Goal: Task Accomplishment & Management: Complete application form

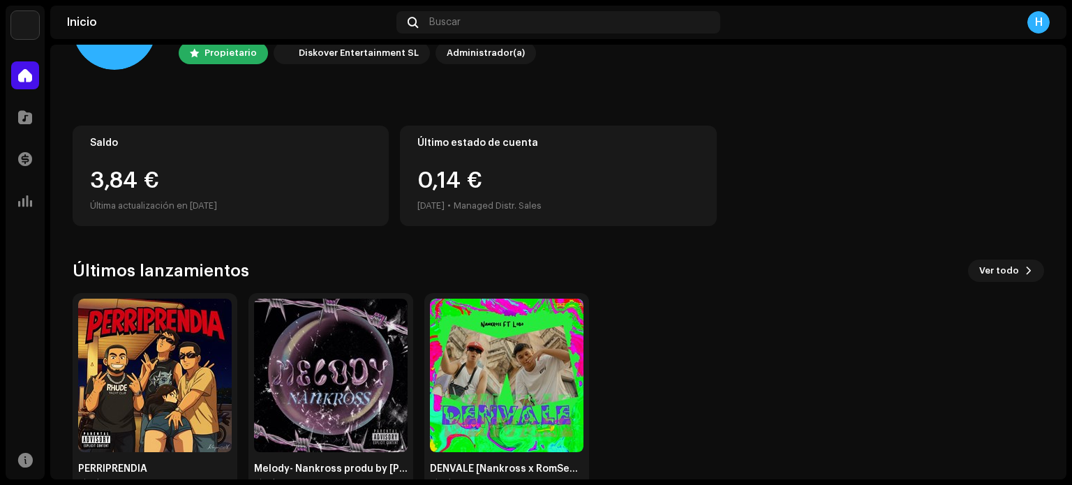
scroll to position [79, 0]
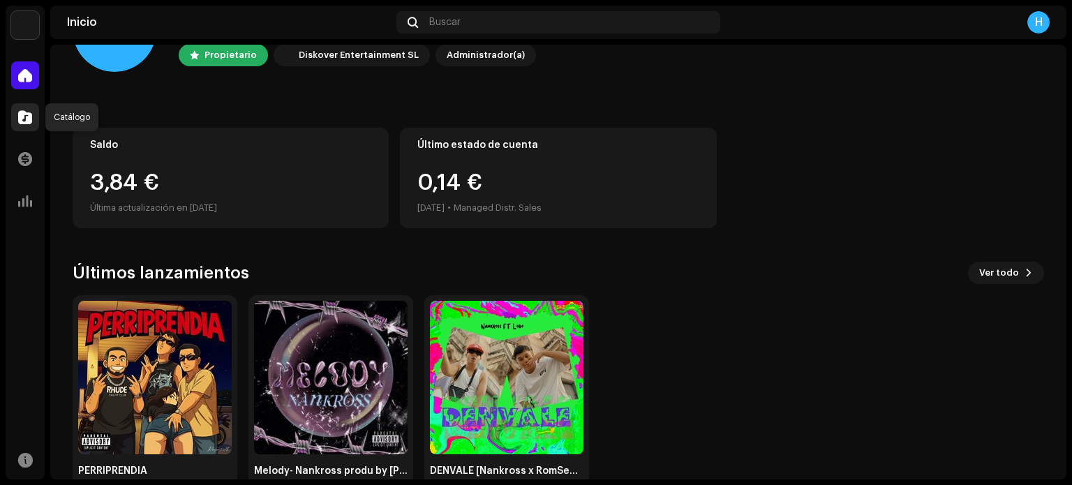
click at [22, 117] on span at bounding box center [25, 117] width 14 height 11
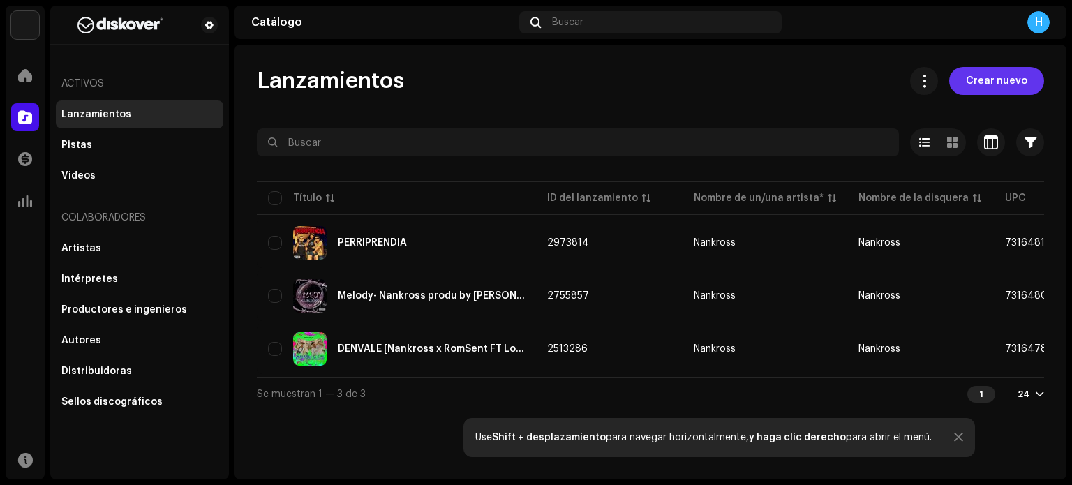
click at [999, 73] on span "Crear nuevo" at bounding box center [996, 81] width 61 height 28
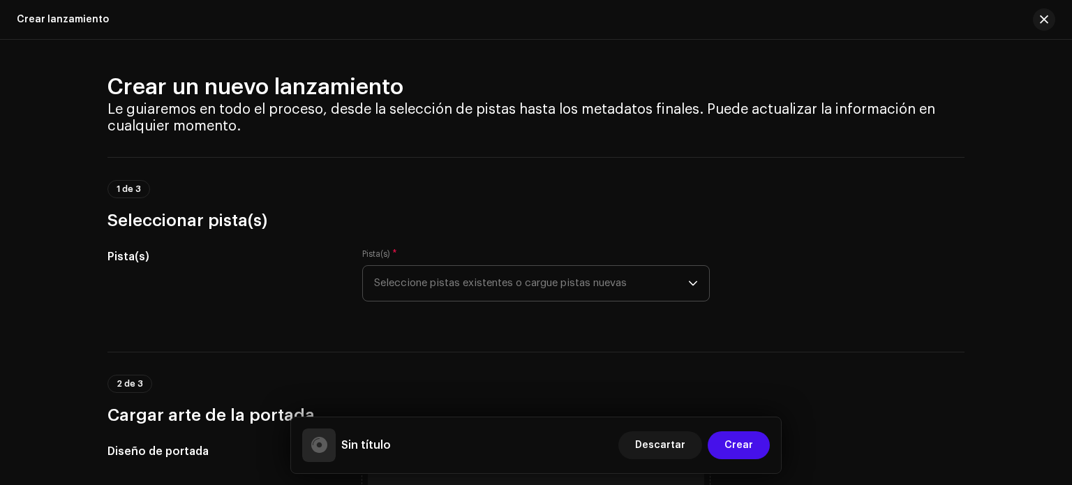
scroll to position [13, 0]
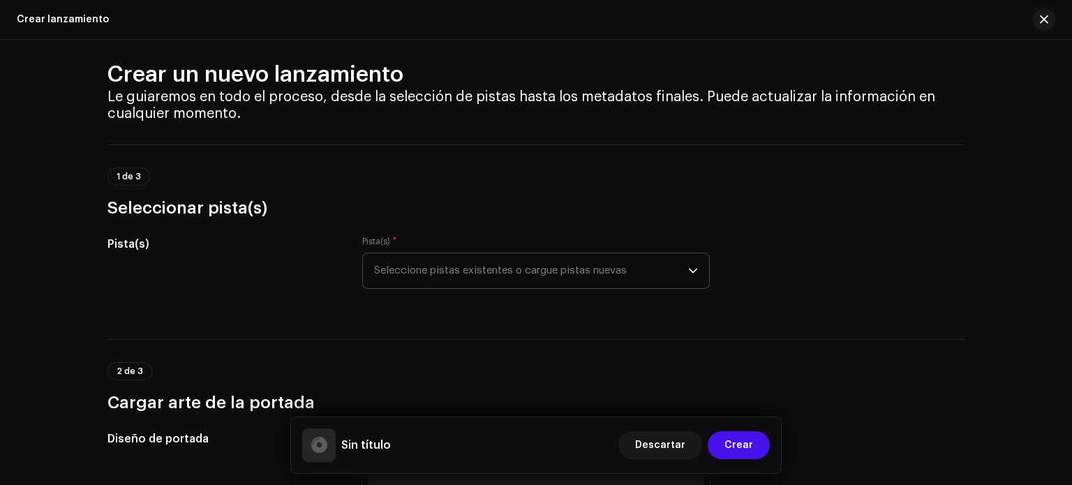
click at [426, 267] on span "Seleccione pistas existentes o cargue pistas nuevas" at bounding box center [531, 270] width 314 height 35
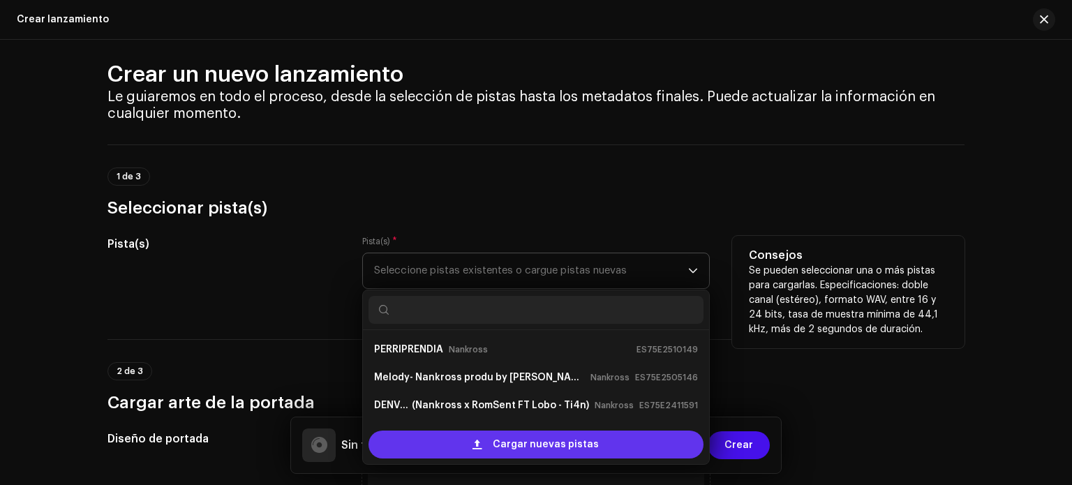
click at [445, 442] on div "Cargar nuevas pistas" at bounding box center [536, 445] width 335 height 28
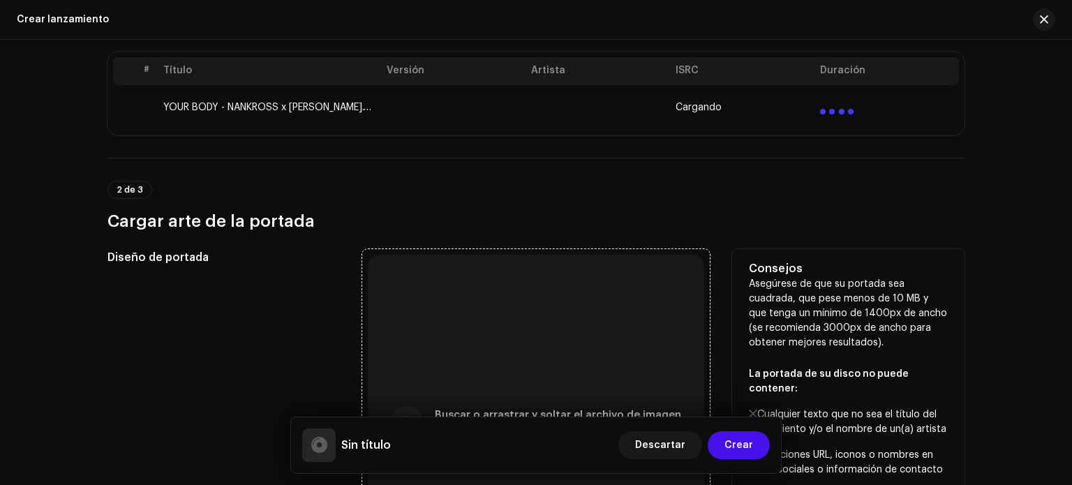
scroll to position [369, 0]
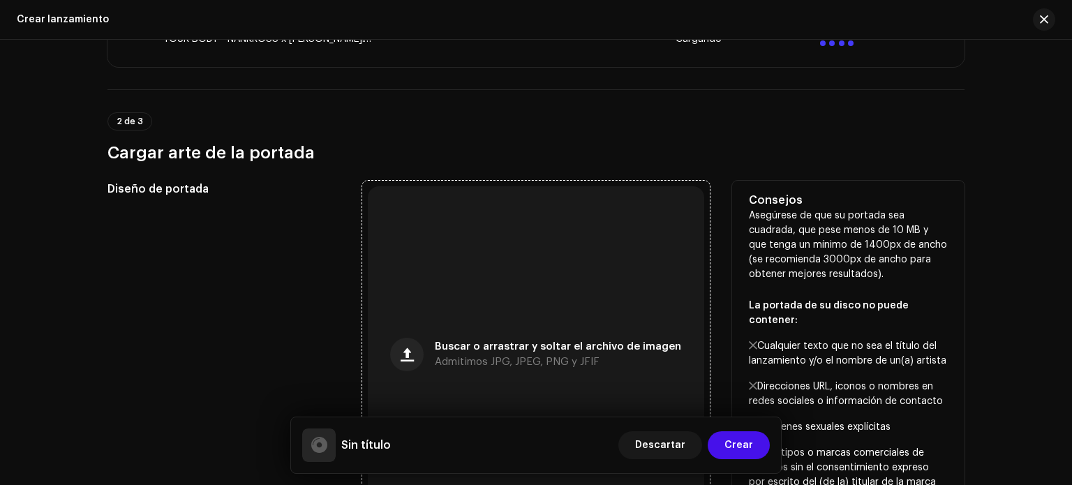
click at [570, 273] on div "Buscar o arrastrar y soltar el archivo de imagen Admitimos JPG, JPEG, PNG y JFIF" at bounding box center [536, 354] width 336 height 336
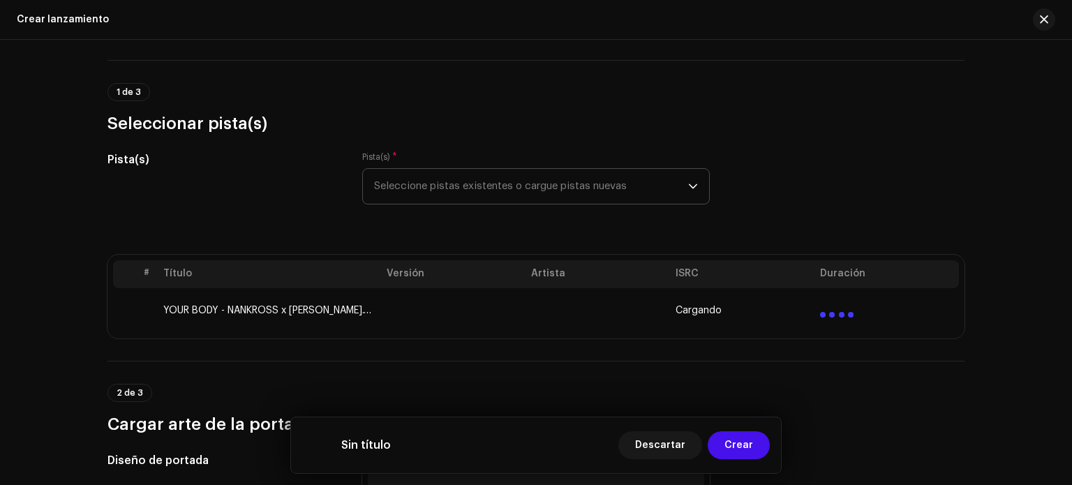
scroll to position [58, 0]
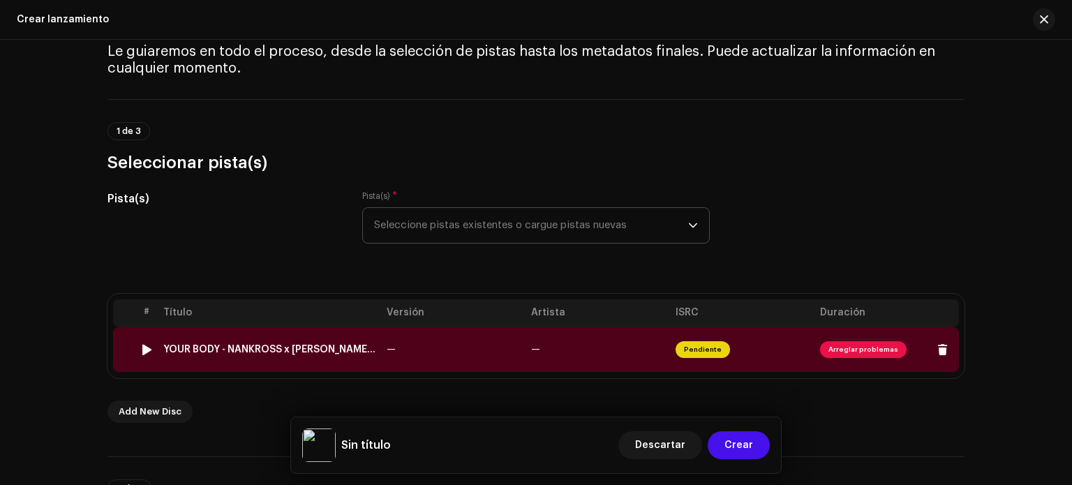
click at [833, 345] on span "Arreglar problemas" at bounding box center [863, 349] width 87 height 17
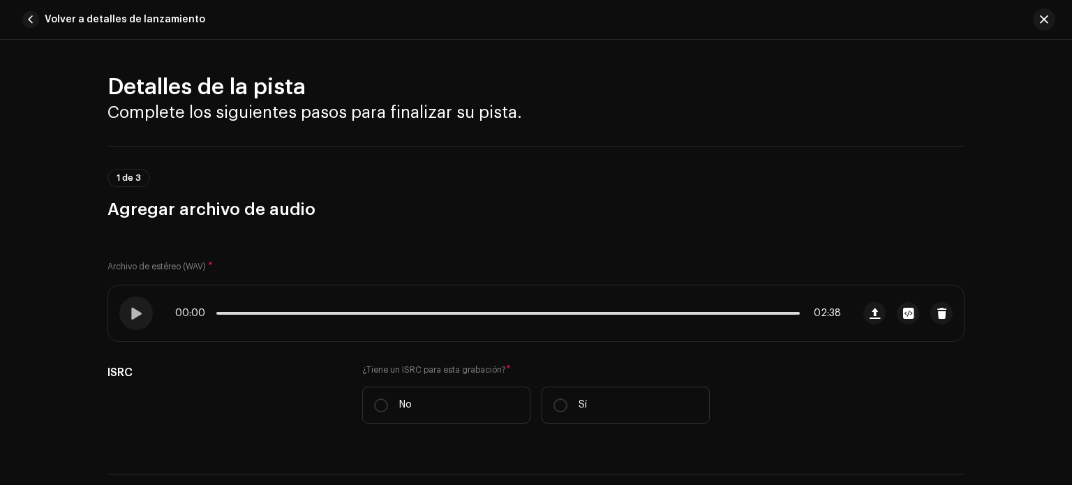
scroll to position [596, 0]
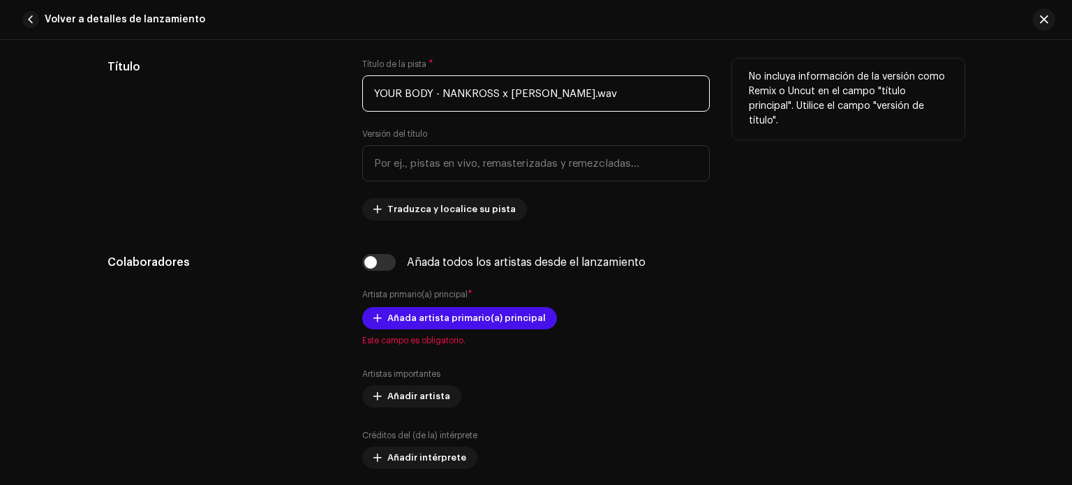
drag, startPoint x: 609, startPoint y: 89, endPoint x: 337, endPoint y: 84, distance: 272.2
click at [337, 84] on div "Título Título de la pista * YOUR BODY - NANKROSS x [PERSON_NAME].wav Versión de…" at bounding box center [535, 140] width 857 height 162
type input "T"
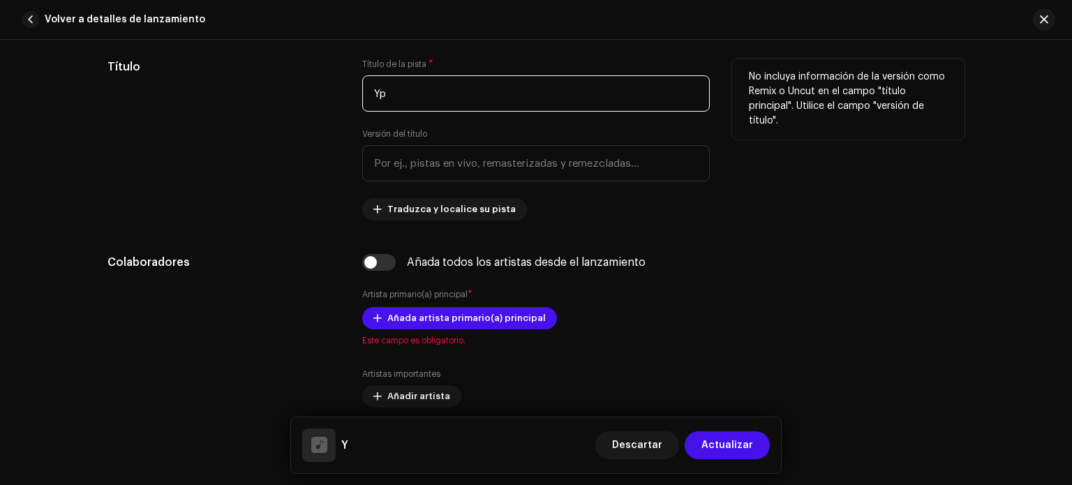
type input "Y"
type input "YOUR BODY"
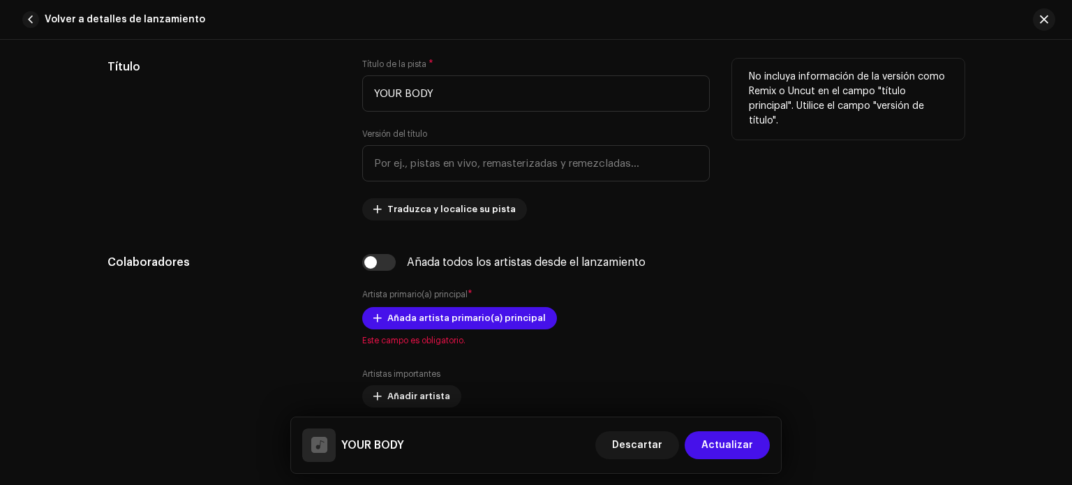
click at [207, 182] on div "Título" at bounding box center [223, 140] width 232 height 162
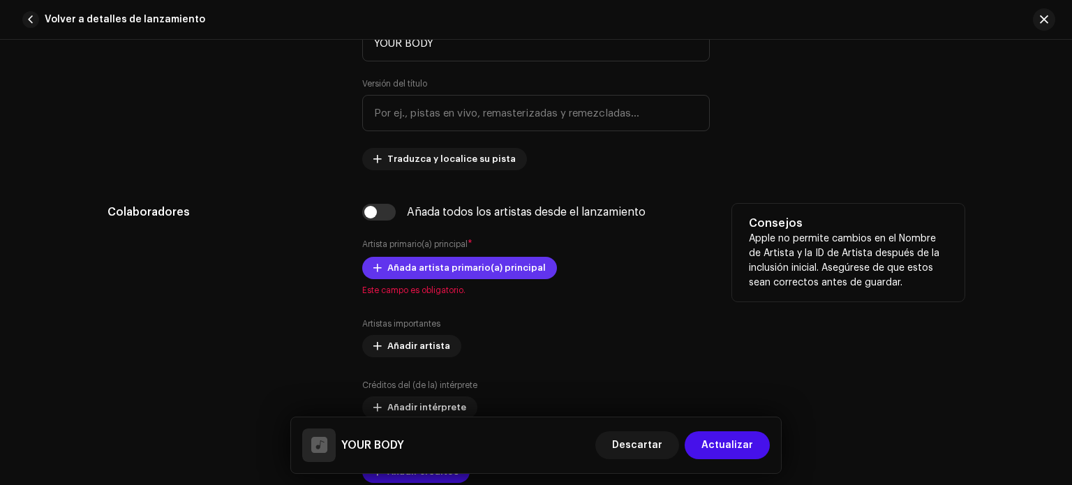
click at [416, 273] on span "Añada artista primario(a) principal" at bounding box center [466, 268] width 158 height 28
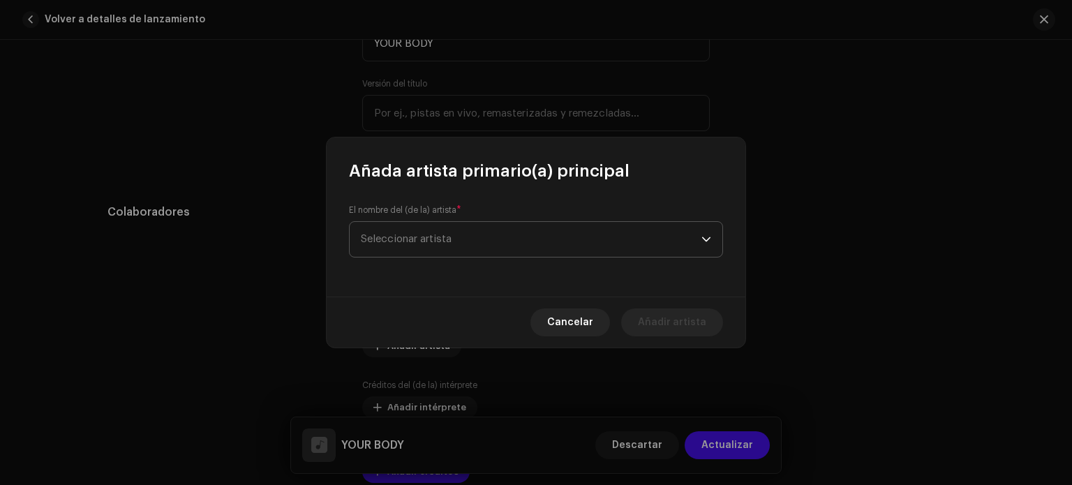
click at [447, 231] on span "Seleccionar artista" at bounding box center [531, 239] width 341 height 35
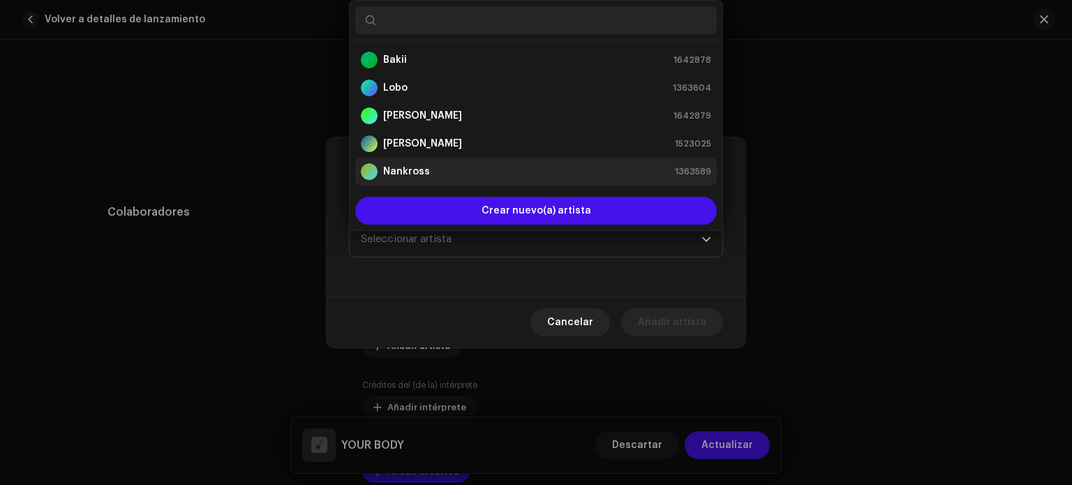
click at [407, 174] on strong "Nankross" at bounding box center [406, 172] width 47 height 14
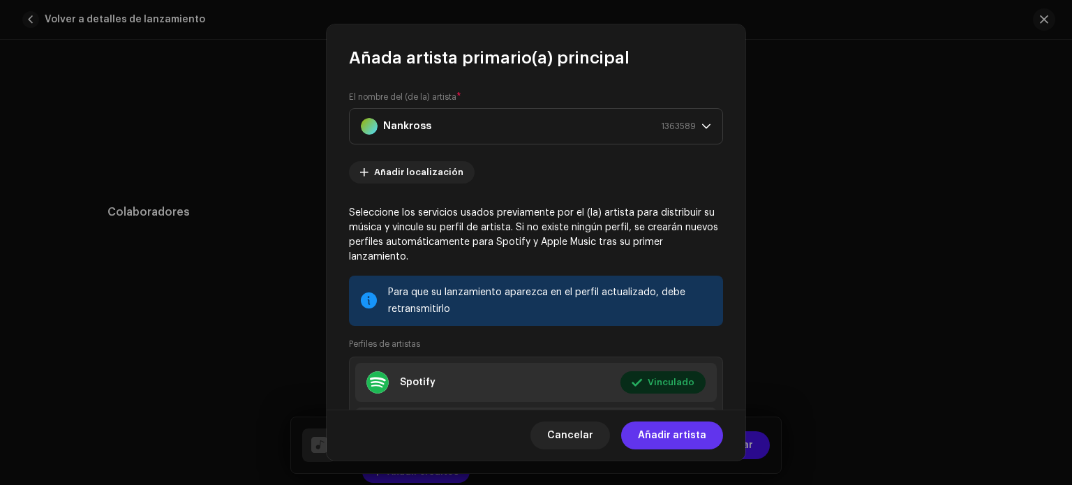
click at [672, 433] on span "Añadir artista" at bounding box center [672, 436] width 68 height 28
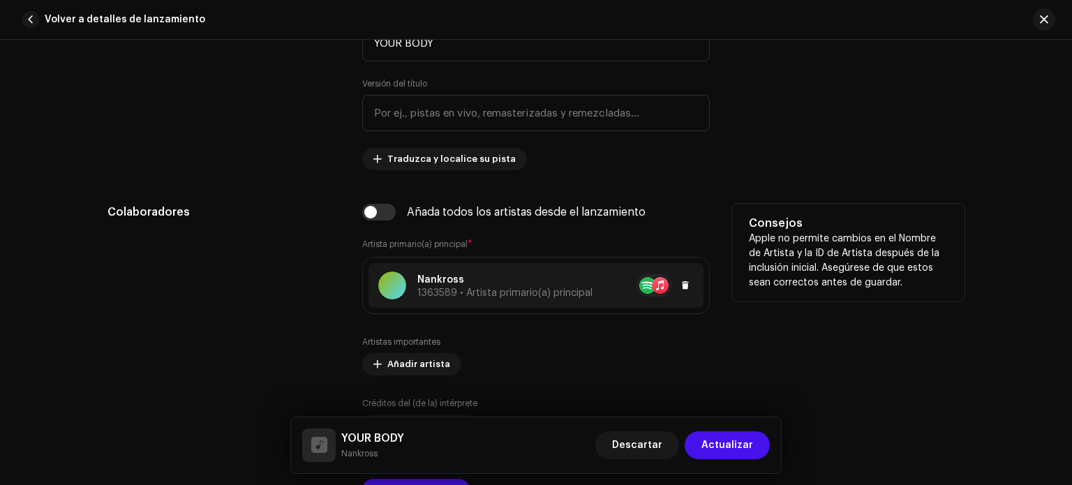
scroll to position [684, 0]
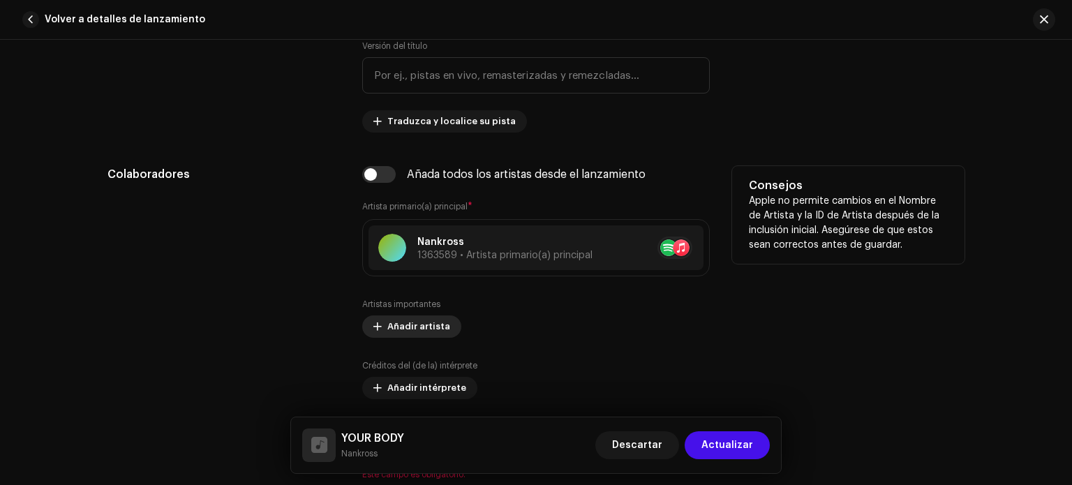
click at [396, 332] on span "Añadir artista" at bounding box center [418, 327] width 63 height 28
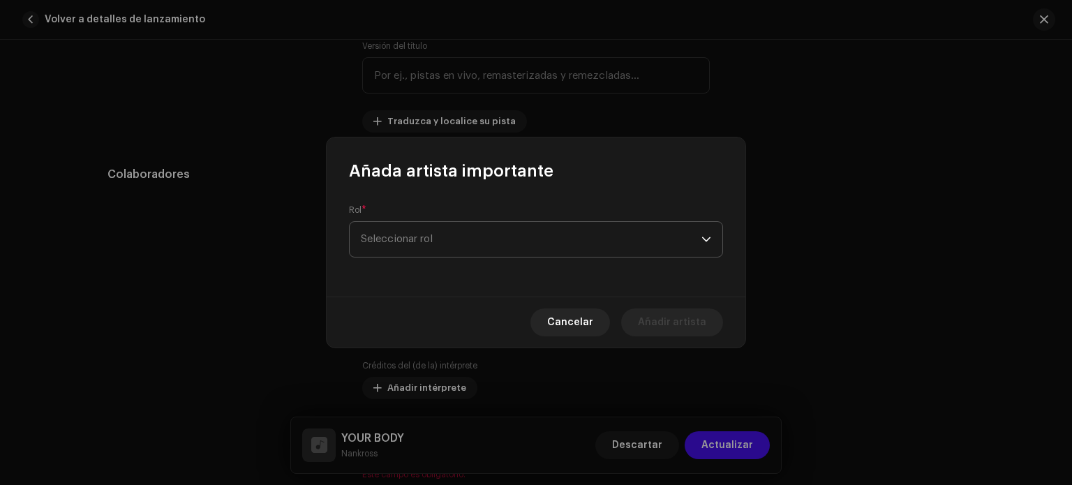
click at [406, 256] on span "Seleccionar rol" at bounding box center [531, 239] width 341 height 35
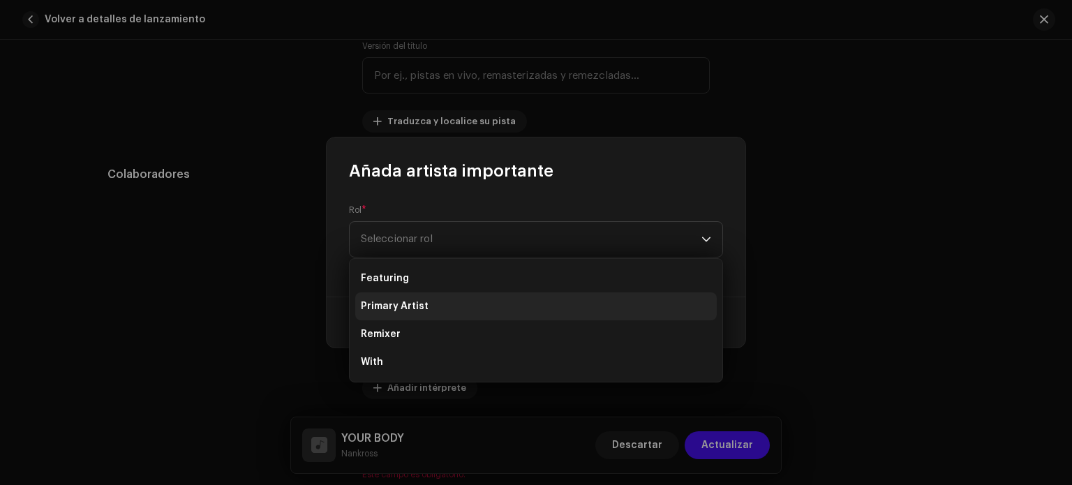
click at [413, 292] on li "Primary Artist" at bounding box center [536, 306] width 362 height 28
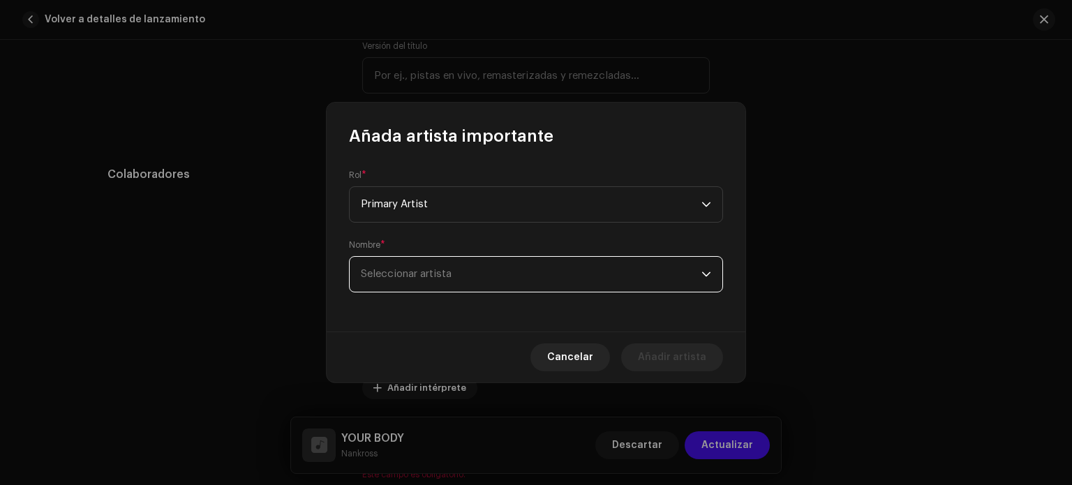
click at [437, 281] on span "Seleccionar artista" at bounding box center [531, 274] width 341 height 35
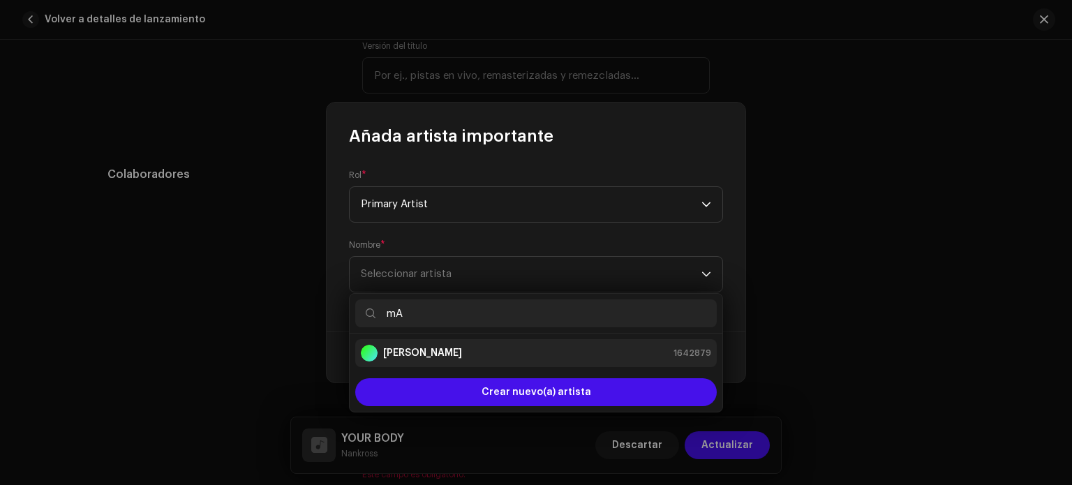
type input "mA"
click at [412, 355] on div "Matt 1642879" at bounding box center [536, 353] width 350 height 17
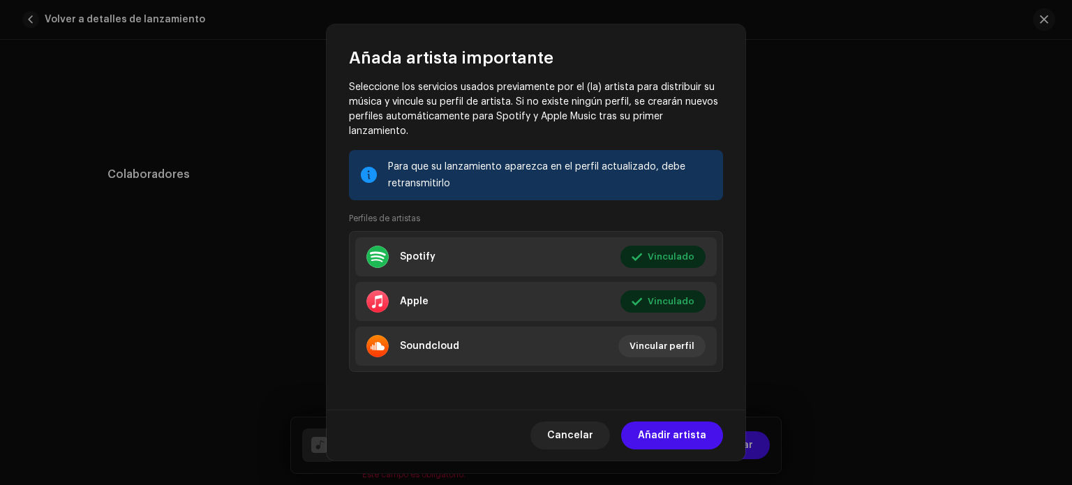
scroll to position [195, 0]
click at [701, 440] on span "Añadir artista" at bounding box center [672, 436] width 68 height 28
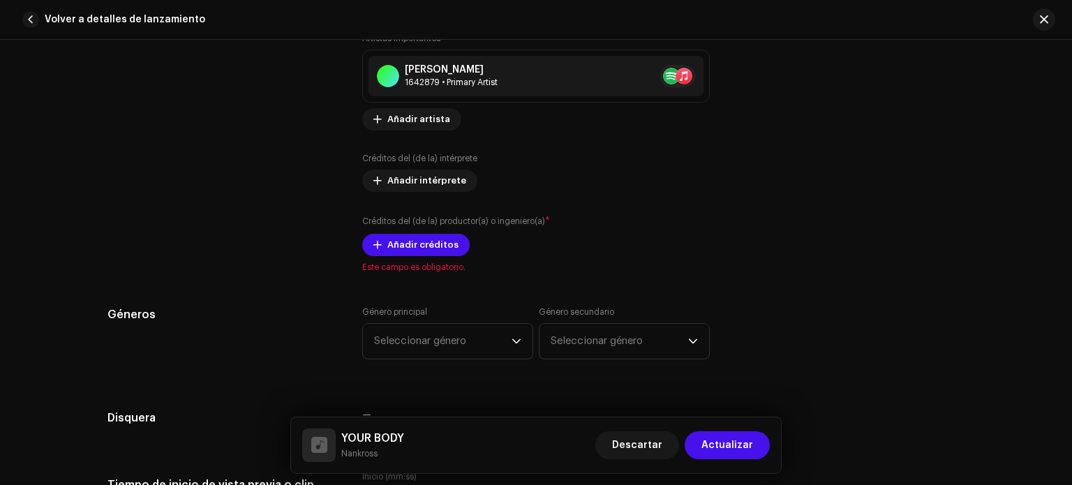
scroll to position [980, 0]
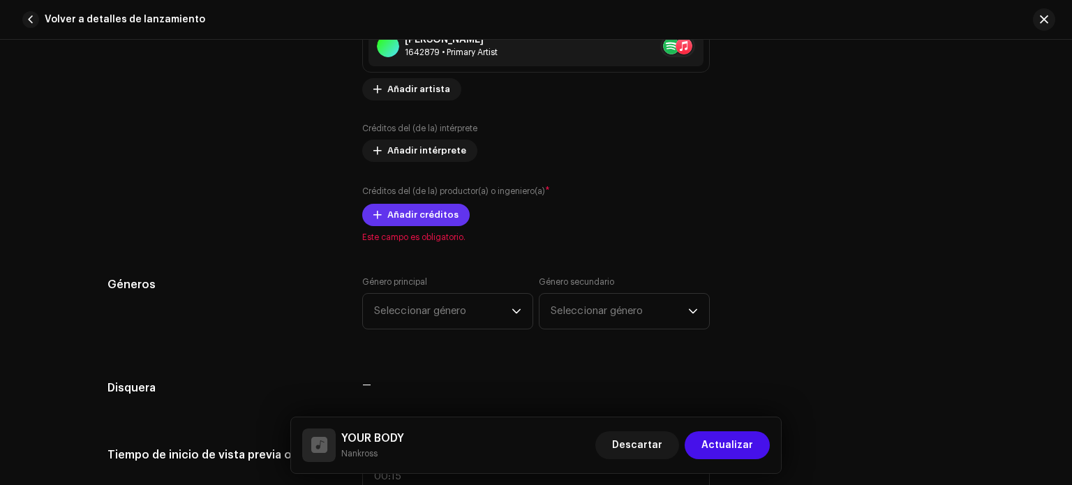
click at [392, 217] on span "Añadir créditos" at bounding box center [422, 215] width 71 height 28
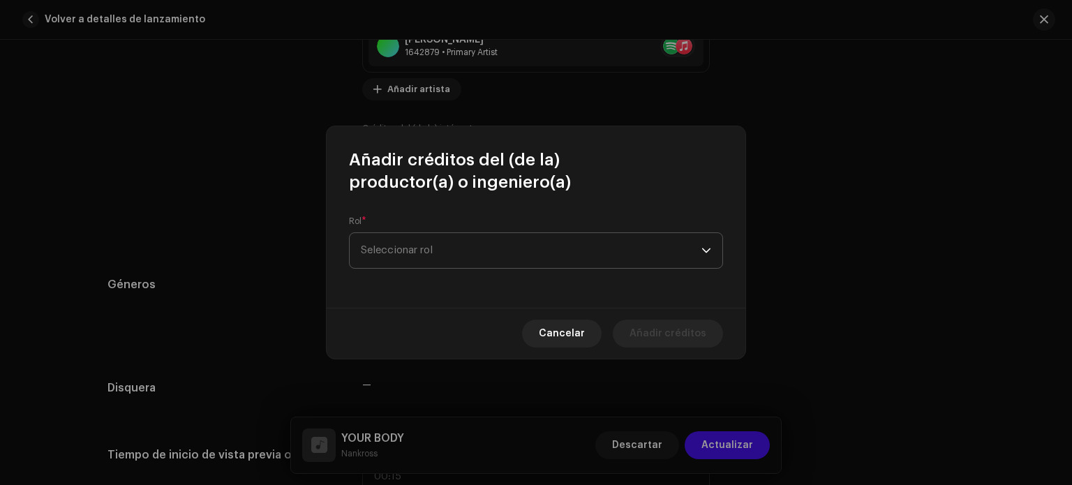
click at [422, 253] on span "Seleccionar rol" at bounding box center [531, 250] width 341 height 35
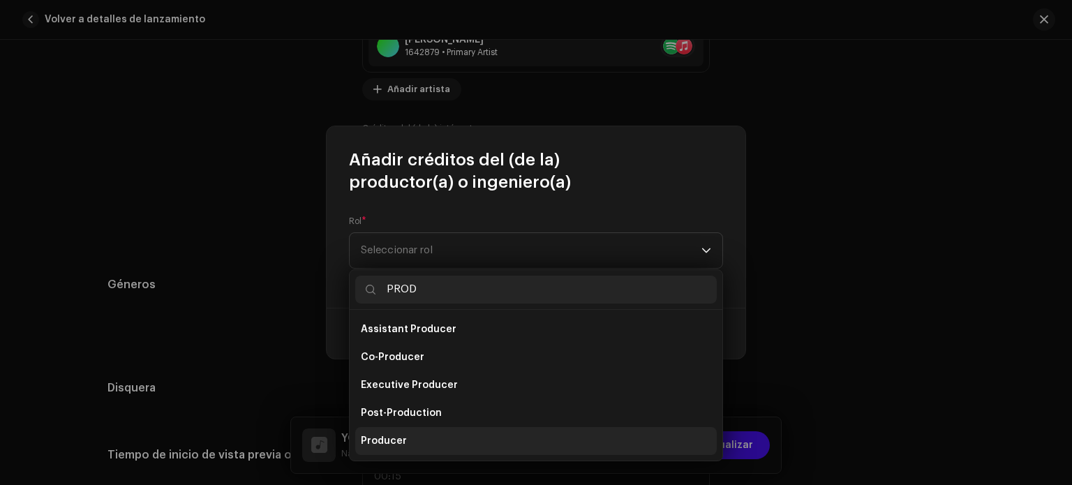
type input "PROD"
click at [400, 435] on span "Producer" at bounding box center [384, 441] width 46 height 14
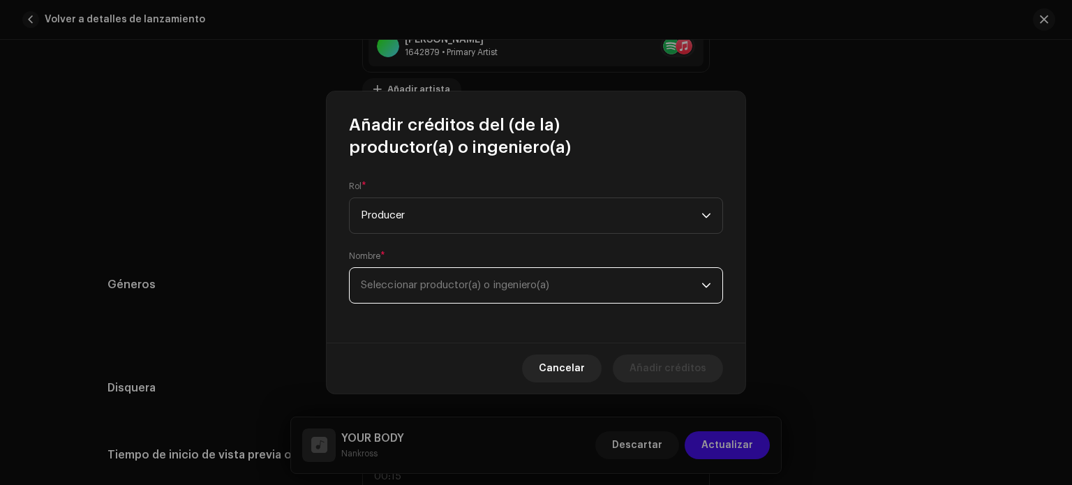
click at [416, 288] on span "Seleccionar productor(a) o ingeniero(a)" at bounding box center [455, 285] width 188 height 10
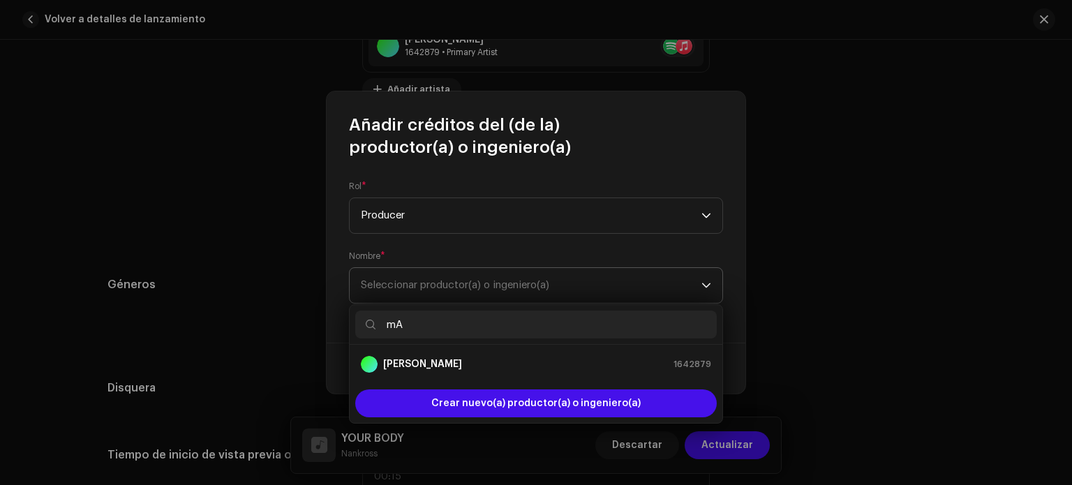
type input "m"
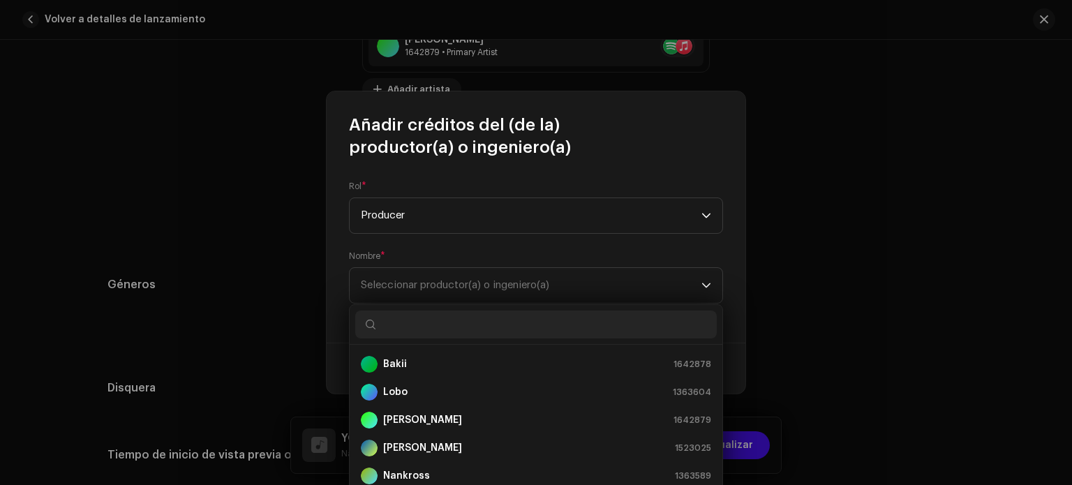
drag, startPoint x: 401, startPoint y: 365, endPoint x: 393, endPoint y: 310, distance: 55.8
click at [393, 310] on div "Bakii 1642878 Lobo 1363604 Matt 1642879 [PERSON_NAME] 1523025 Nankross 1363589 …" at bounding box center [536, 419] width 374 height 231
click at [405, 415] on div "Matt 1642879" at bounding box center [536, 420] width 350 height 17
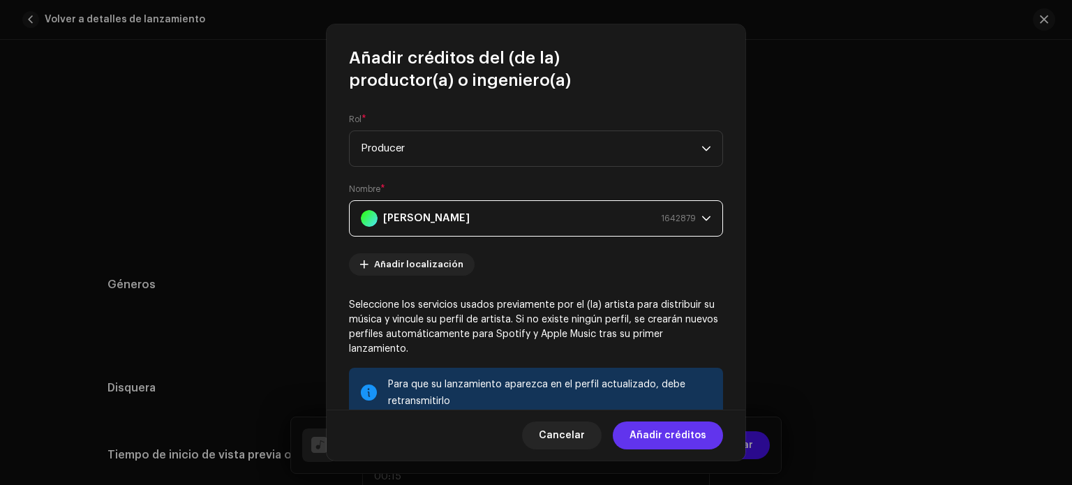
click at [662, 432] on span "Añadir créditos" at bounding box center [668, 436] width 77 height 28
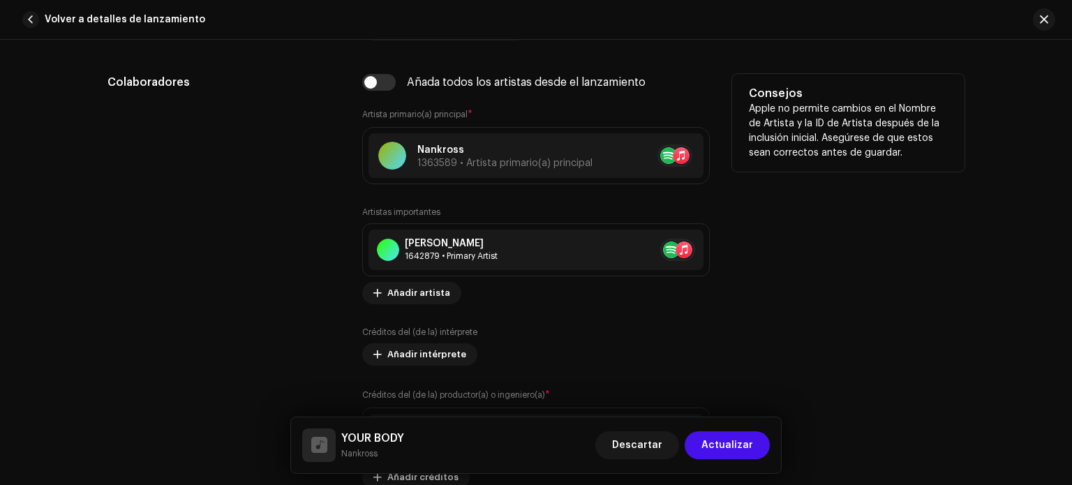
scroll to position [819, 0]
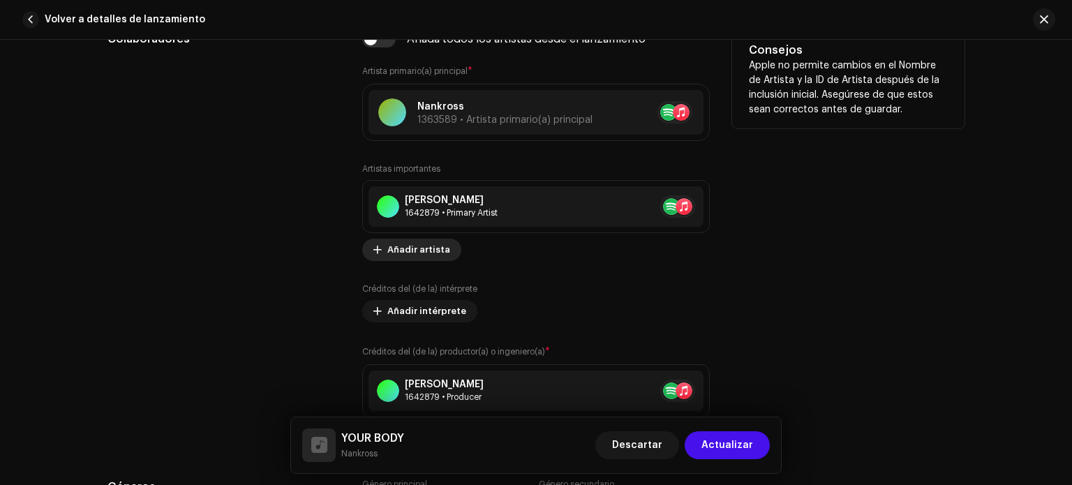
click at [410, 254] on span "Añadir artista" at bounding box center [418, 250] width 63 height 28
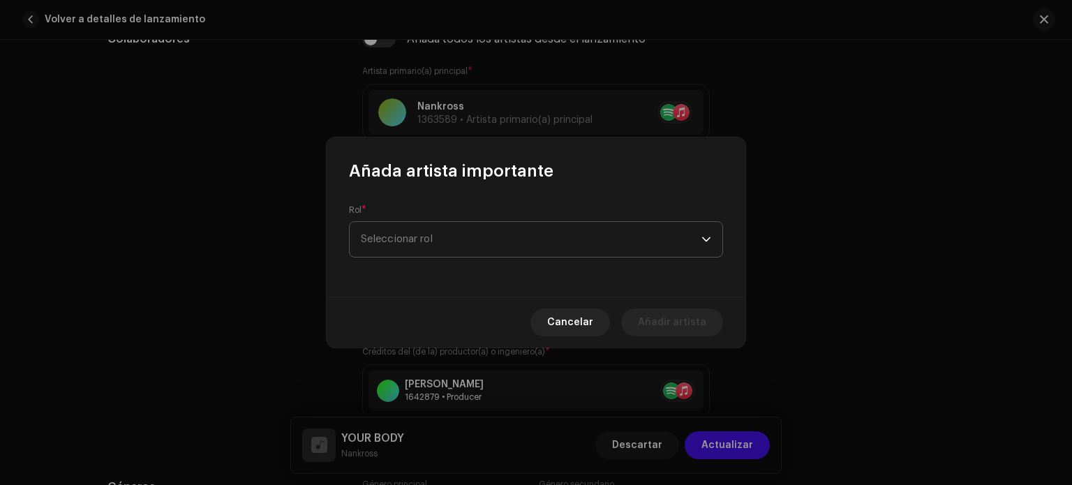
click at [454, 248] on span "Seleccionar rol" at bounding box center [531, 239] width 341 height 35
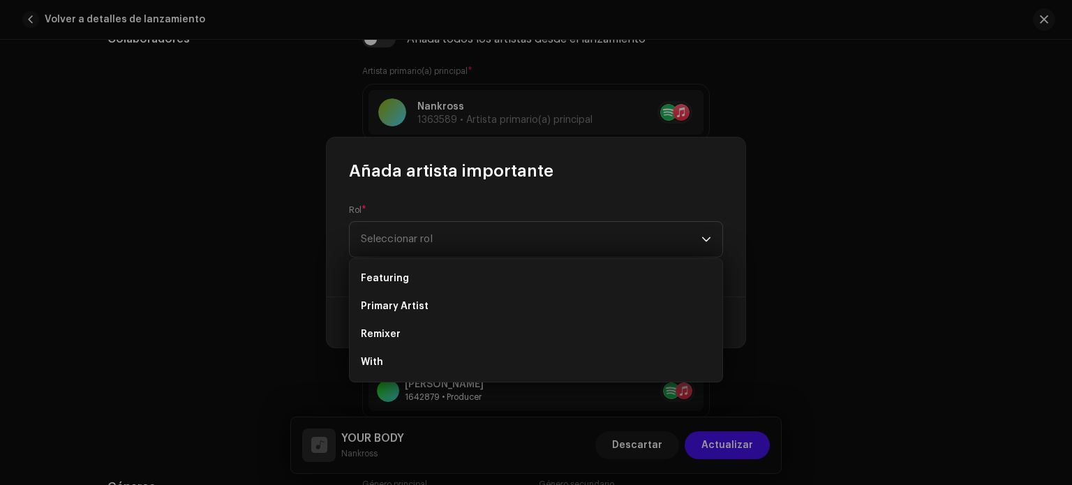
click at [659, 181] on div "Añada artista importante" at bounding box center [536, 159] width 419 height 45
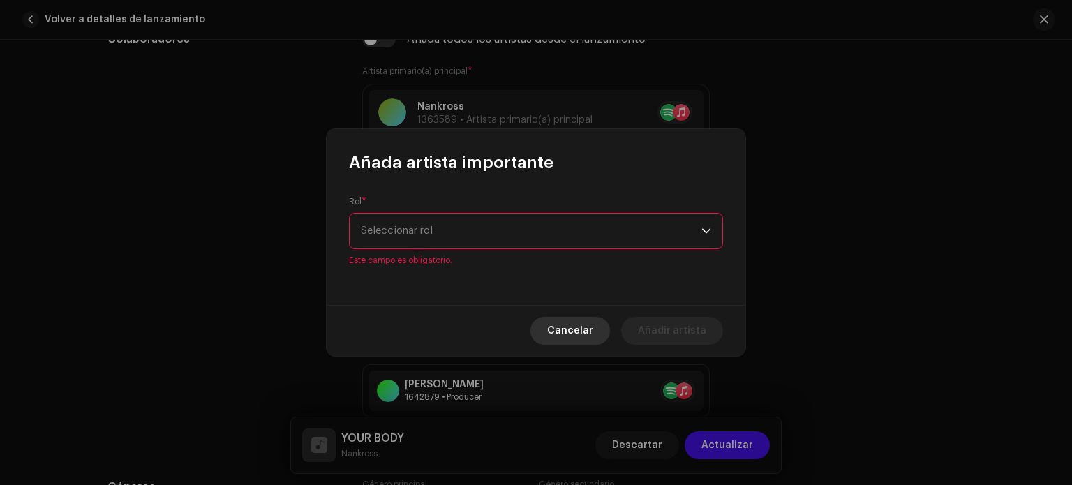
click at [590, 318] on span "Cancelar" at bounding box center [570, 331] width 46 height 28
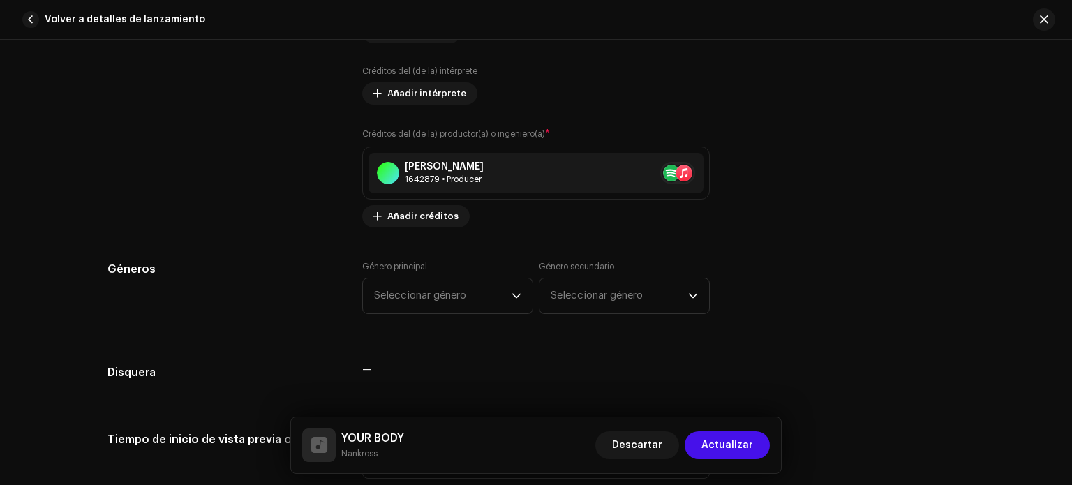
scroll to position [1046, 0]
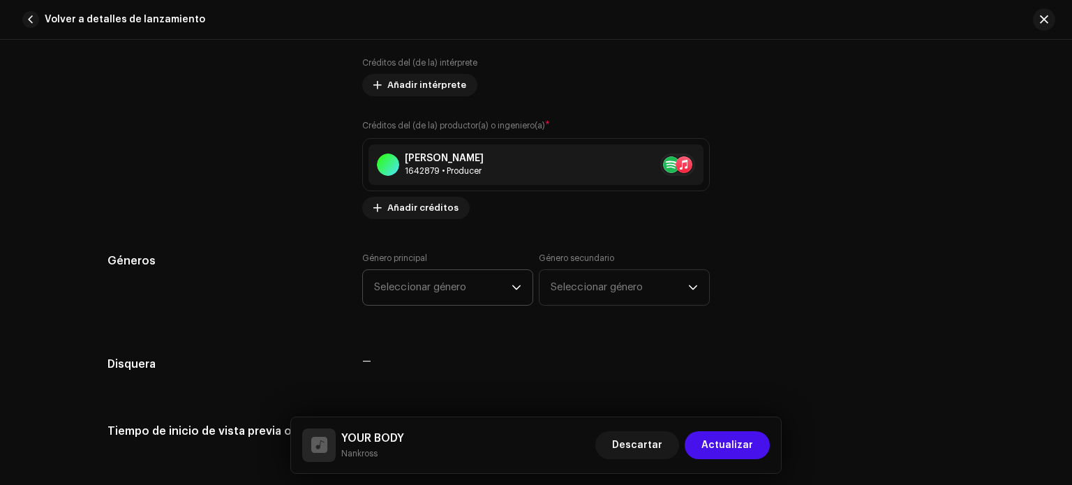
click at [483, 290] on span "Seleccionar género" at bounding box center [442, 287] width 137 height 35
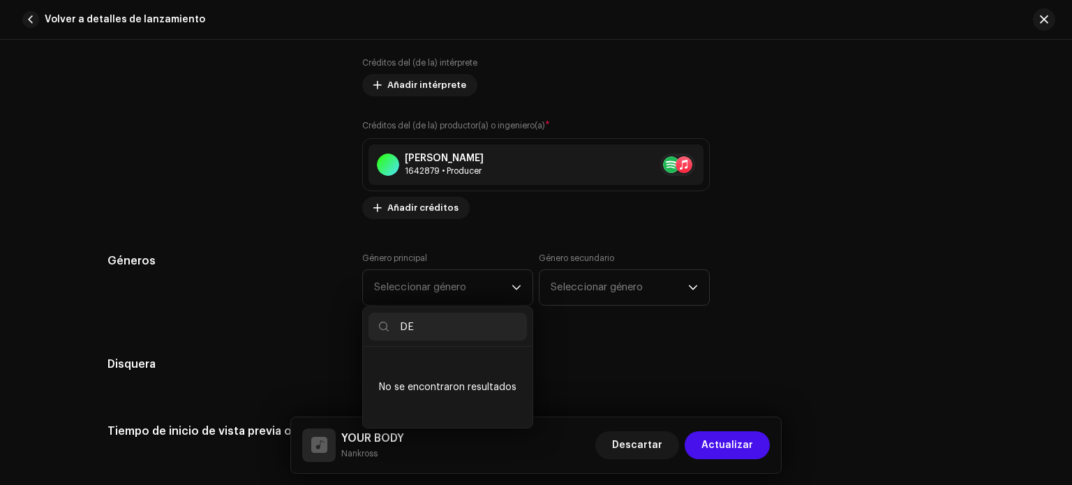
type input "D"
type input "L"
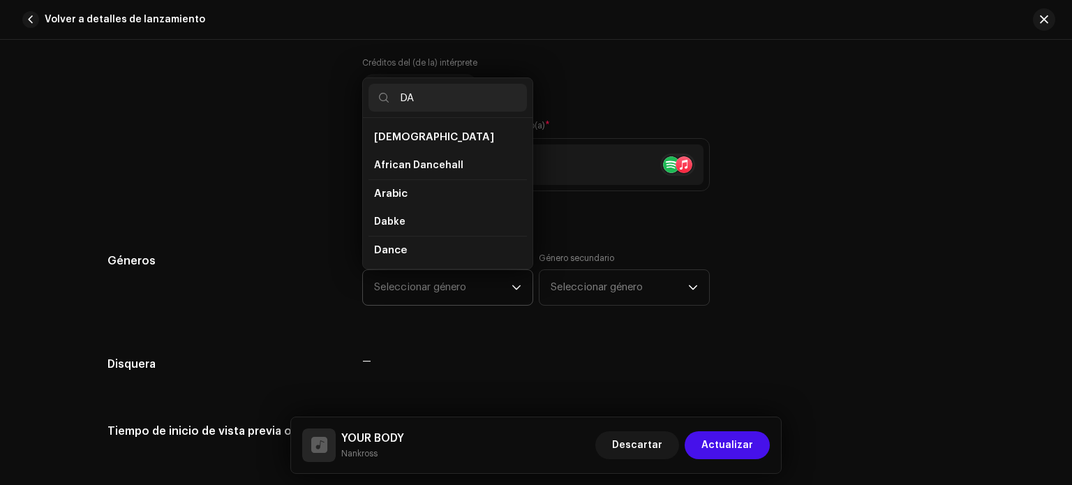
type input "D"
type input "LATIN"
click at [410, 248] on li "Latin" at bounding box center [448, 250] width 158 height 29
click at [423, 248] on li "Latin" at bounding box center [448, 250] width 158 height 29
click at [377, 248] on span "Latin" at bounding box center [387, 250] width 26 height 10
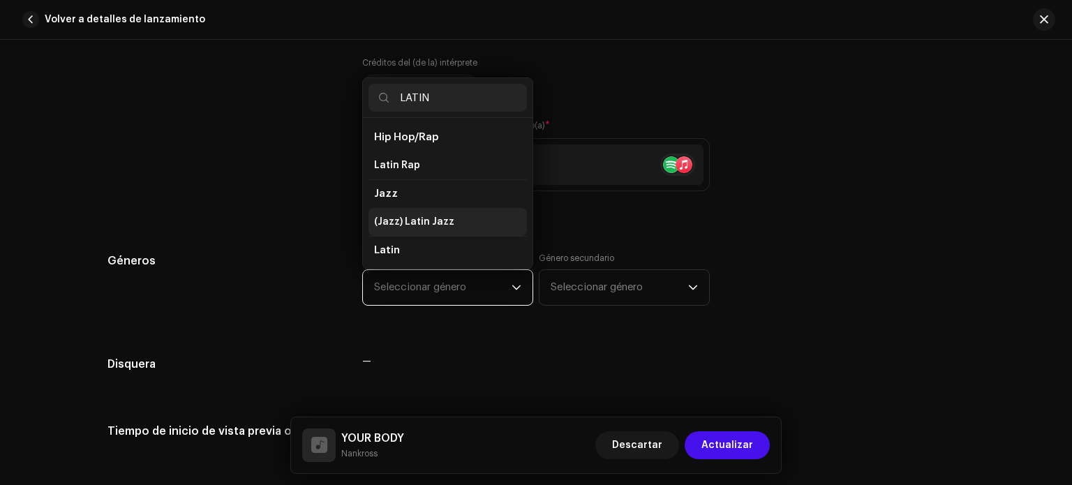
scroll to position [112, 0]
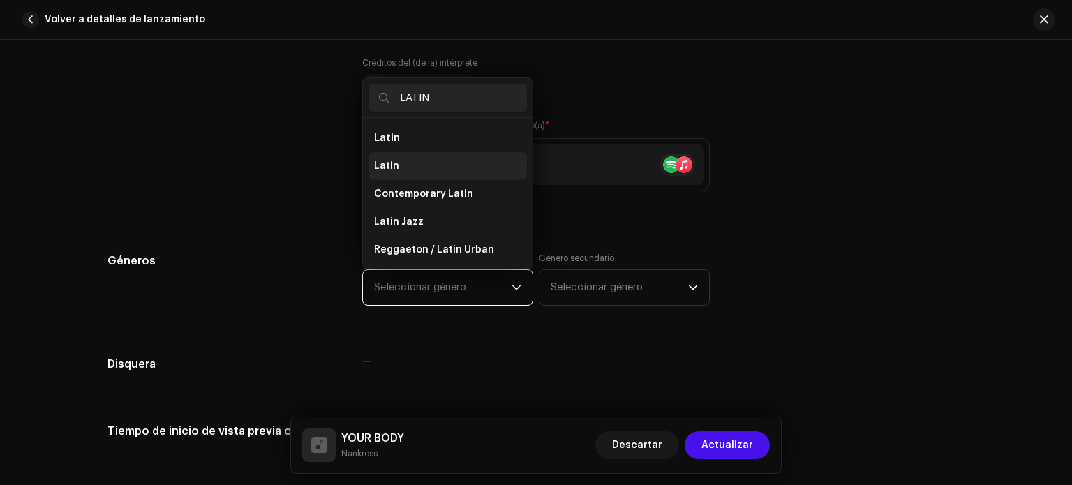
click at [391, 161] on span "Latin" at bounding box center [386, 166] width 25 height 14
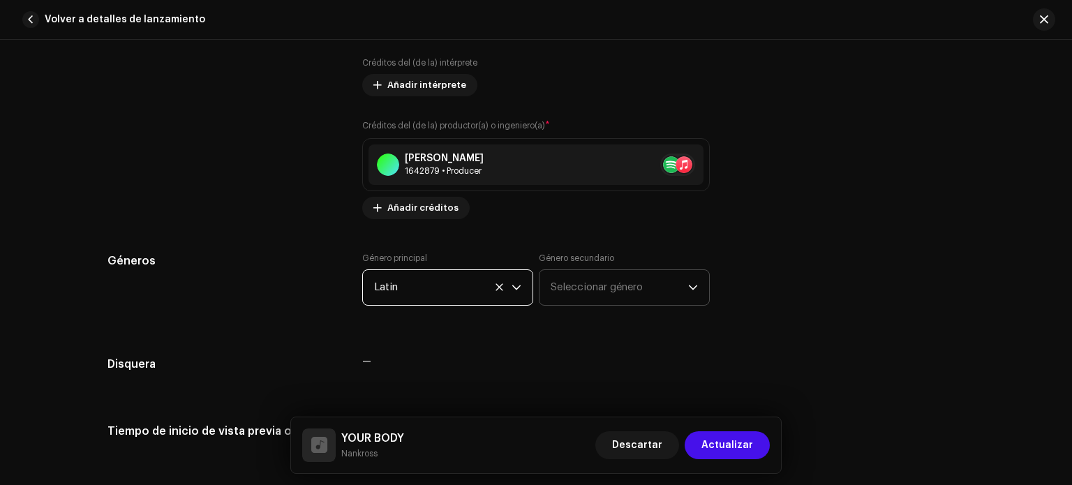
click at [590, 282] on span "Seleccionar género" at bounding box center [619, 287] width 137 height 35
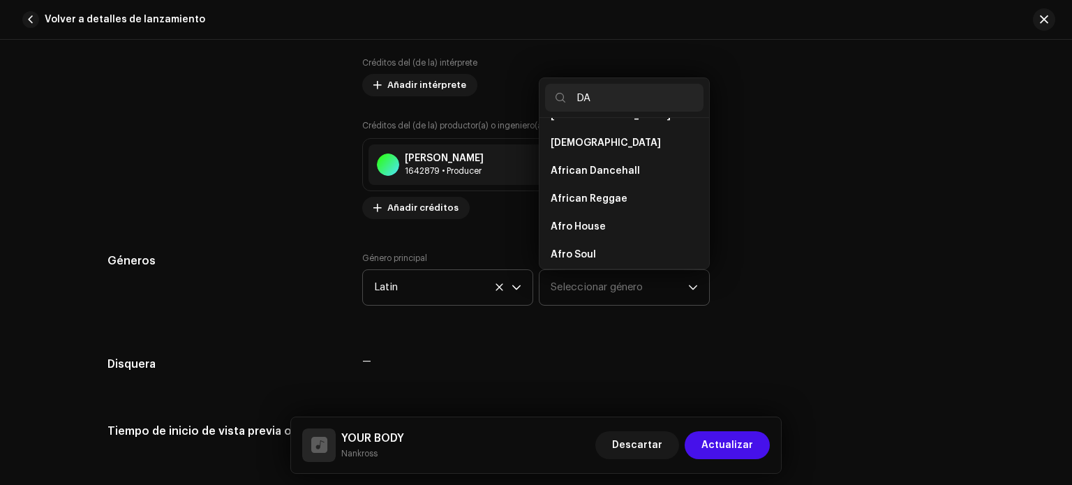
scroll to position [0, 0]
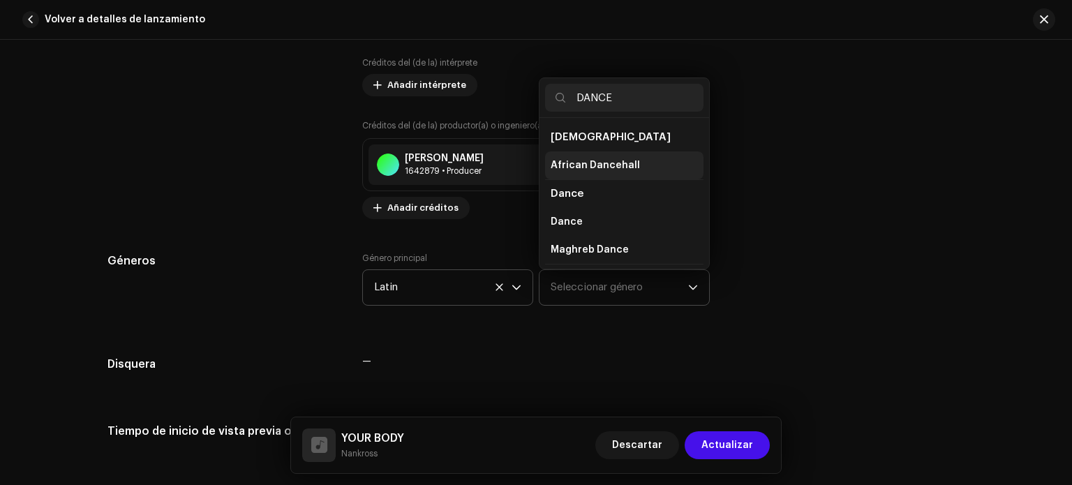
type input "DANCE"
click at [604, 169] on span "African Dancehall" at bounding box center [595, 165] width 89 height 14
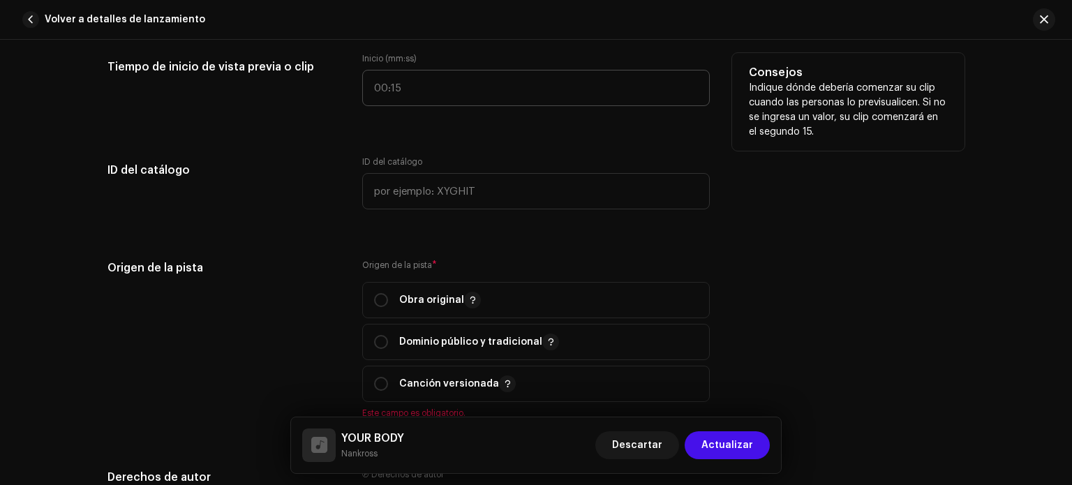
scroll to position [1478, 0]
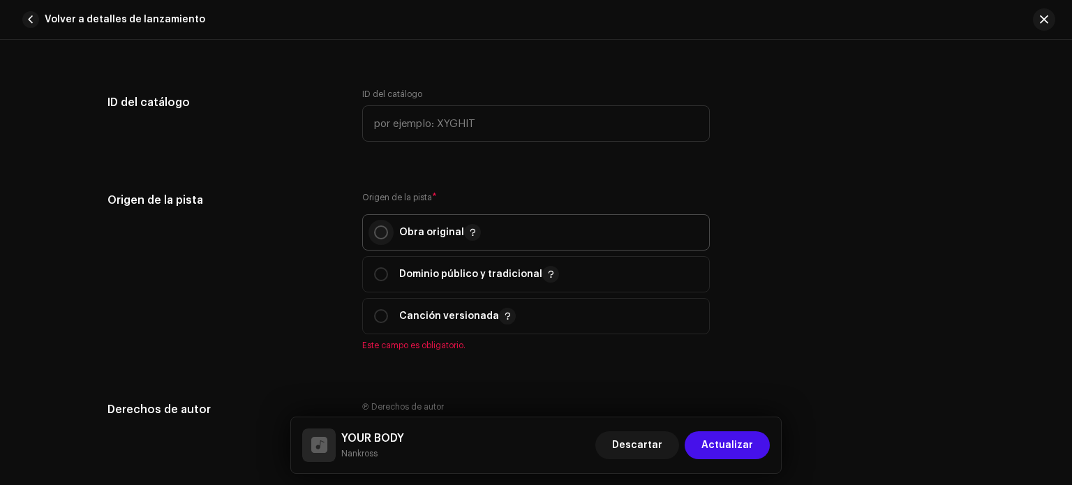
click at [376, 235] on input "radio" at bounding box center [381, 232] width 14 height 14
radio input "true"
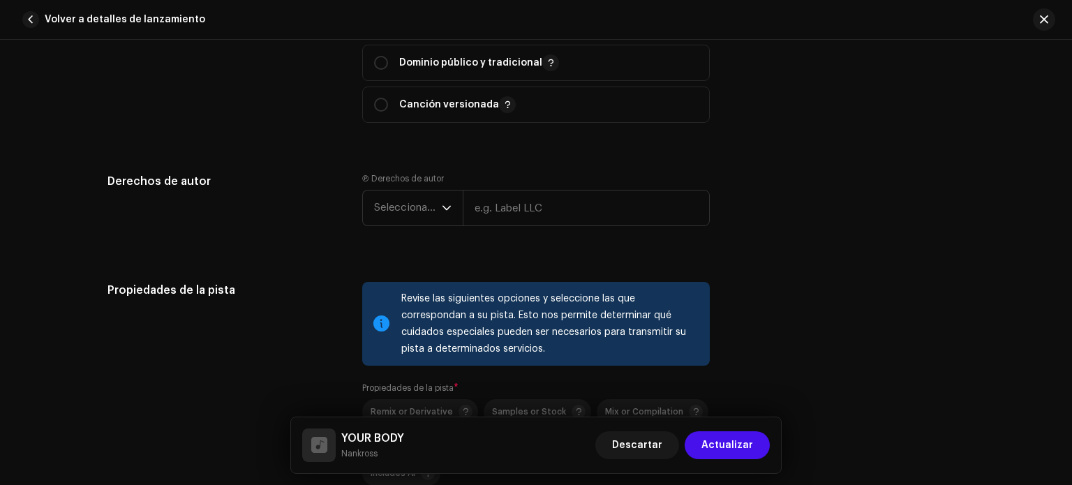
scroll to position [1690, 0]
click at [494, 205] on input "text" at bounding box center [586, 207] width 247 height 36
click at [411, 210] on span "Seleccionar año" at bounding box center [408, 207] width 68 height 35
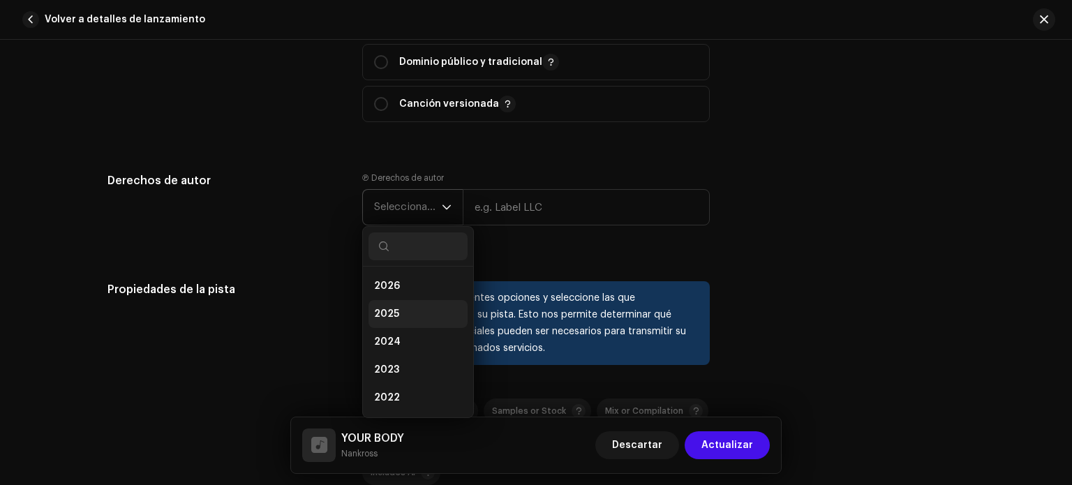
click at [399, 313] on li "2025" at bounding box center [418, 314] width 99 height 28
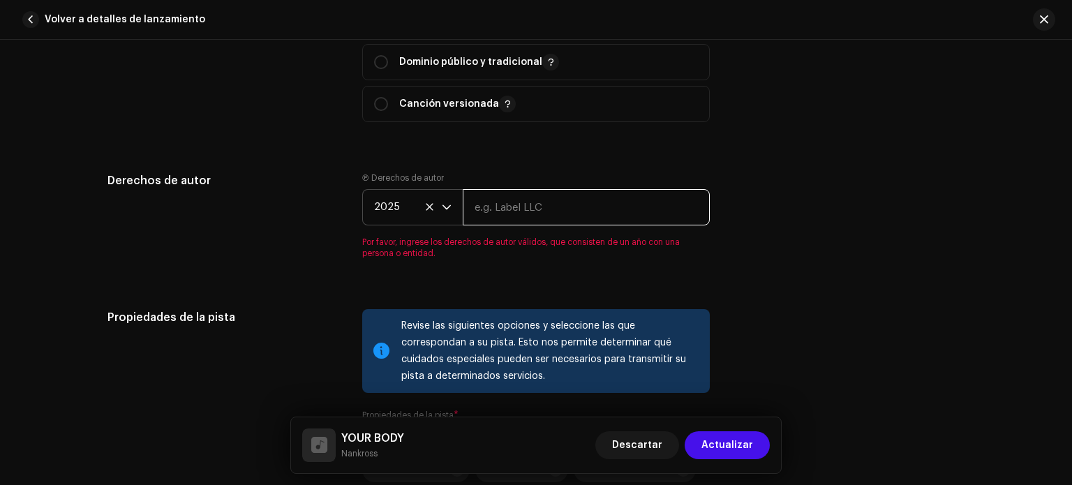
click at [530, 203] on input "text" at bounding box center [586, 207] width 247 height 36
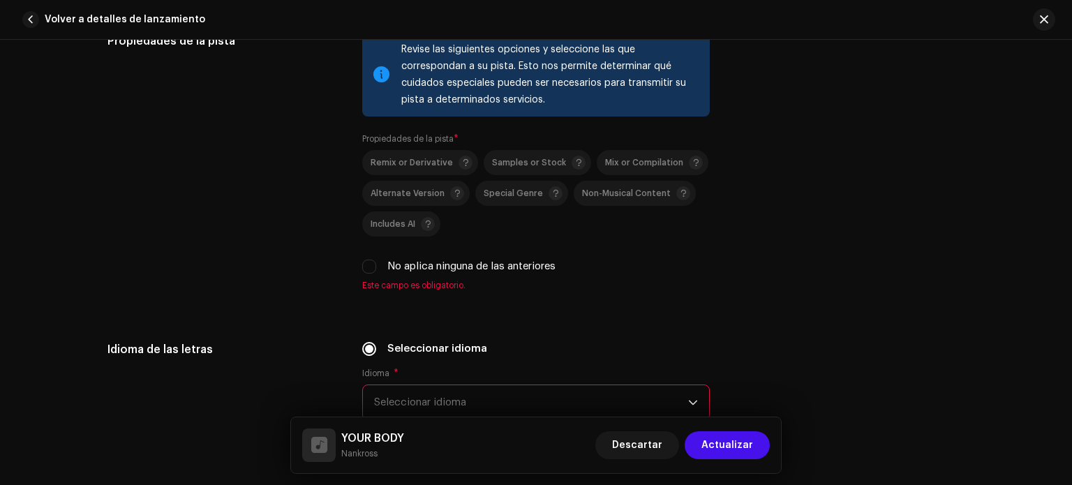
type input "Nankross"
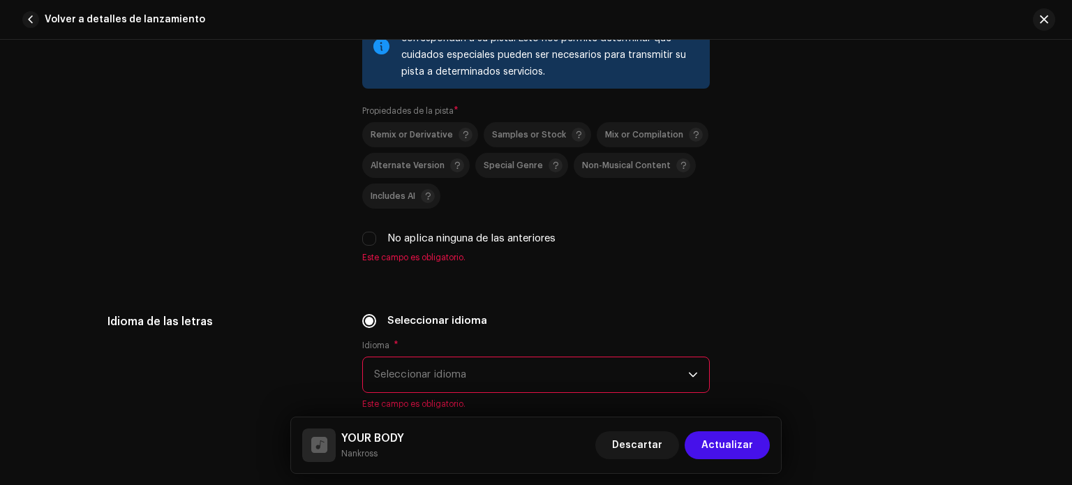
scroll to position [1938, 0]
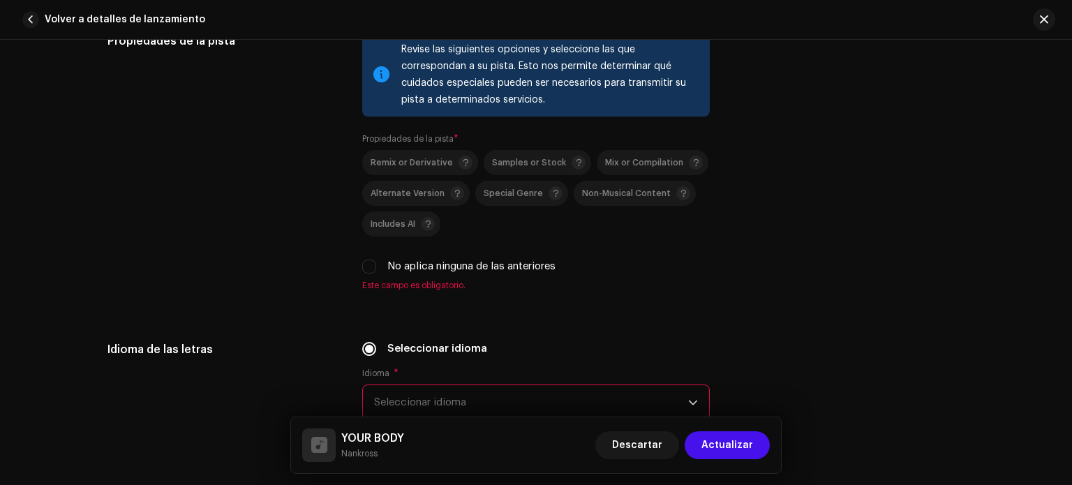
click at [257, 211] on div "Propiedades de la pista" at bounding box center [223, 170] width 232 height 275
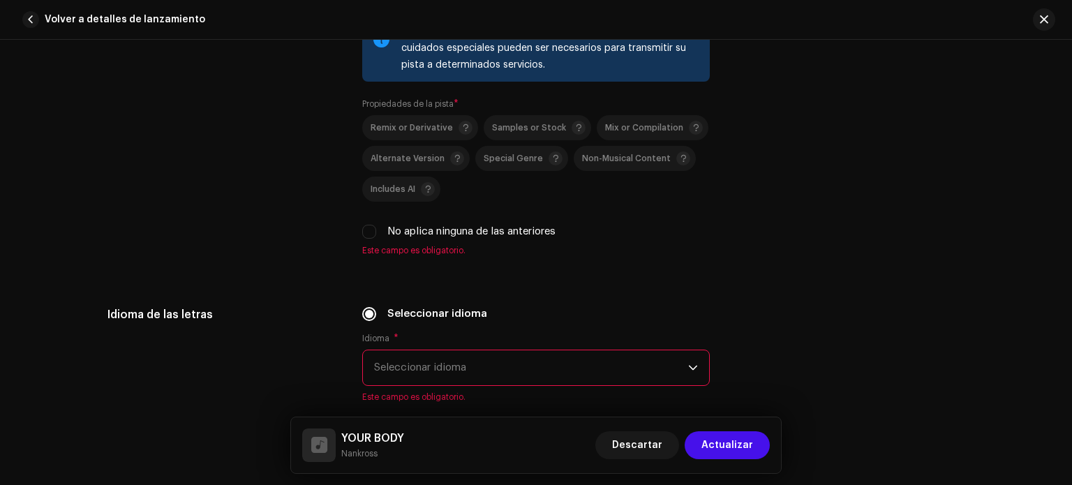
scroll to position [1974, 0]
click at [373, 237] on input "No aplica ninguna de las anteriores" at bounding box center [369, 230] width 14 height 14
checkbox input "true"
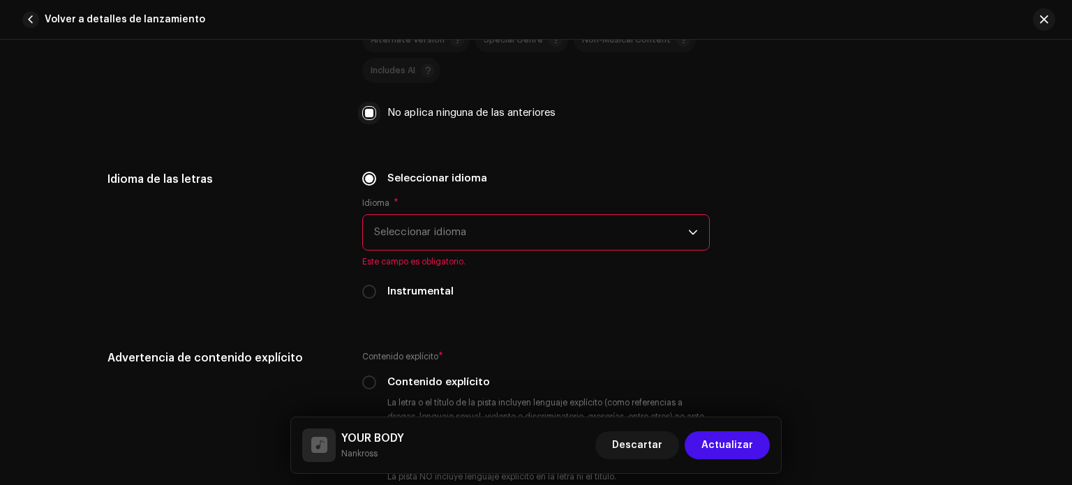
scroll to position [2095, 0]
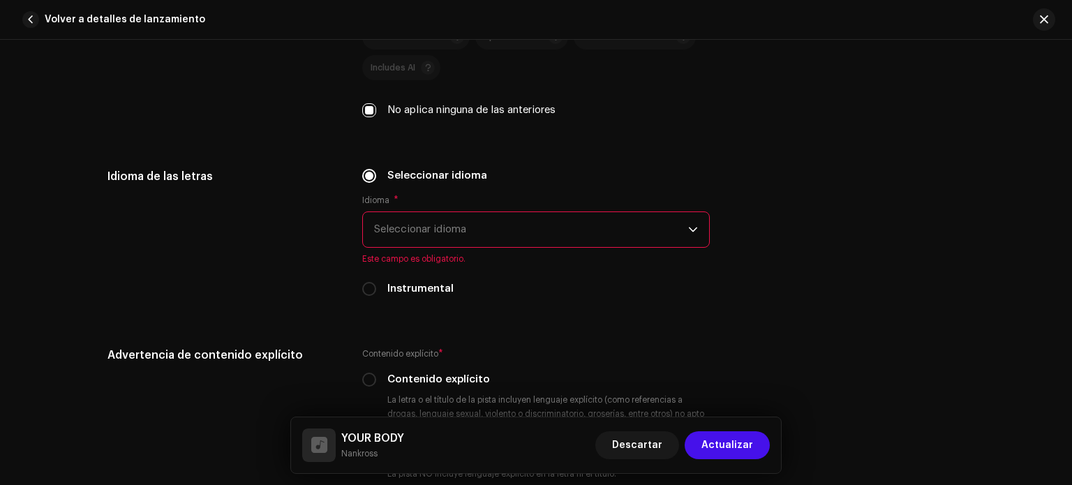
click at [399, 235] on span "Seleccionar idioma" at bounding box center [531, 229] width 314 height 35
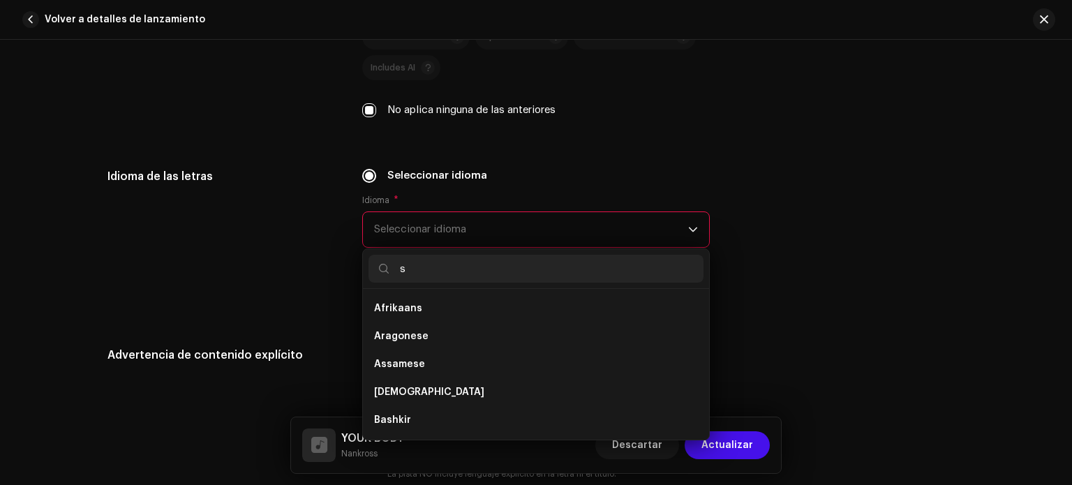
scroll to position [0, 0]
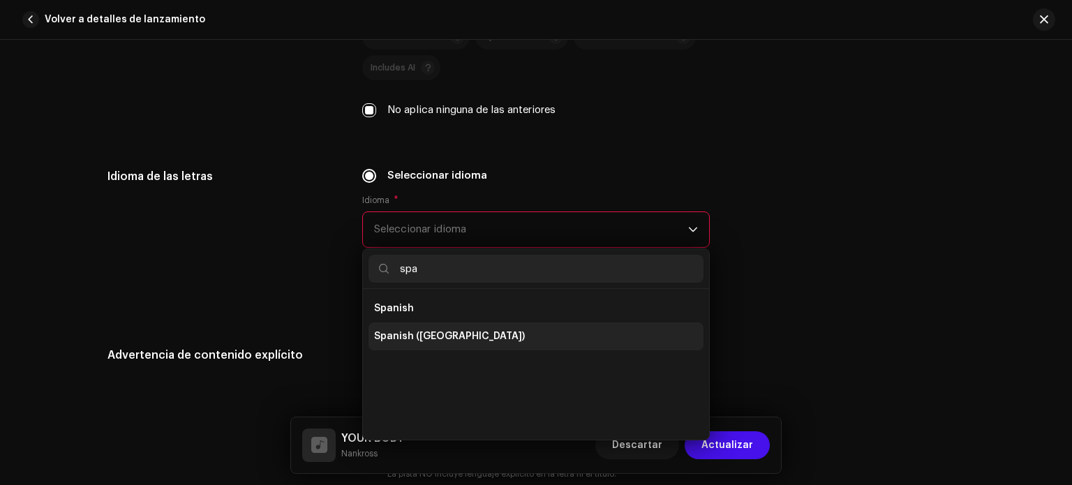
type input "spa"
click at [419, 339] on span "Spanish ([GEOGRAPHIC_DATA])" at bounding box center [449, 336] width 151 height 14
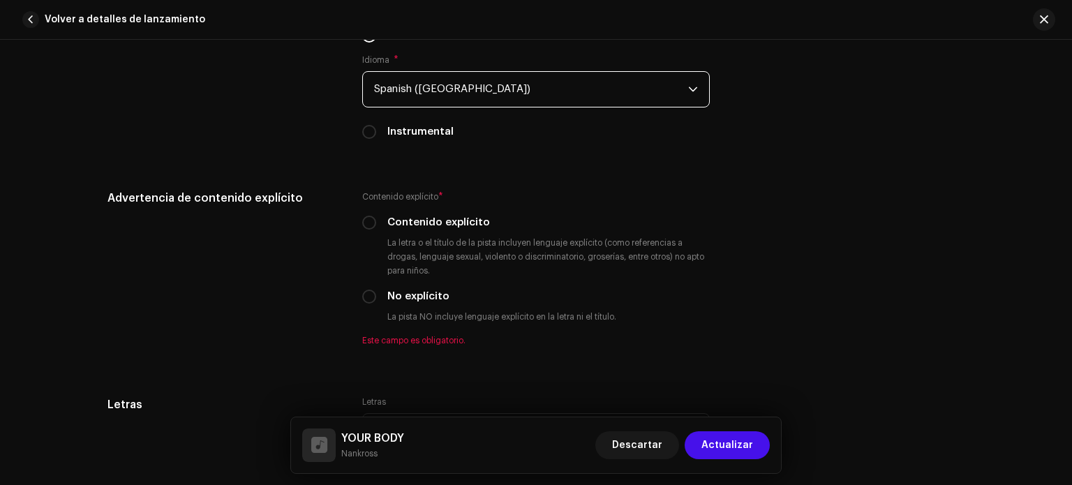
scroll to position [2236, 0]
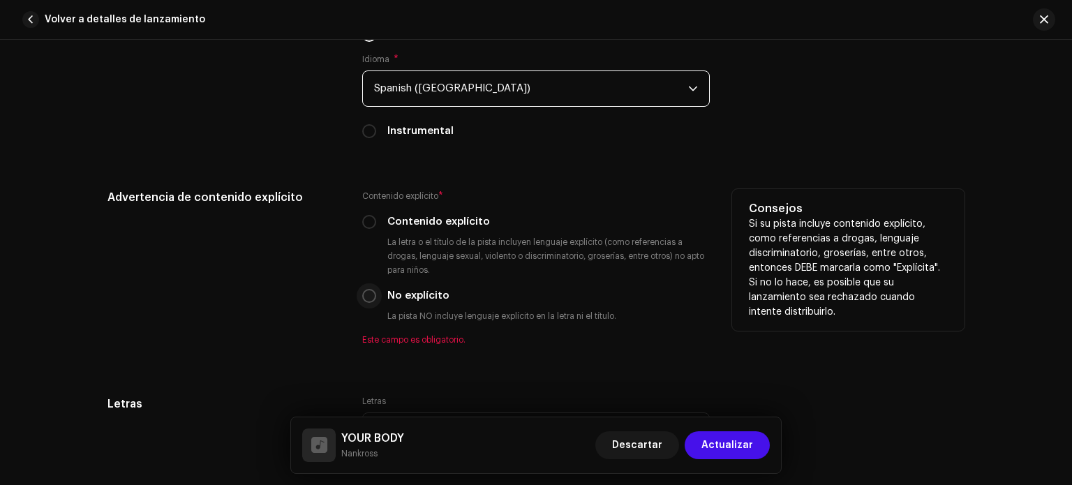
click at [371, 296] on input "No explícito" at bounding box center [369, 296] width 14 height 14
radio input "true"
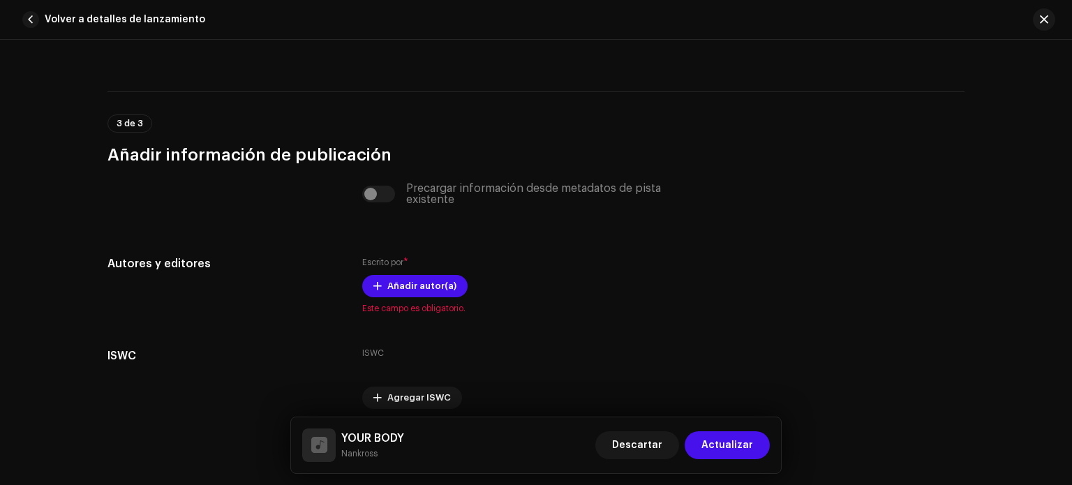
scroll to position [2642, 0]
click at [369, 203] on div "Precargar información desde metadatos de pista existente" at bounding box center [536, 195] width 348 height 22
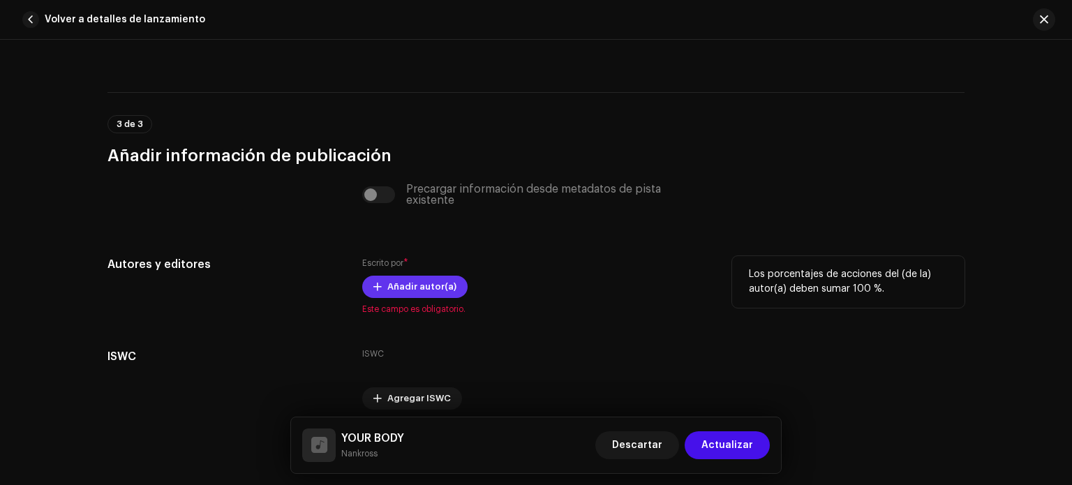
click at [395, 295] on span "Añadir autor(a)" at bounding box center [421, 287] width 69 height 28
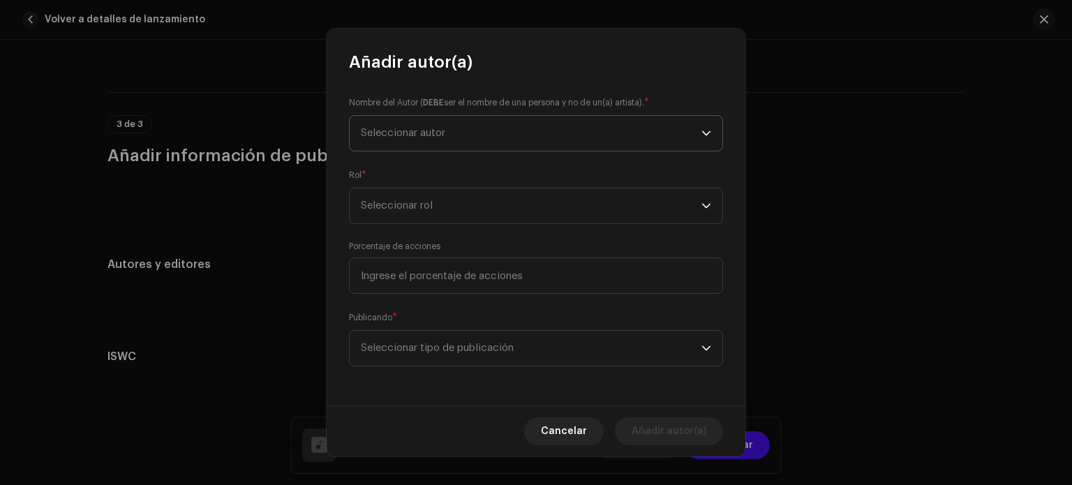
click at [388, 133] on span "Seleccionar autor" at bounding box center [403, 133] width 84 height 10
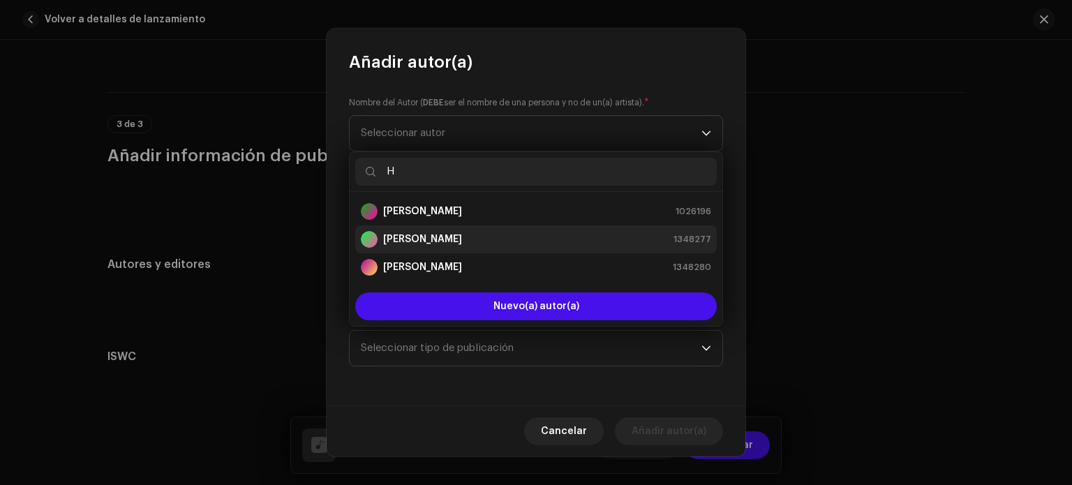
type input "H"
click at [446, 239] on strong "[PERSON_NAME]" at bounding box center [422, 239] width 79 height 14
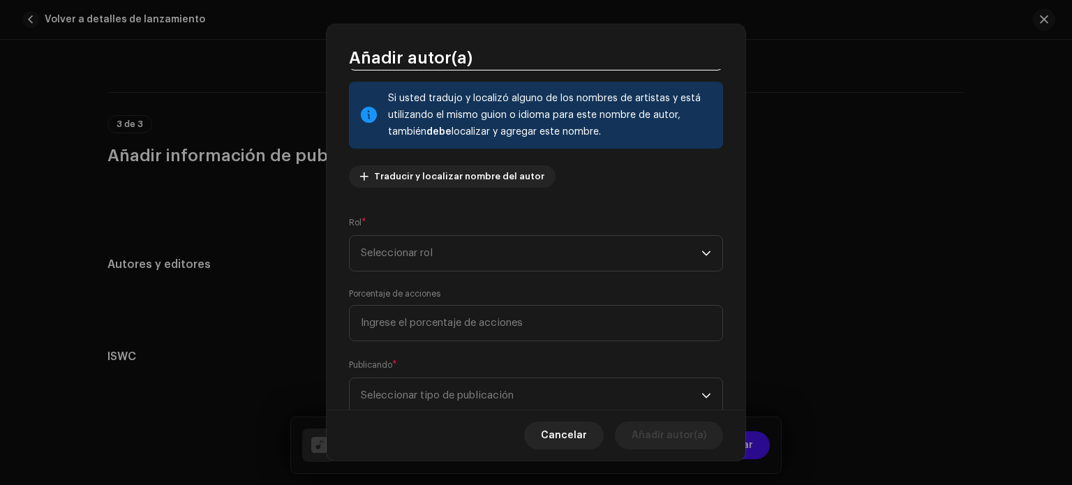
scroll to position [85, 0]
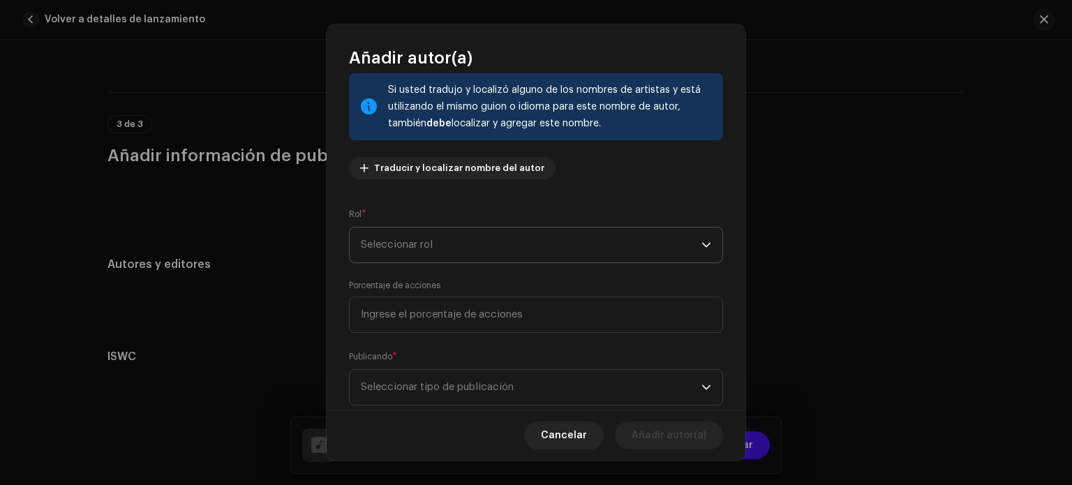
click at [422, 256] on span "Seleccionar rol" at bounding box center [531, 245] width 341 height 35
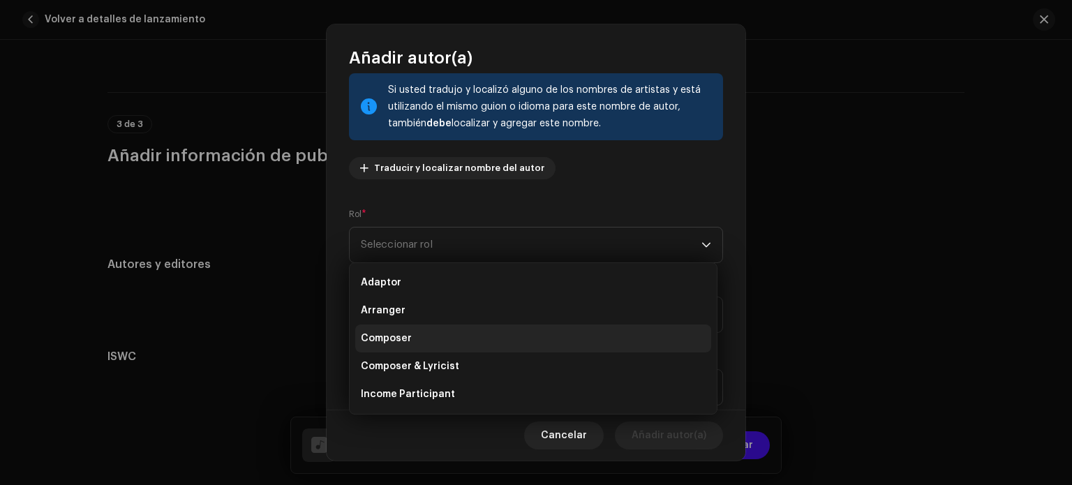
click at [402, 332] on span "Composer" at bounding box center [386, 339] width 51 height 14
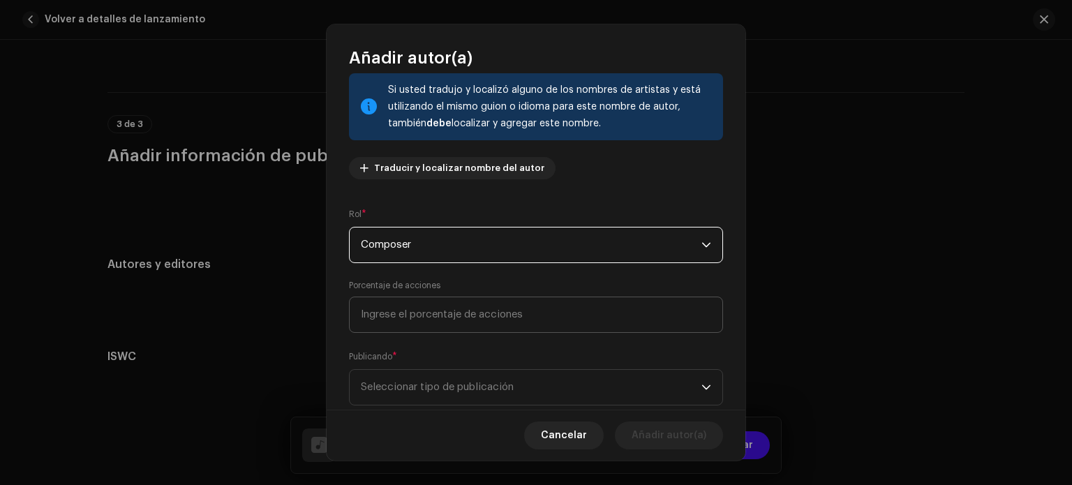
scroll to position [119, 0]
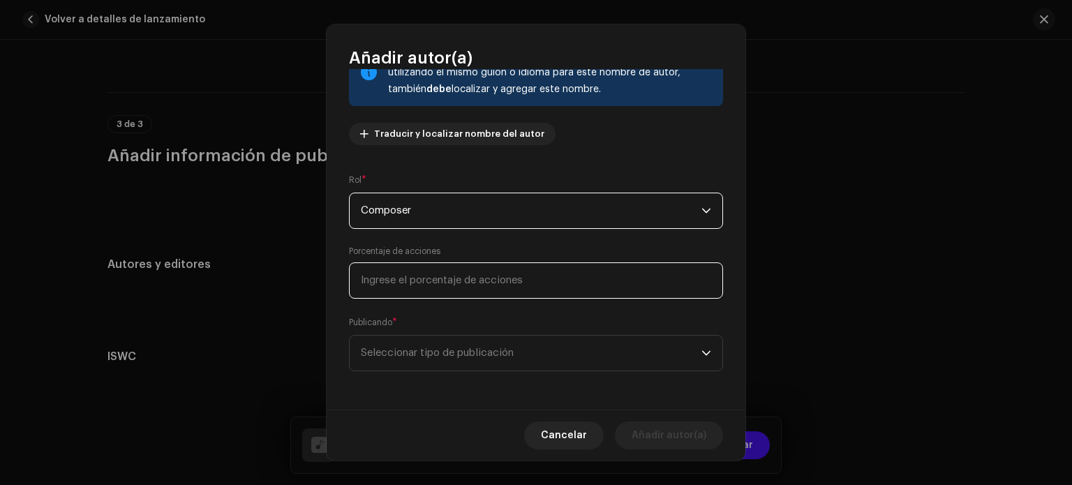
click at [463, 288] on input at bounding box center [536, 280] width 374 height 36
type input "50,00"
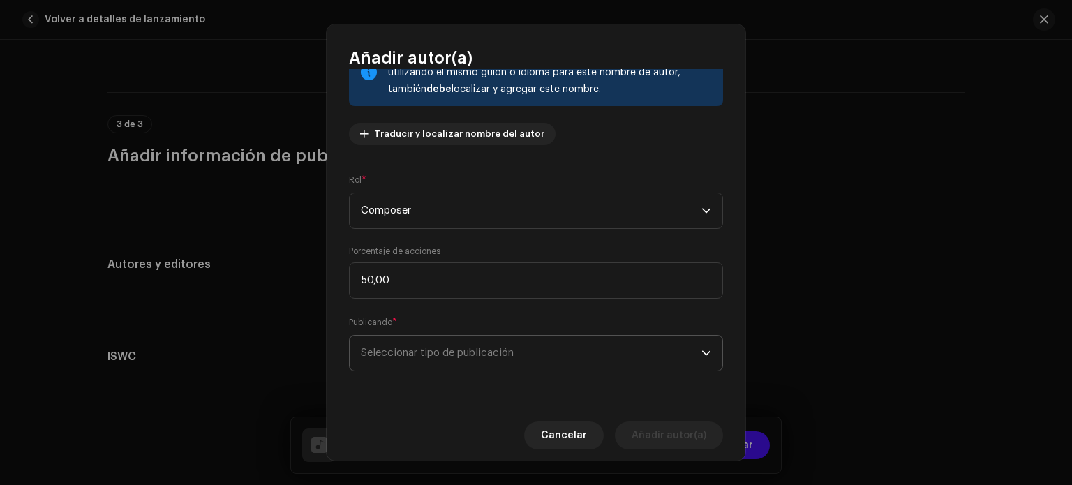
click at [534, 357] on span "Seleccionar tipo de publicación" at bounding box center [531, 353] width 341 height 35
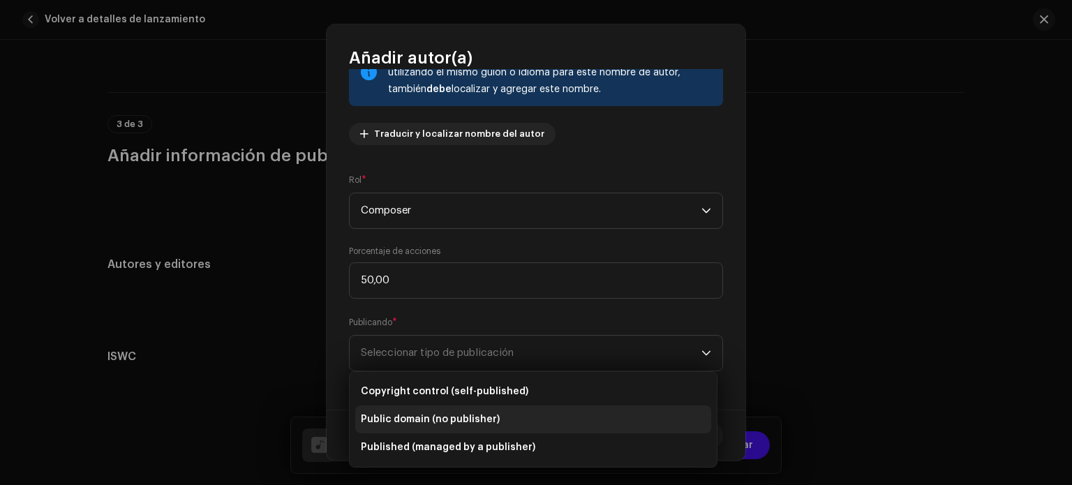
drag, startPoint x: 445, startPoint y: 385, endPoint x: 458, endPoint y: 412, distance: 30.3
click at [458, 412] on ul "Copyright control (self-published) Public domain (no publisher) Published (mana…" at bounding box center [533, 419] width 367 height 95
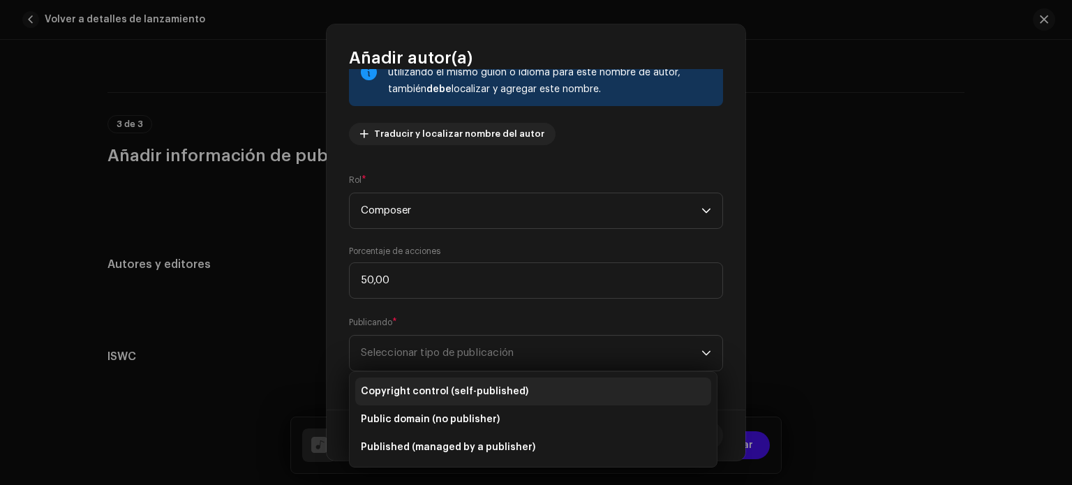
click at [441, 381] on li "Copyright control (self-published)" at bounding box center [533, 392] width 356 height 28
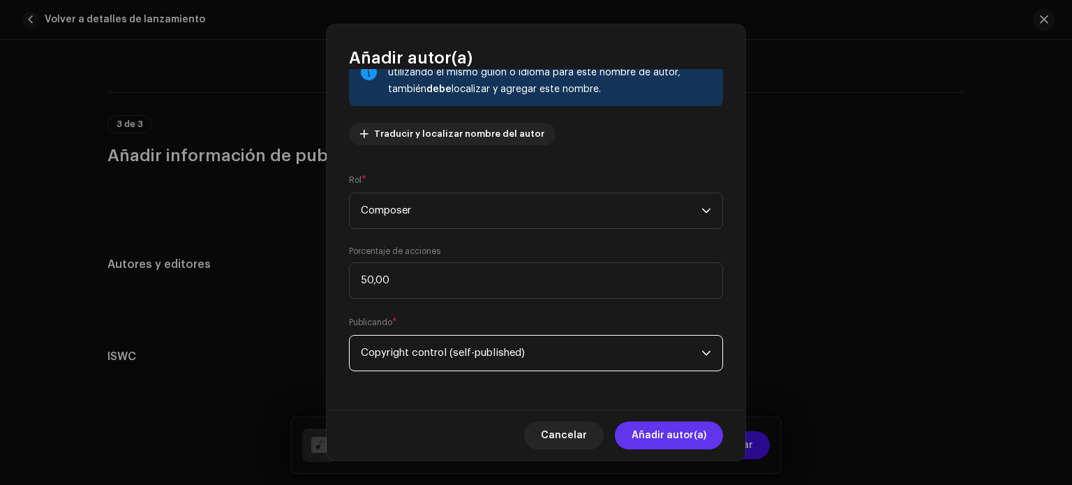
click at [653, 431] on span "Añadir autor(a)" at bounding box center [669, 436] width 75 height 28
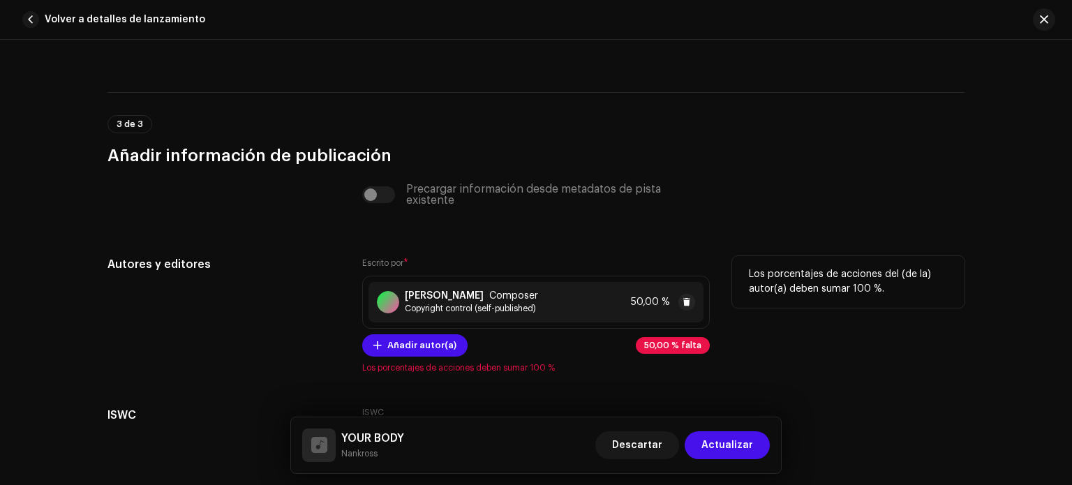
scroll to position [2712, 0]
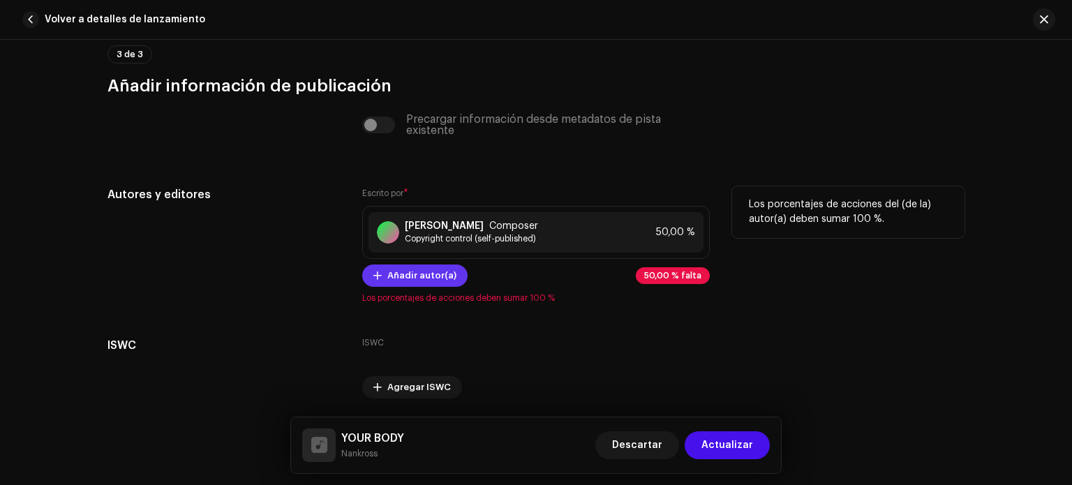
click at [419, 276] on span "Añadir autor(a)" at bounding box center [421, 276] width 69 height 28
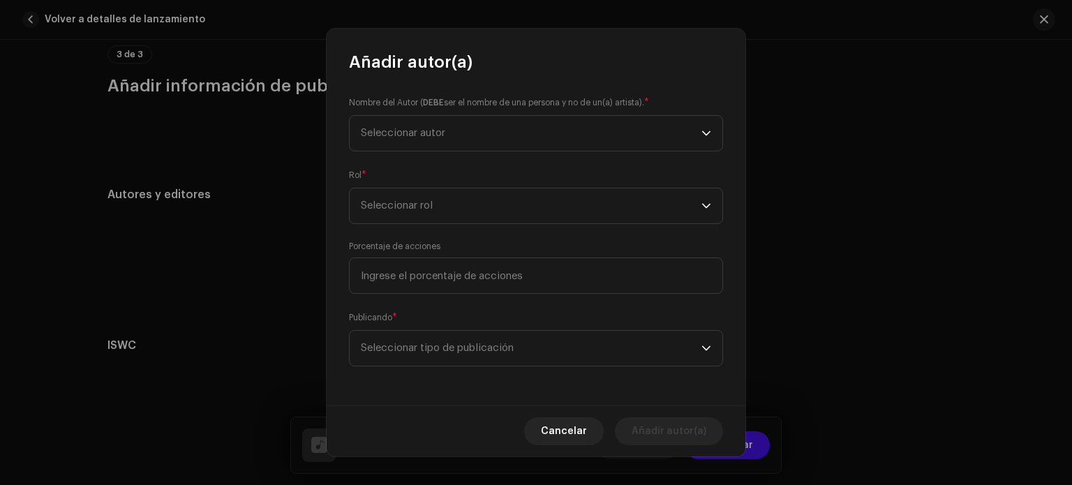
click at [401, 154] on div "Nombre del Autor ( DEBE ser el nombre de una persona y no de un(a) artista). * …" at bounding box center [536, 239] width 419 height 332
click at [393, 141] on span "Seleccionar autor" at bounding box center [531, 133] width 341 height 35
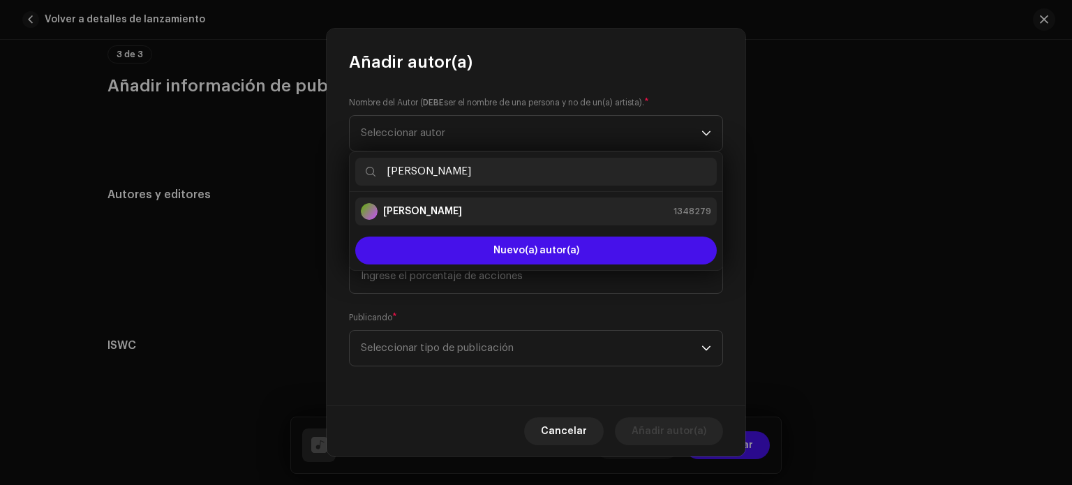
type input "[PERSON_NAME]"
click at [429, 204] on strong "[PERSON_NAME]" at bounding box center [422, 211] width 79 height 14
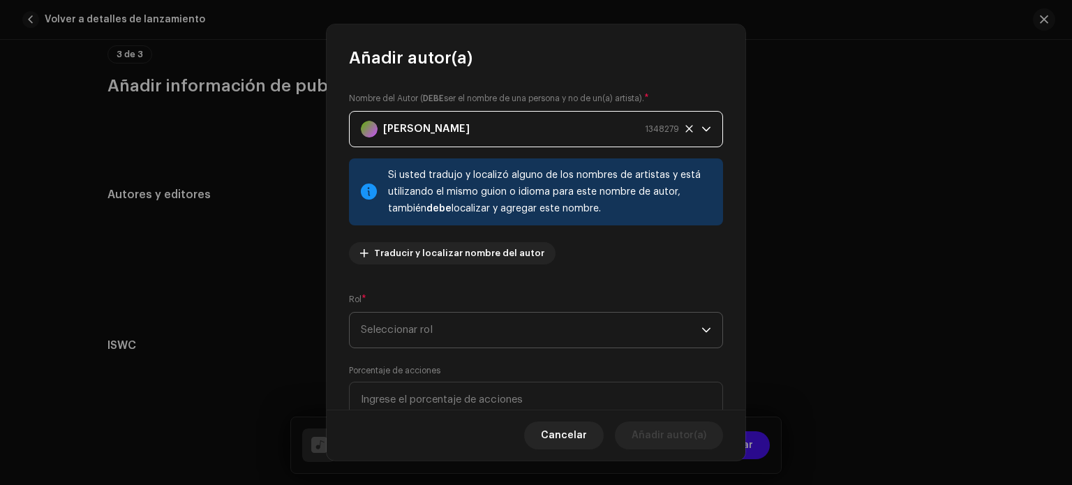
click at [443, 322] on span "Seleccionar rol" at bounding box center [531, 330] width 341 height 35
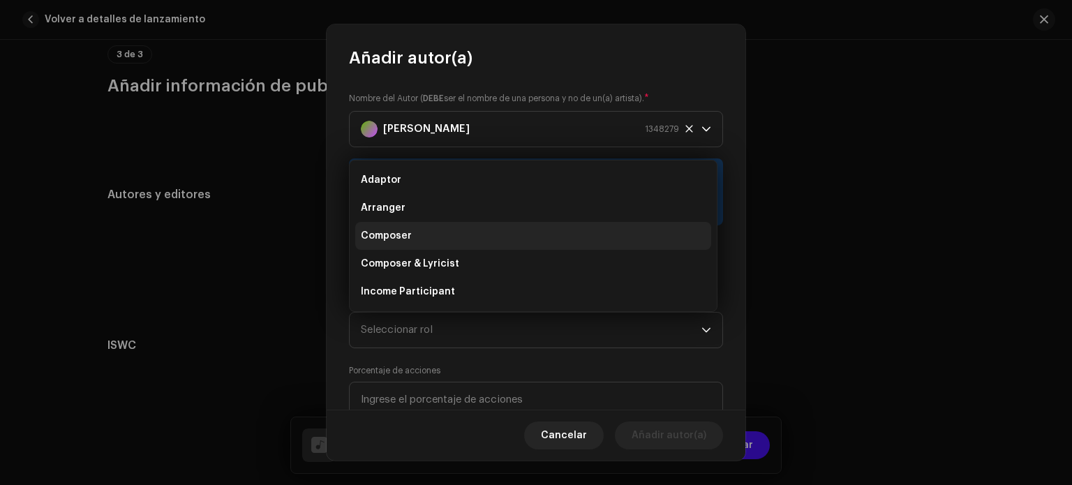
scroll to position [140, 0]
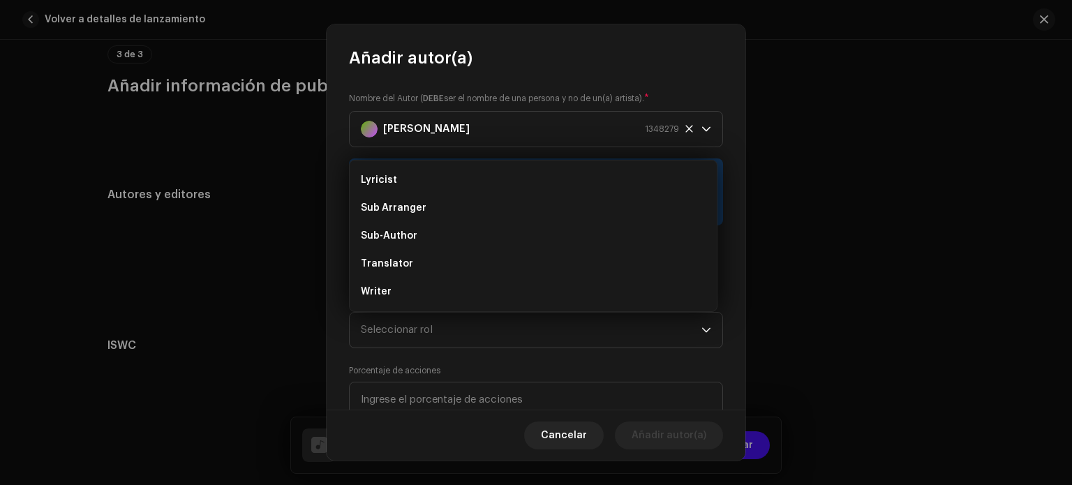
click at [473, 355] on div "Nombre del Autor ( DEBE ser el nombre de una persona y no de un(a) artista). * …" at bounding box center [536, 239] width 419 height 341
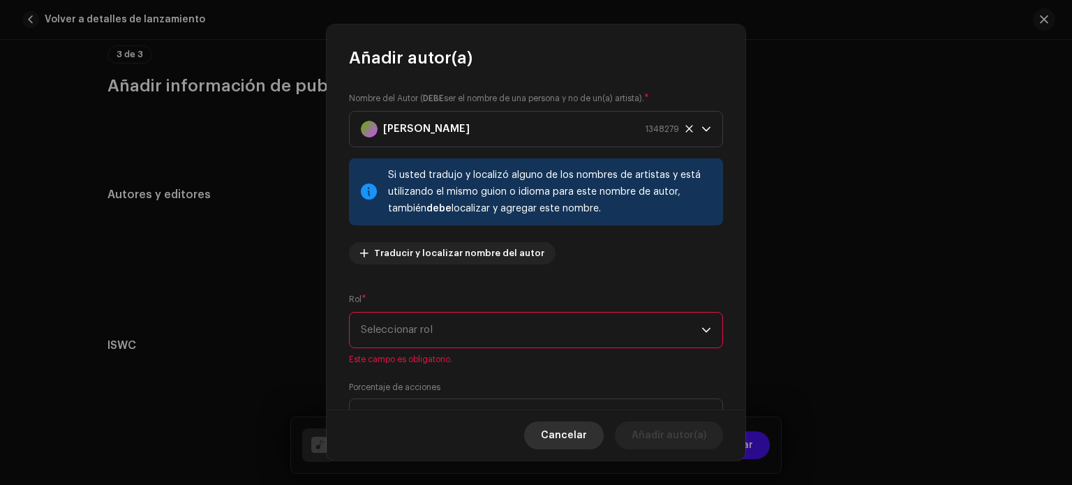
click at [558, 429] on span "Cancelar" at bounding box center [564, 436] width 46 height 28
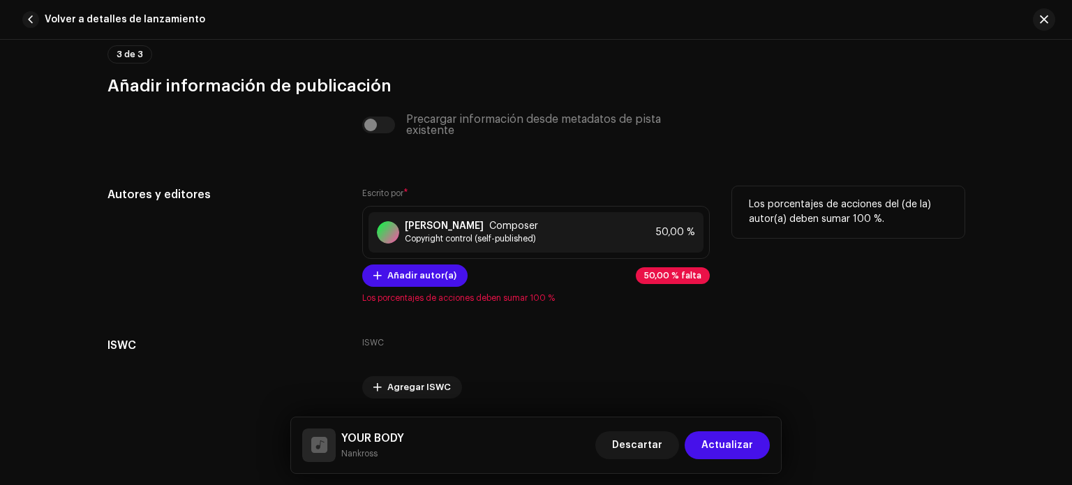
click at [673, 275] on span "50,00 % falta" at bounding box center [672, 276] width 57 height 8
click at [656, 238] on span "50,00 %" at bounding box center [650, 232] width 39 height 11
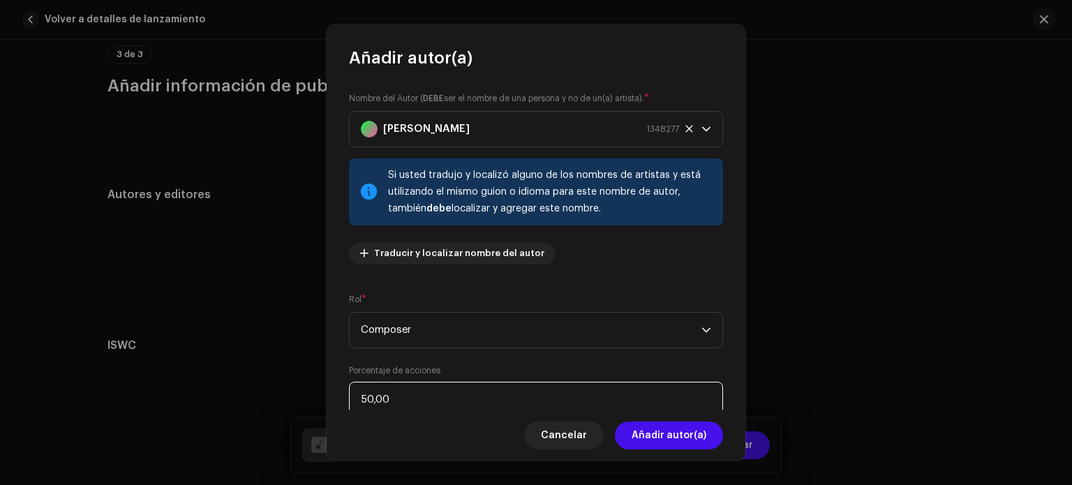
drag, startPoint x: 444, startPoint y: 390, endPoint x: 228, endPoint y: 406, distance: 216.2
click at [228, 406] on div "Añadir autor(a) Nombre del Autor ( DEBE ser el nombre de una persona y no de un…" at bounding box center [536, 242] width 1072 height 485
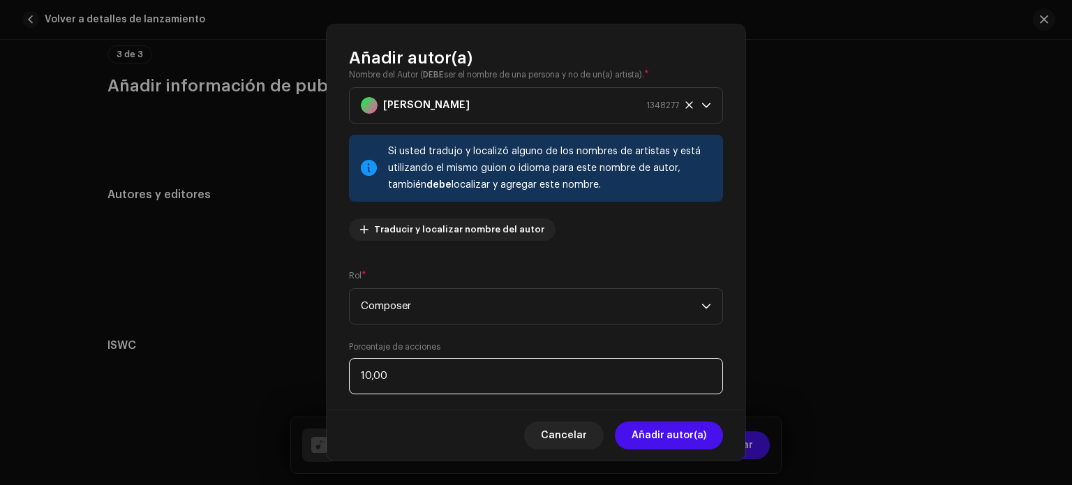
type input "100,00"
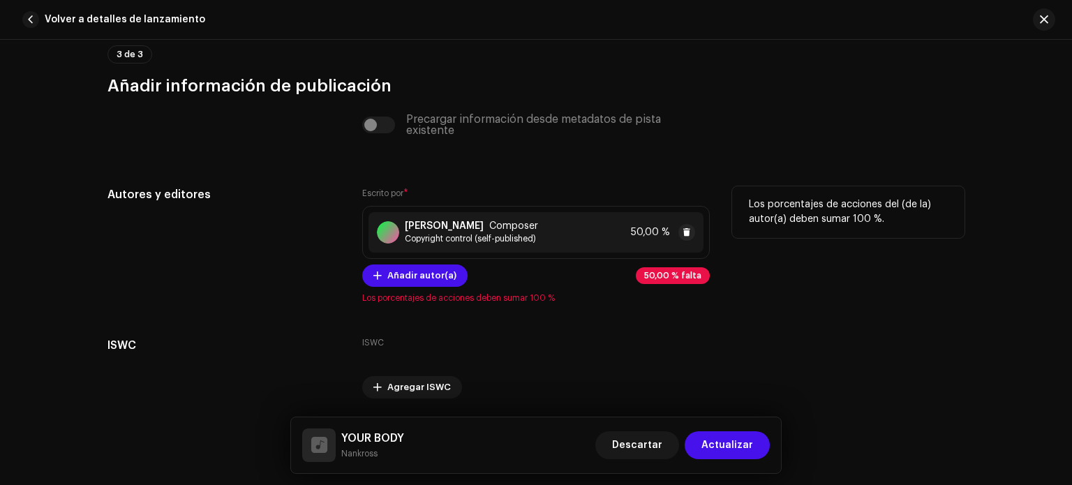
drag, startPoint x: 228, startPoint y: 406, endPoint x: 628, endPoint y: 235, distance: 434.9
click at [538, 232] on div "[PERSON_NAME] Composer" at bounding box center [471, 226] width 133 height 11
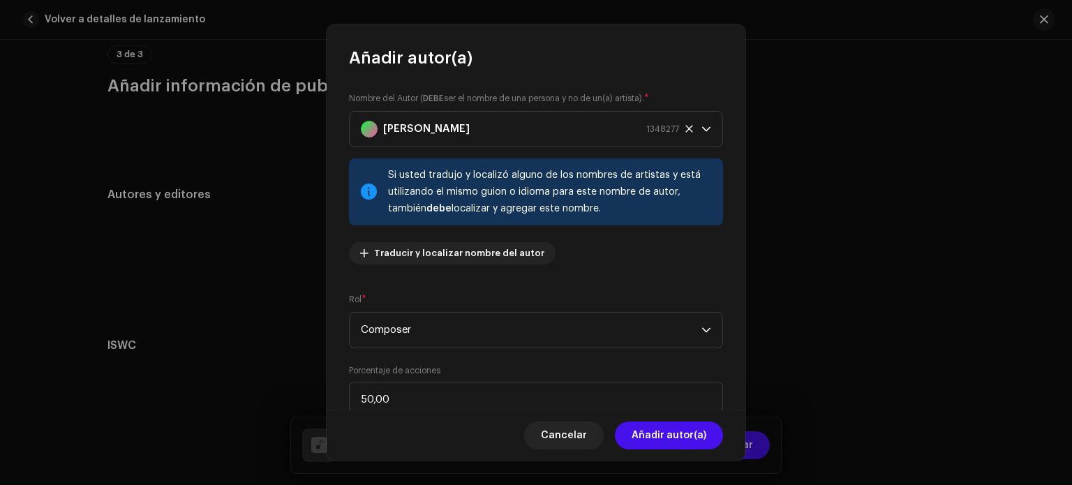
scroll to position [119, 0]
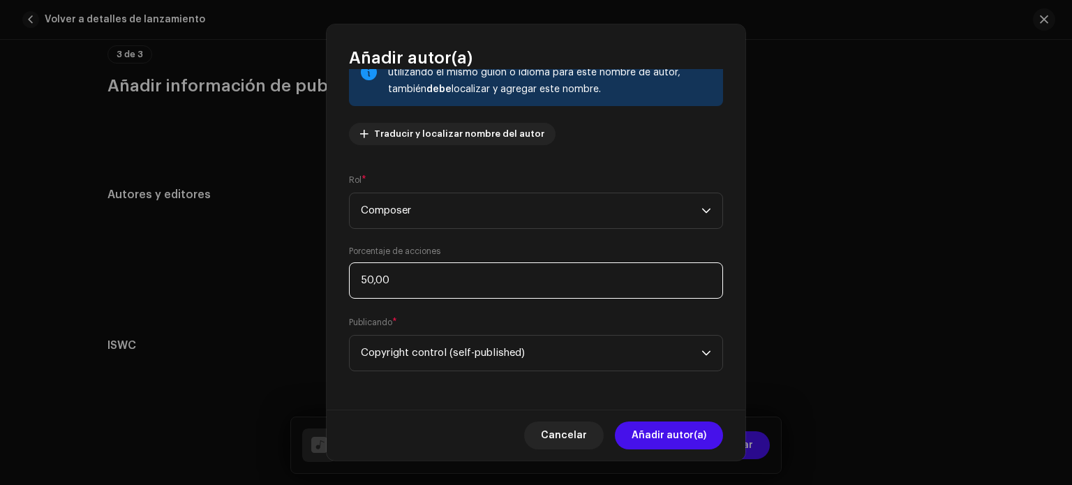
drag, startPoint x: 394, startPoint y: 295, endPoint x: 329, endPoint y: 274, distance: 67.3
click at [329, 274] on div "Nombre del Autor ( DEBE ser el nombre de una persona y no de un(a) artista). * …" at bounding box center [536, 239] width 419 height 341
type input "100,00"
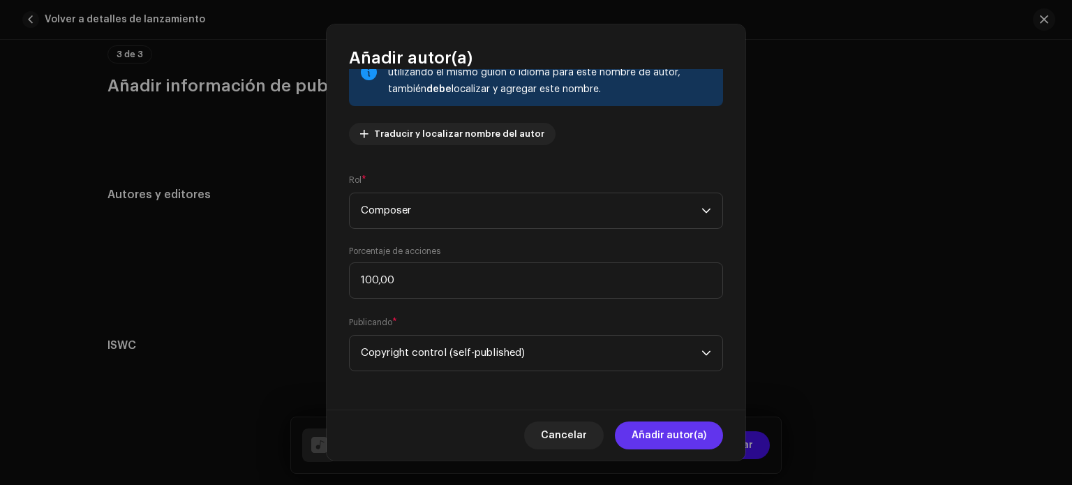
click at [669, 433] on span "Añadir autor(a)" at bounding box center [669, 436] width 75 height 28
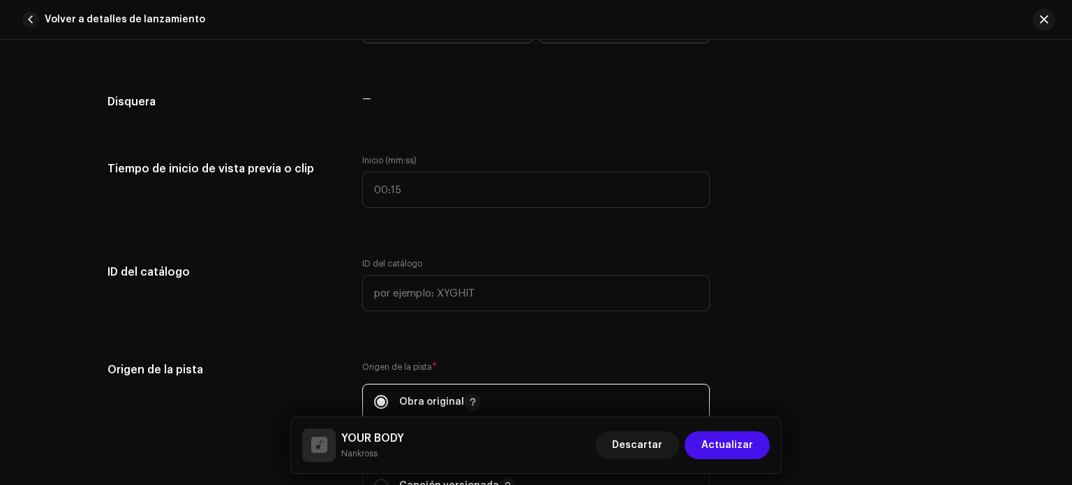
scroll to position [1487, 0]
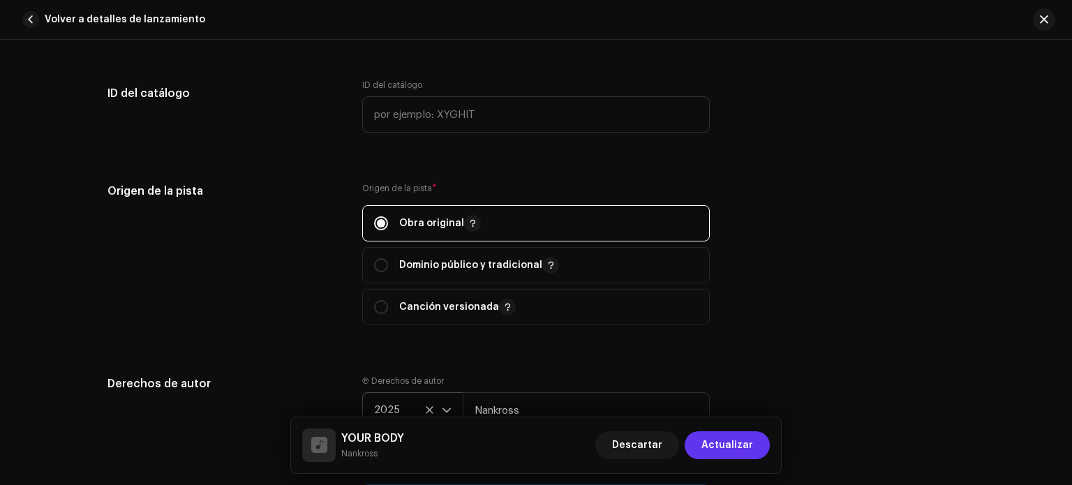
click at [712, 439] on span "Actualizar" at bounding box center [727, 445] width 52 height 28
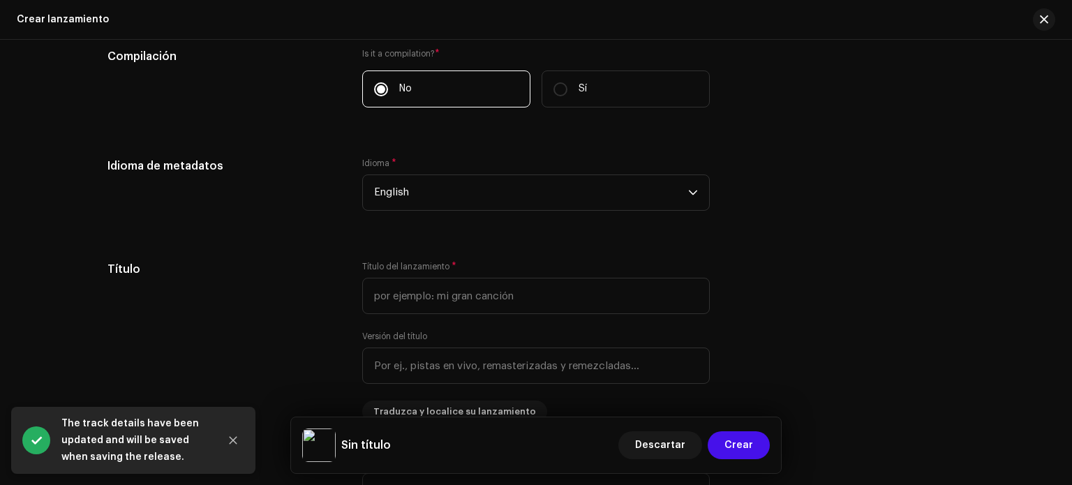
scroll to position [1122, 0]
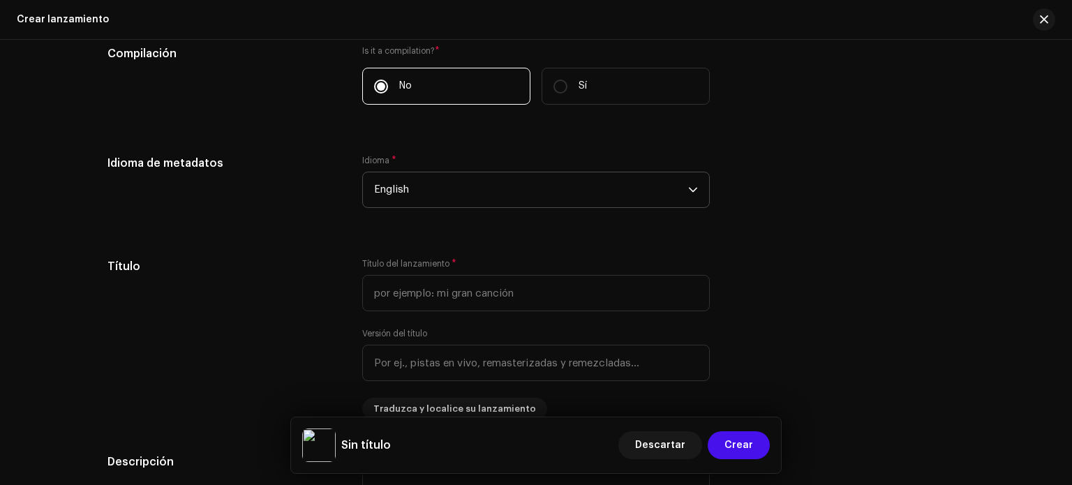
click at [441, 193] on span "English" at bounding box center [531, 189] width 314 height 35
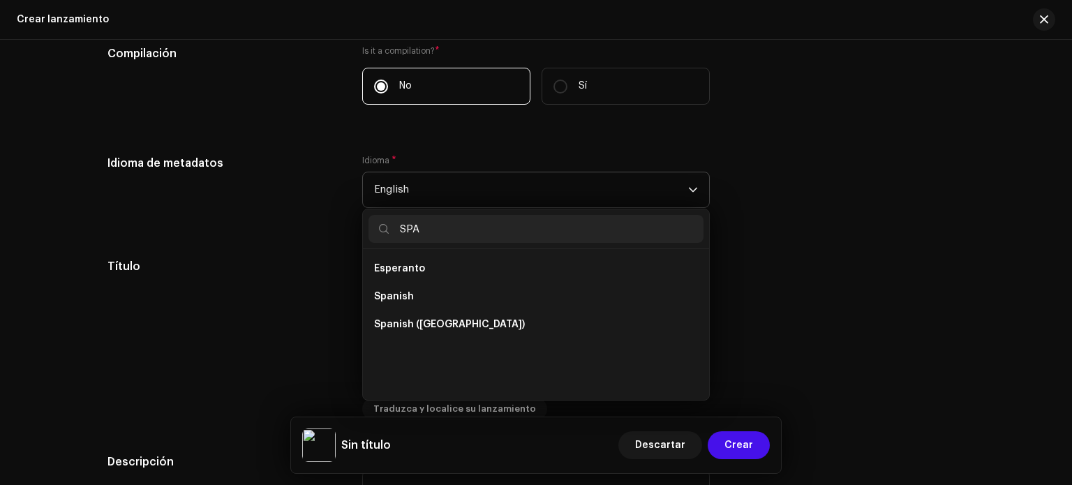
scroll to position [0, 0]
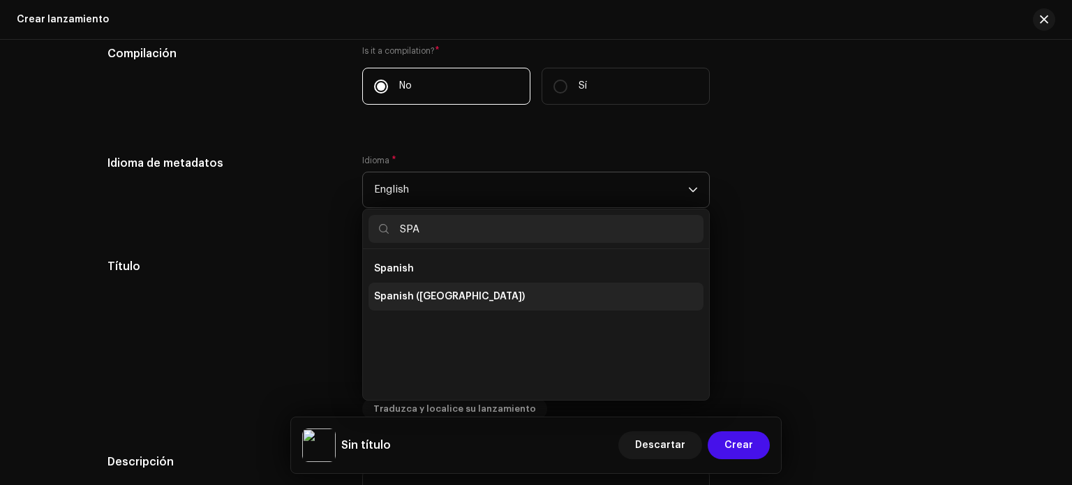
type input "SPA"
click at [426, 292] on span "Spanish ([GEOGRAPHIC_DATA])" at bounding box center [449, 297] width 151 height 14
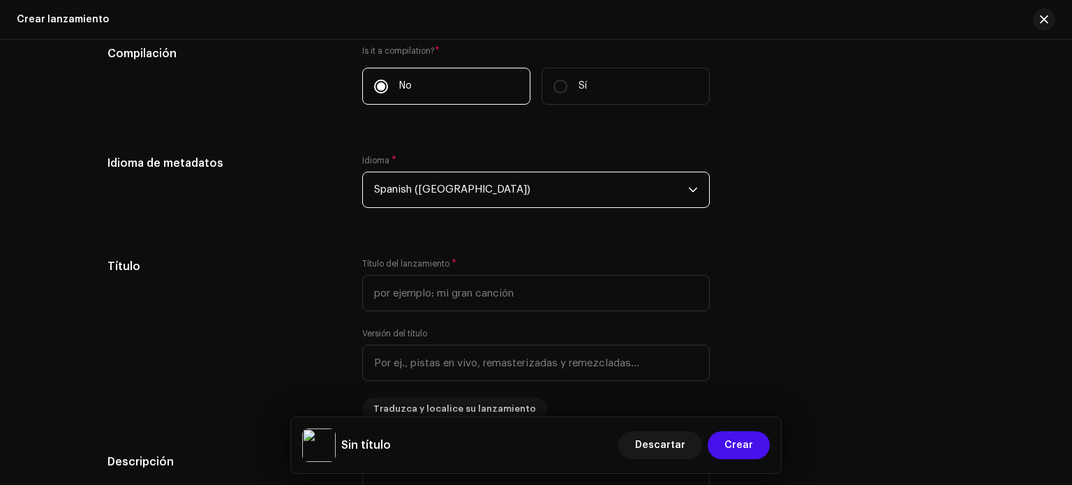
scroll to position [1152, 0]
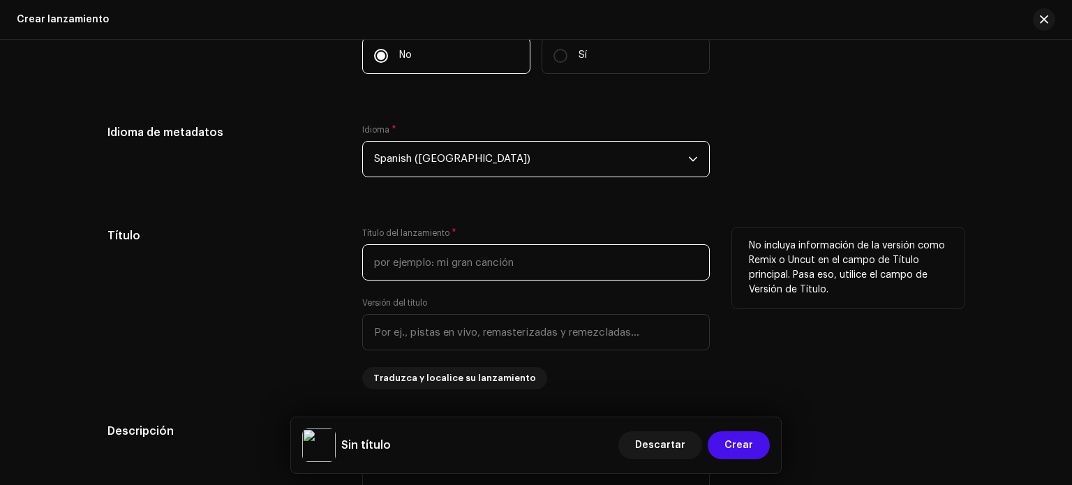
click at [406, 266] on input "text" at bounding box center [536, 262] width 348 height 36
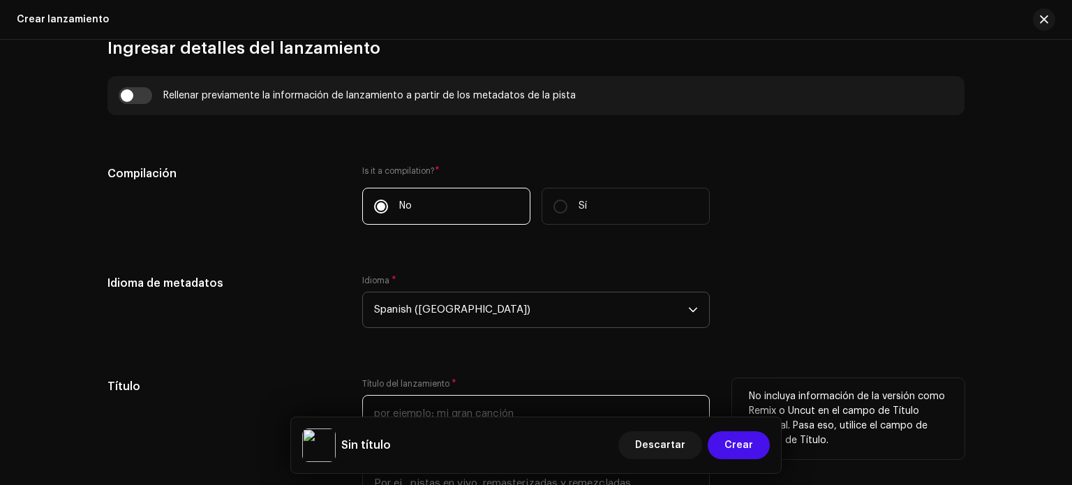
scroll to position [1002, 0]
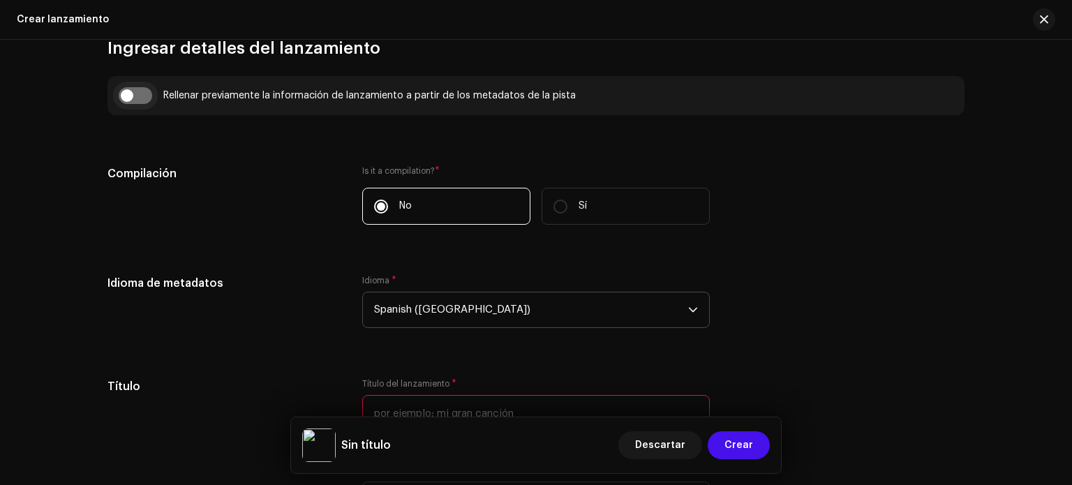
click at [129, 89] on input "checkbox" at bounding box center [136, 95] width 34 height 17
checkbox input "true"
type input "YOUR BODY"
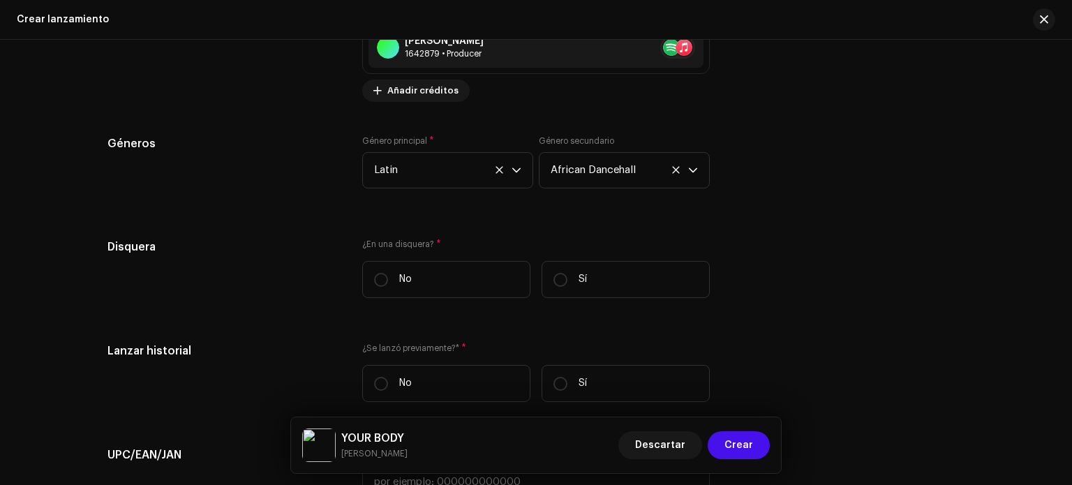
scroll to position [2226, 0]
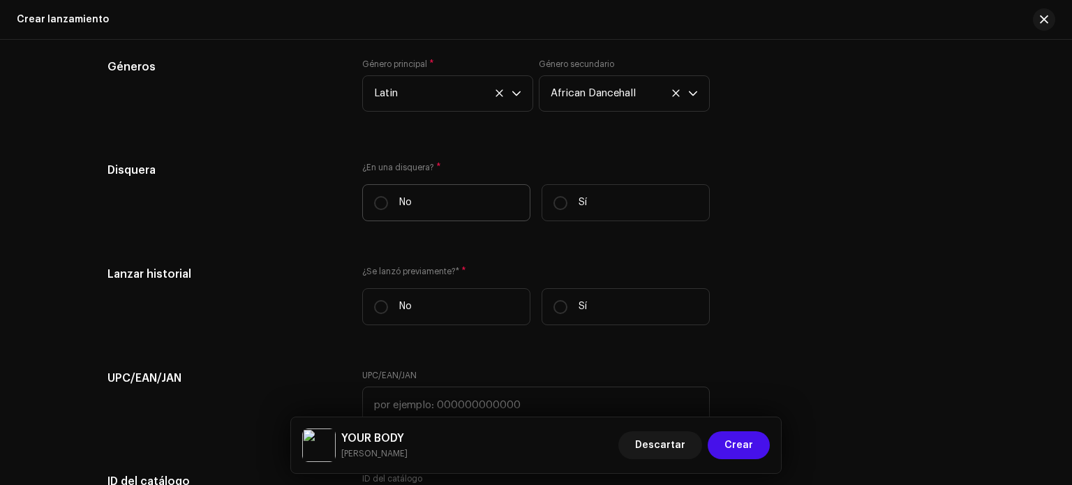
click at [475, 206] on label "No" at bounding box center [446, 202] width 168 height 37
click at [388, 206] on input "No" at bounding box center [381, 203] width 14 height 14
radio input "true"
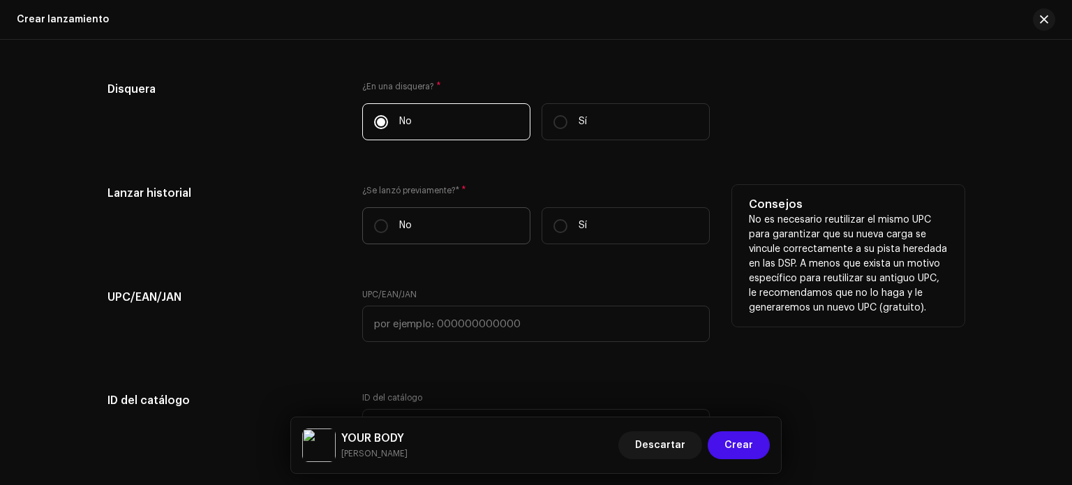
click at [486, 231] on label "No" at bounding box center [446, 225] width 168 height 37
click at [388, 231] on input "No" at bounding box center [381, 226] width 14 height 14
radio input "true"
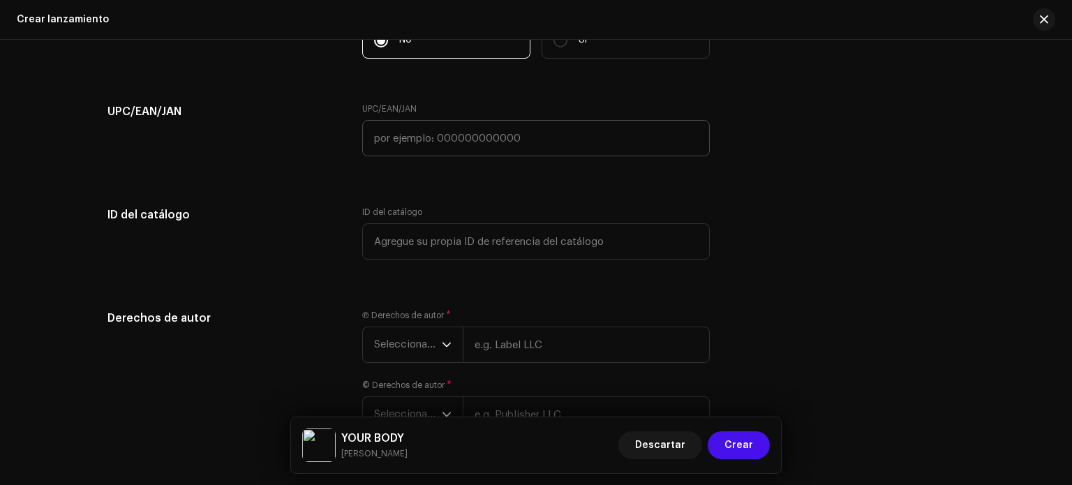
scroll to position [2570, 0]
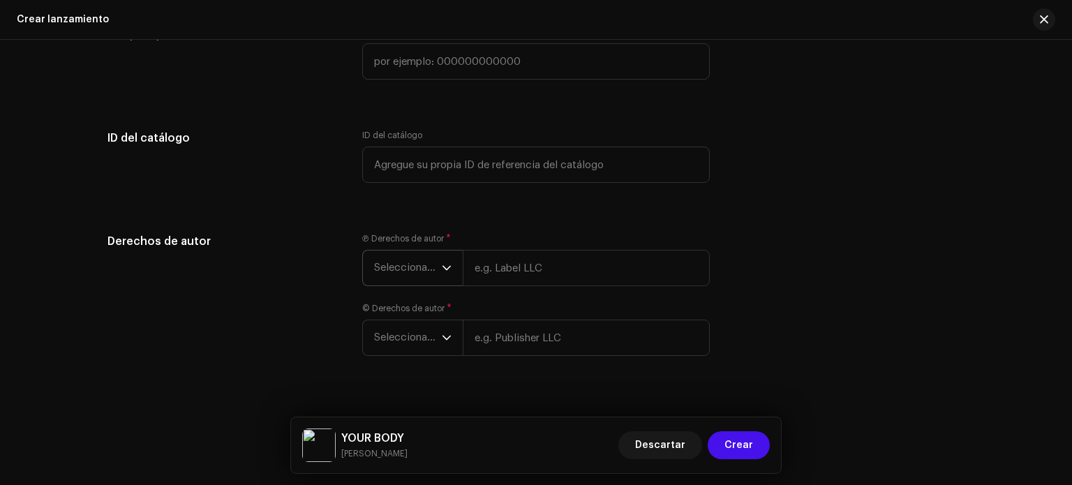
click at [438, 267] on span "Seleccionar año" at bounding box center [408, 268] width 68 height 35
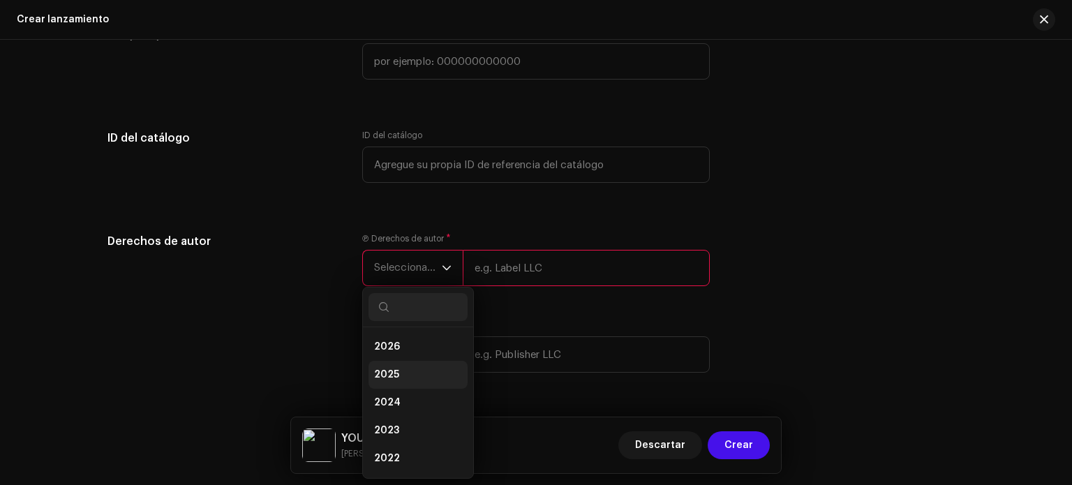
click at [411, 369] on li "2025" at bounding box center [418, 375] width 99 height 28
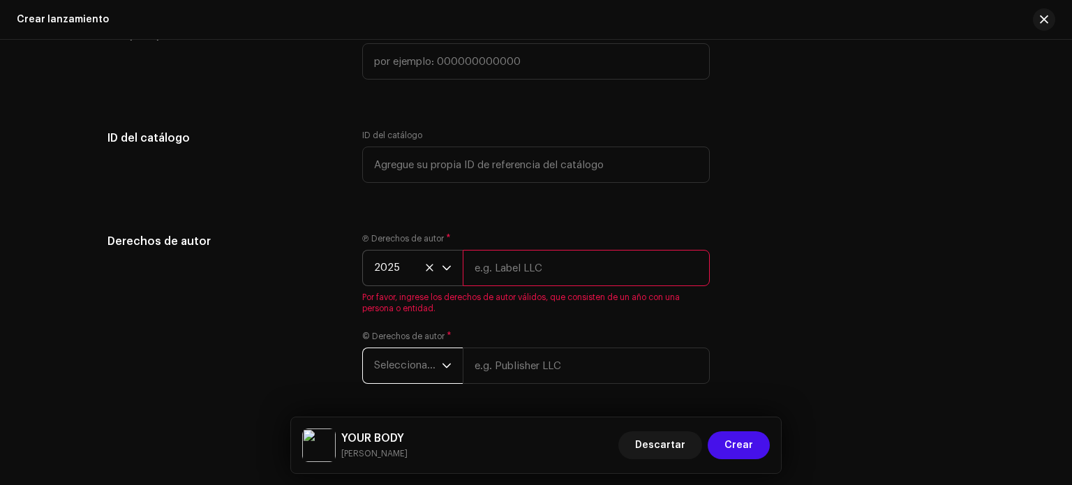
click at [416, 365] on span "Seleccionar año" at bounding box center [408, 365] width 68 height 35
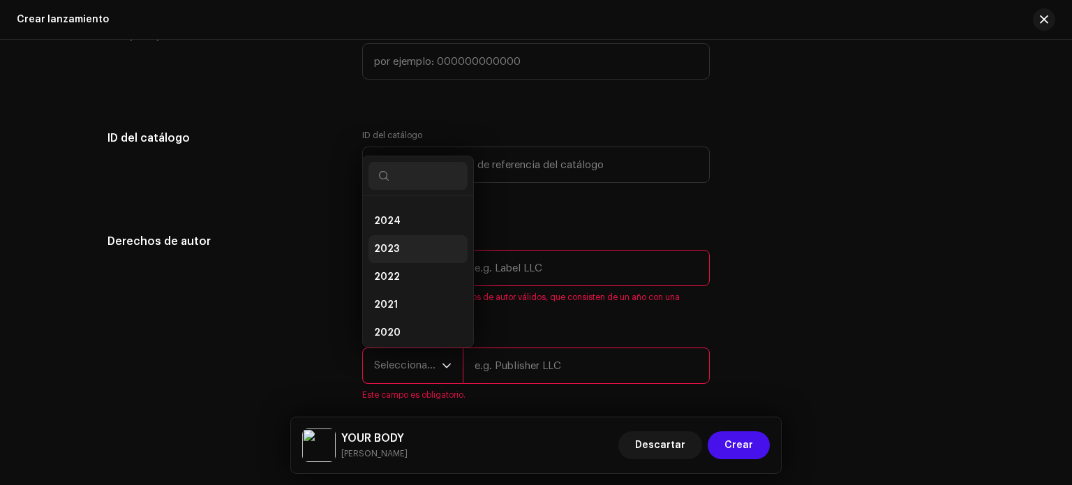
scroll to position [0, 0]
click at [417, 255] on li "2025" at bounding box center [418, 244] width 99 height 28
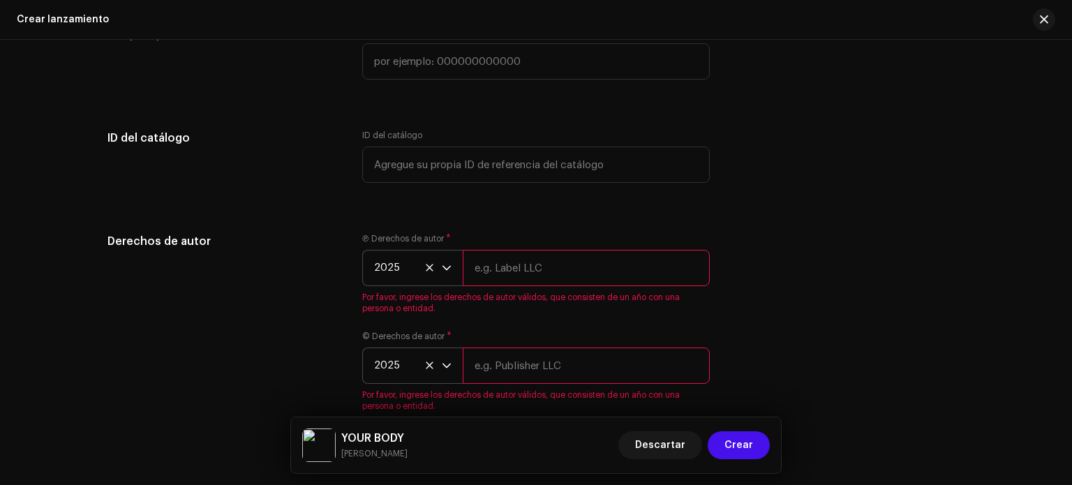
click at [488, 263] on input "text" at bounding box center [586, 268] width 247 height 36
type input "Nankross"
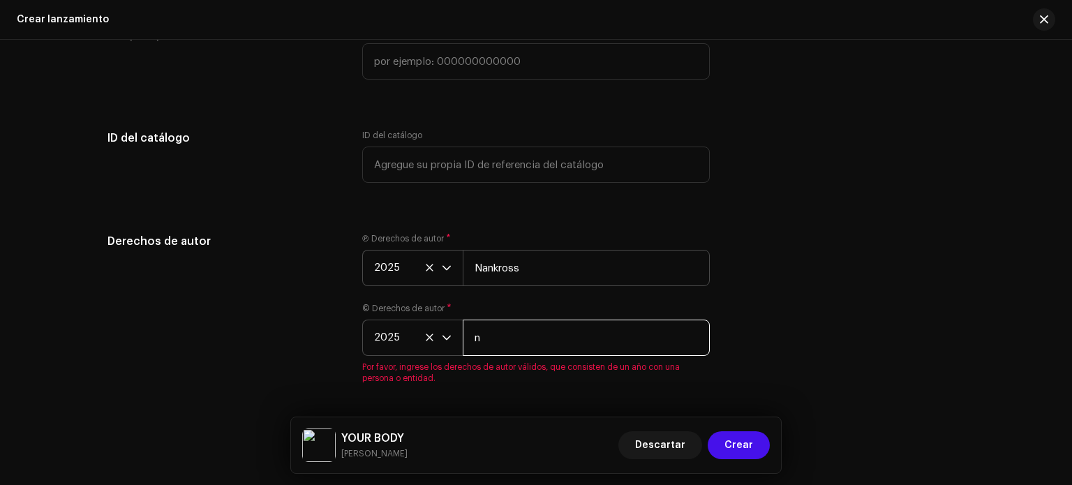
type input "Nankross"
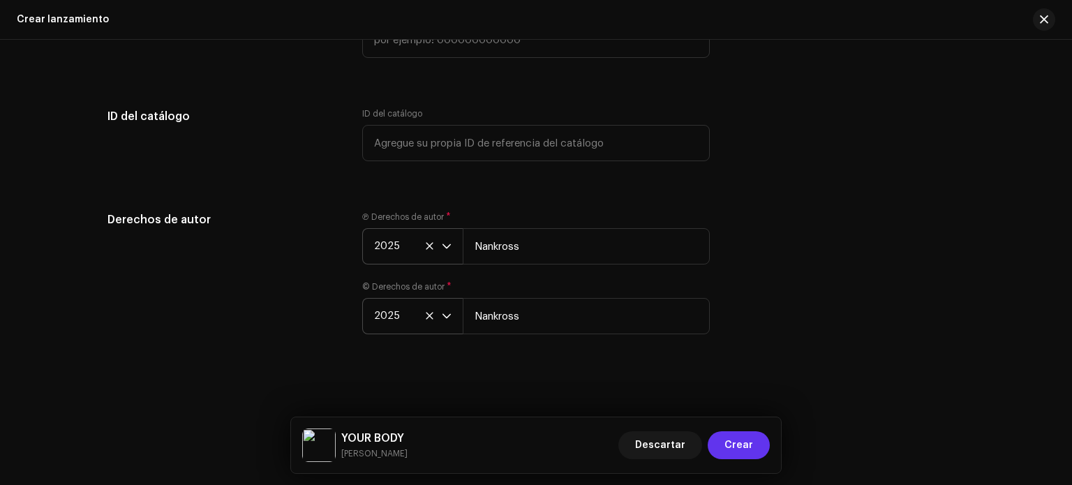
click at [739, 439] on span "Crear" at bounding box center [738, 445] width 29 height 28
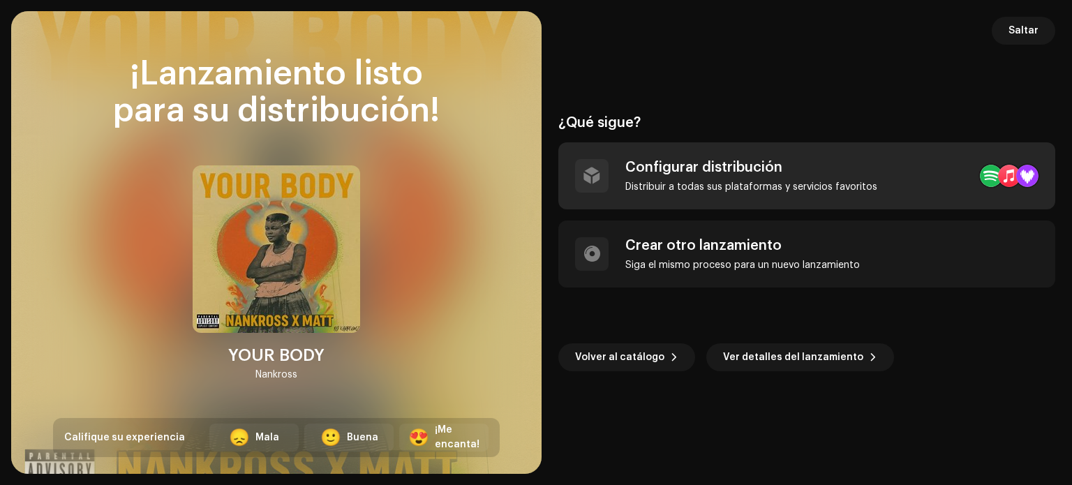
click at [623, 184] on div "Configurar distribución Distribuir a todas sus plataformas y servicios favoritos" at bounding box center [726, 176] width 302 height 34
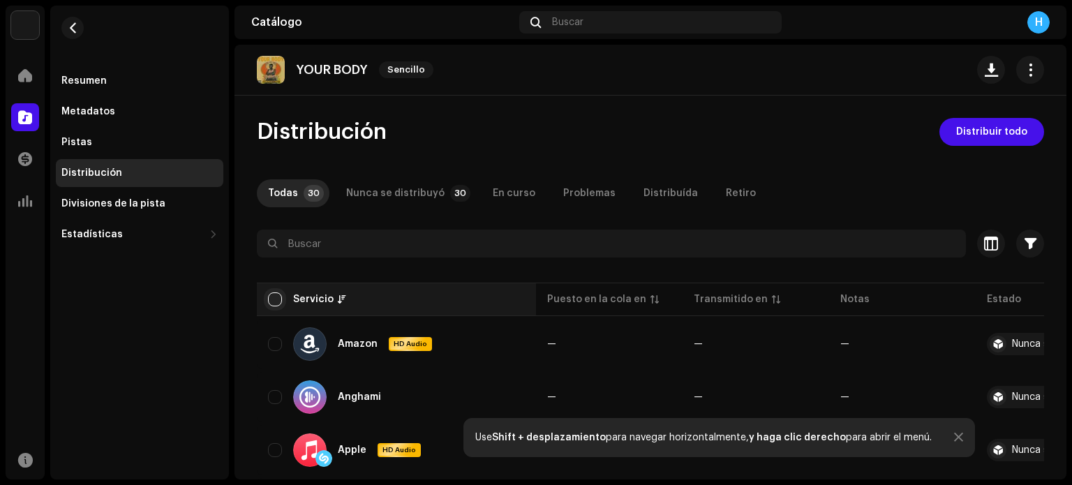
click at [276, 292] on input "checkbox" at bounding box center [275, 299] width 14 height 14
checkbox input "true"
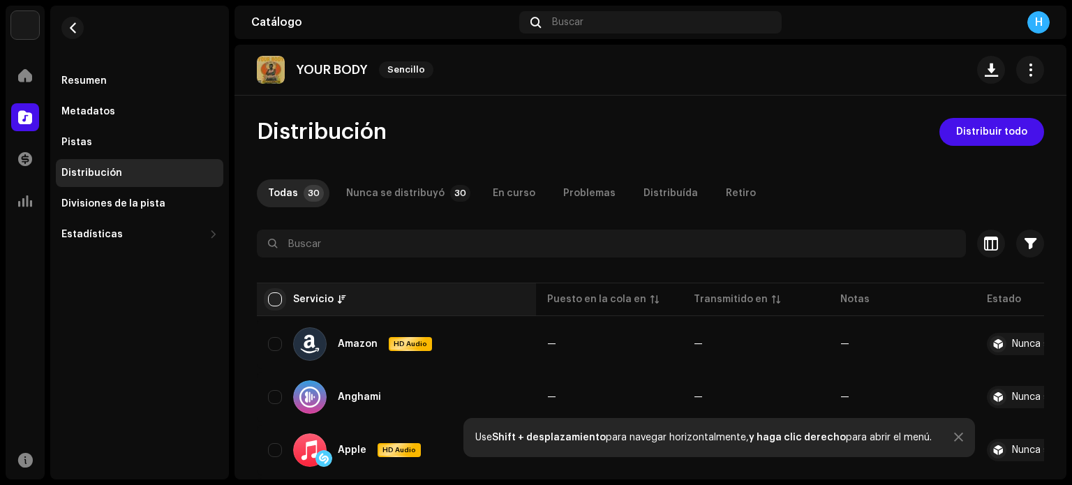
checkbox input "true"
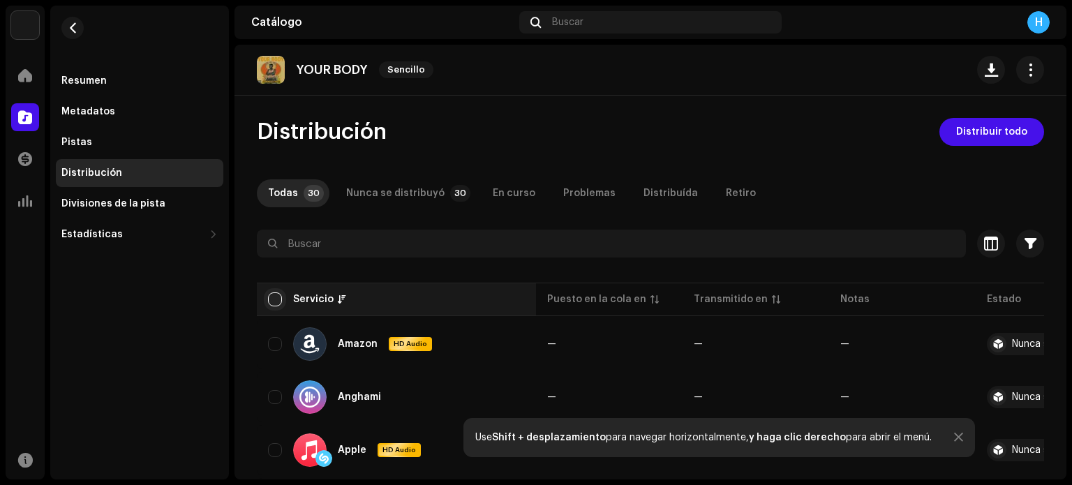
checkbox input "true"
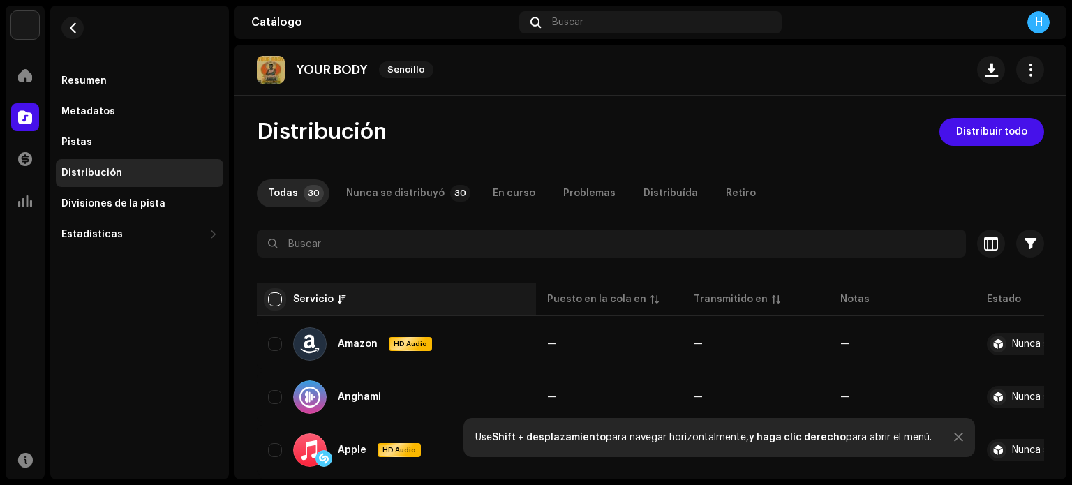
checkbox input "true"
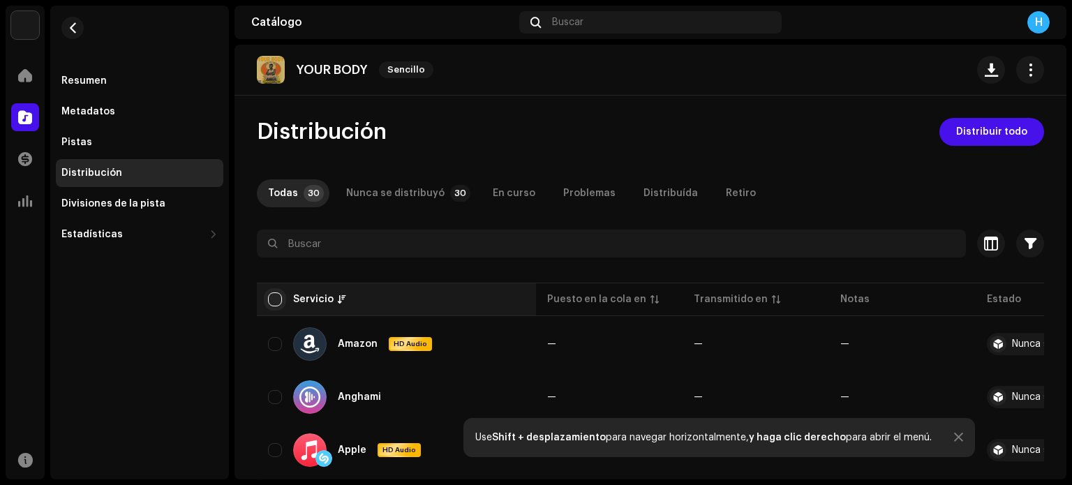
checkbox input "true"
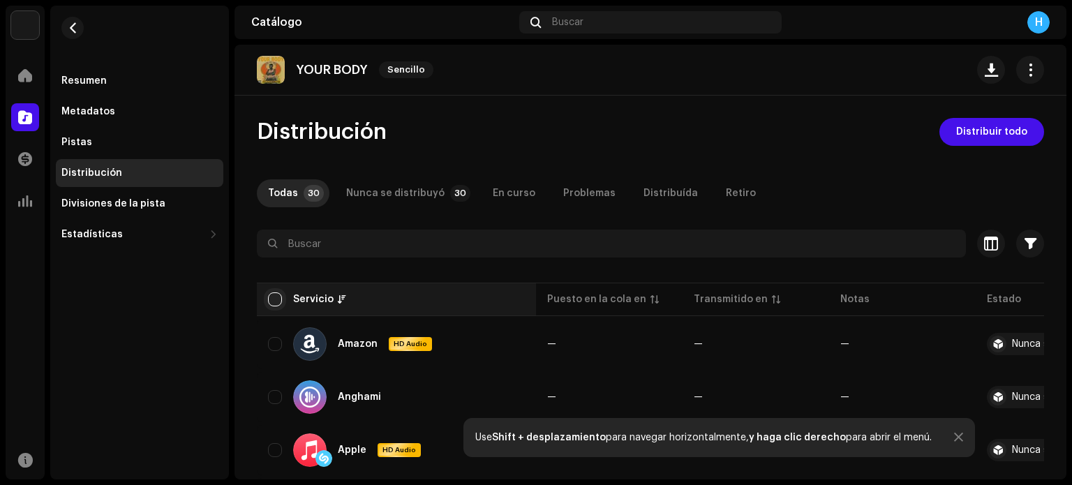
checkbox input "true"
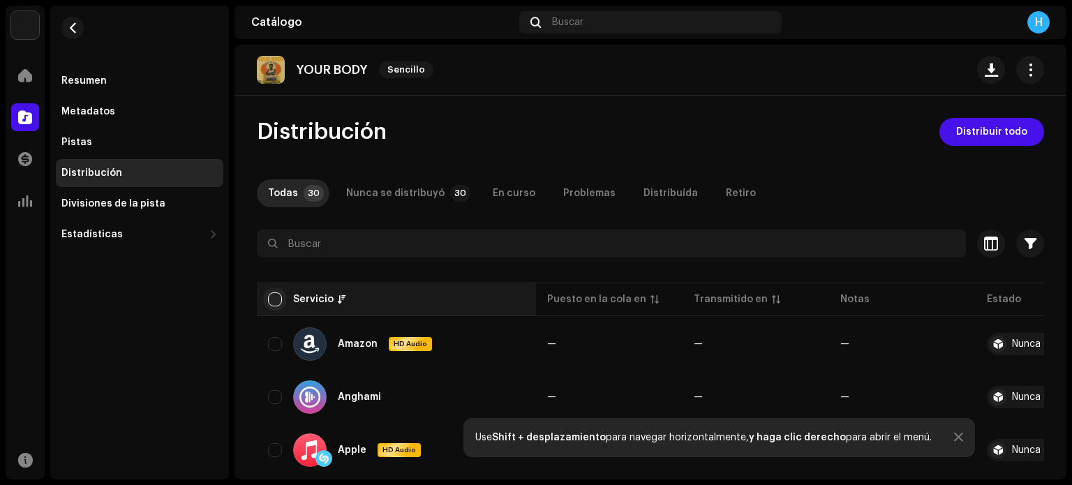
checkbox input "true"
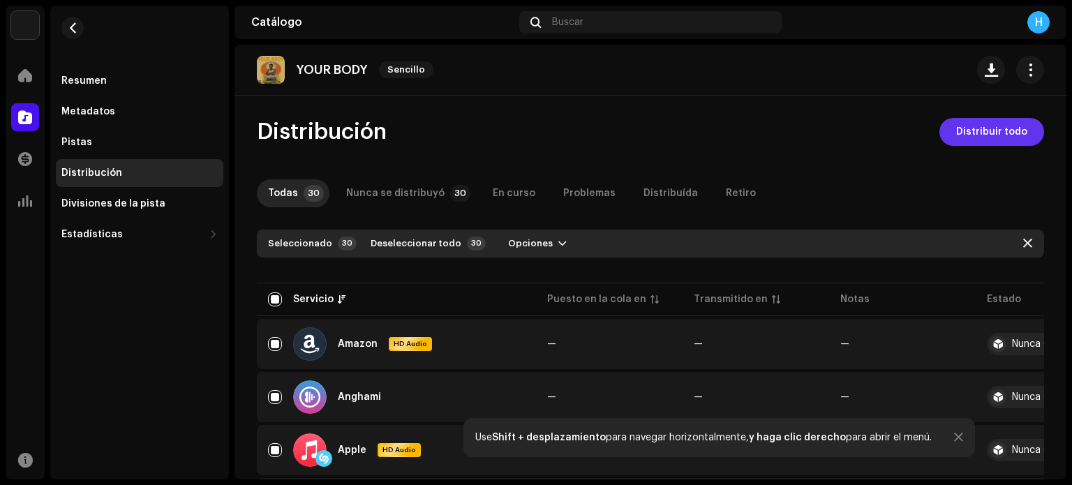
click at [956, 128] on span "Distribuir todo" at bounding box center [991, 132] width 71 height 28
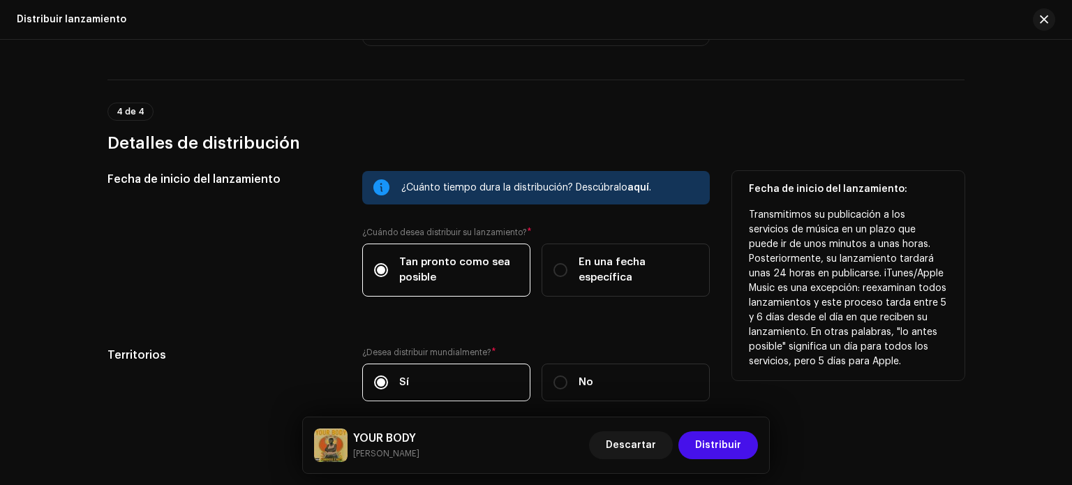
scroll to position [2172, 0]
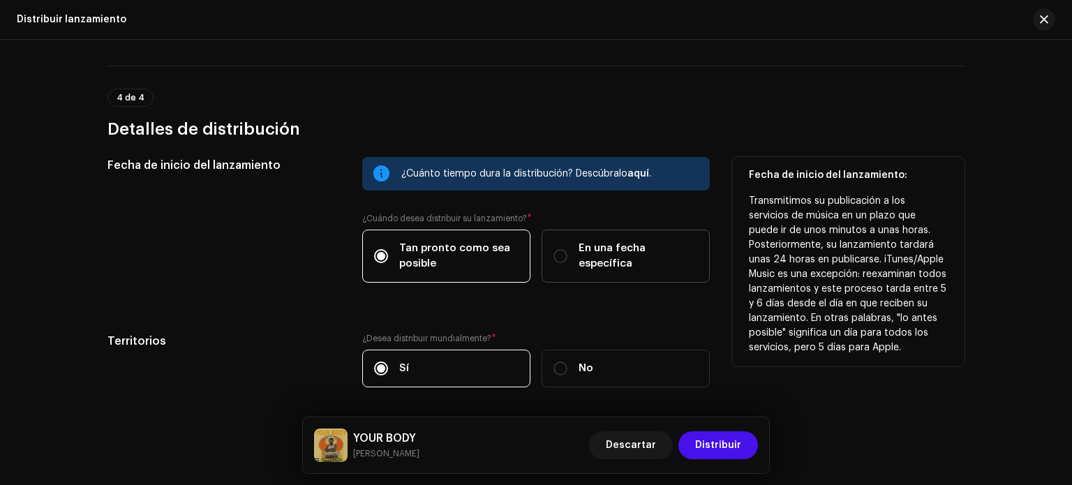
click at [589, 265] on label "En una fecha específica" at bounding box center [626, 256] width 168 height 53
click at [567, 263] on input "En una fecha específica" at bounding box center [560, 256] width 14 height 14
radio input "true"
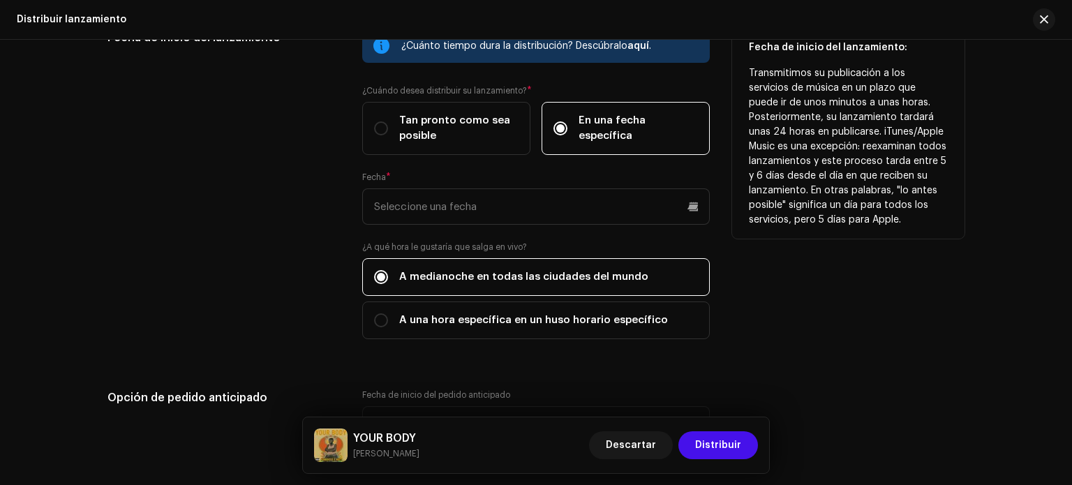
scroll to position [2348, 0]
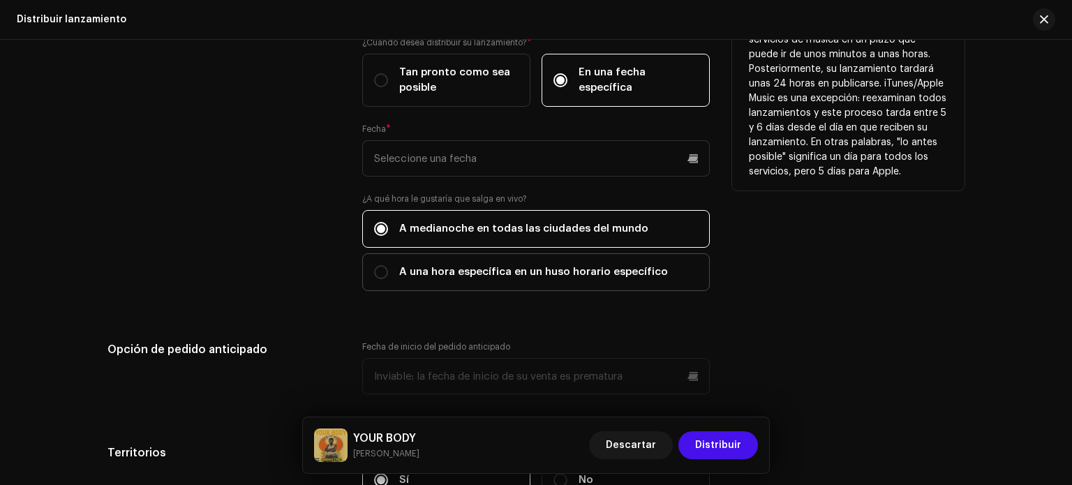
click at [469, 265] on span "A una hora específica en un huso horario específico" at bounding box center [533, 272] width 269 height 15
click at [388, 265] on input "A una hora específica en un huso horario específico" at bounding box center [381, 272] width 14 height 14
radio input "true"
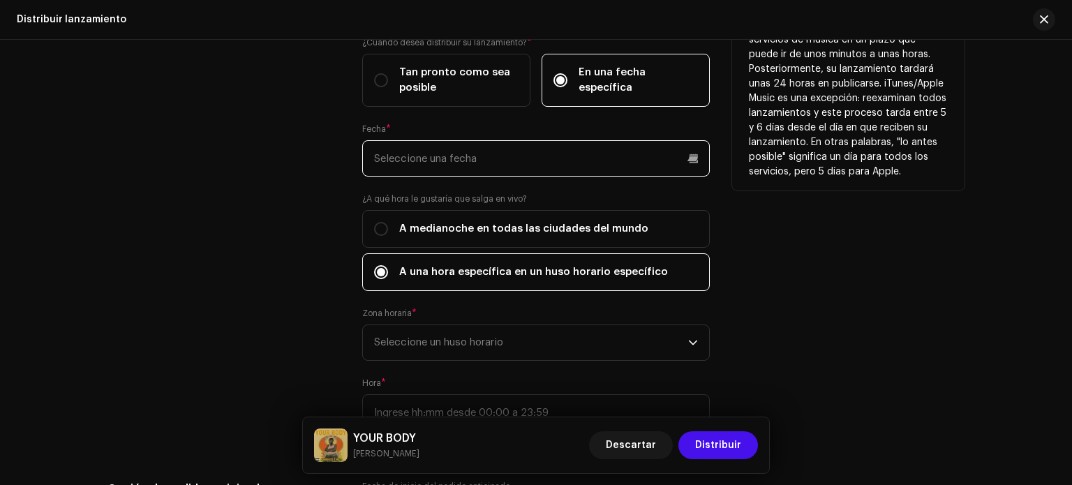
click at [410, 157] on input "text" at bounding box center [536, 158] width 348 height 36
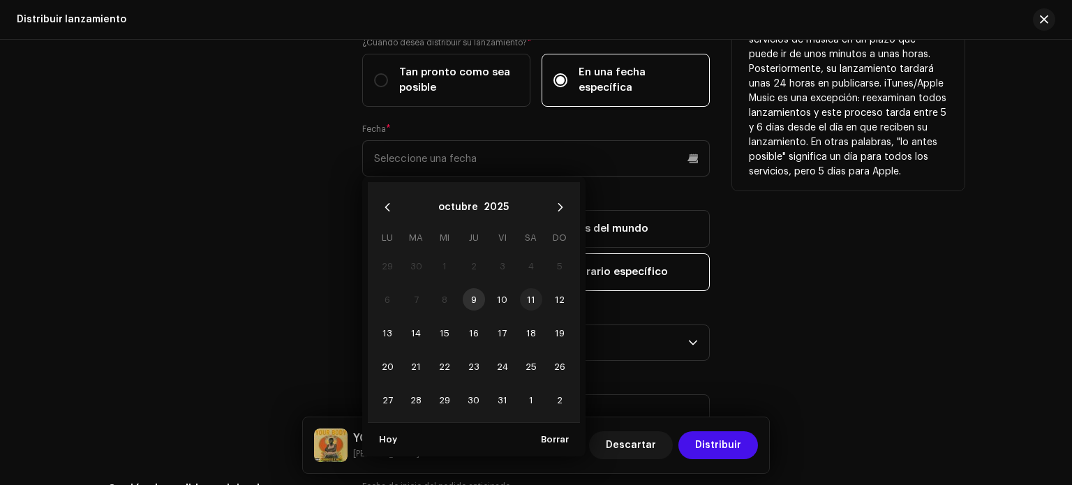
click at [529, 296] on span "11" at bounding box center [531, 299] width 22 height 22
type input "[DATE]"
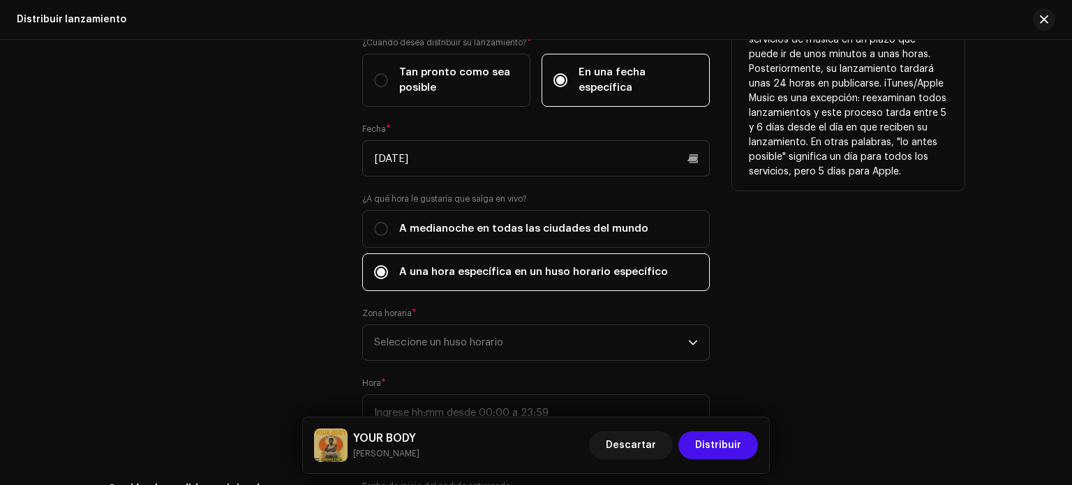
click at [503, 272] on span "A una hora específica en un huso horario específico" at bounding box center [533, 272] width 269 height 15
click at [388, 272] on input "A una hora específica en un huso horario específico" at bounding box center [381, 272] width 14 height 14
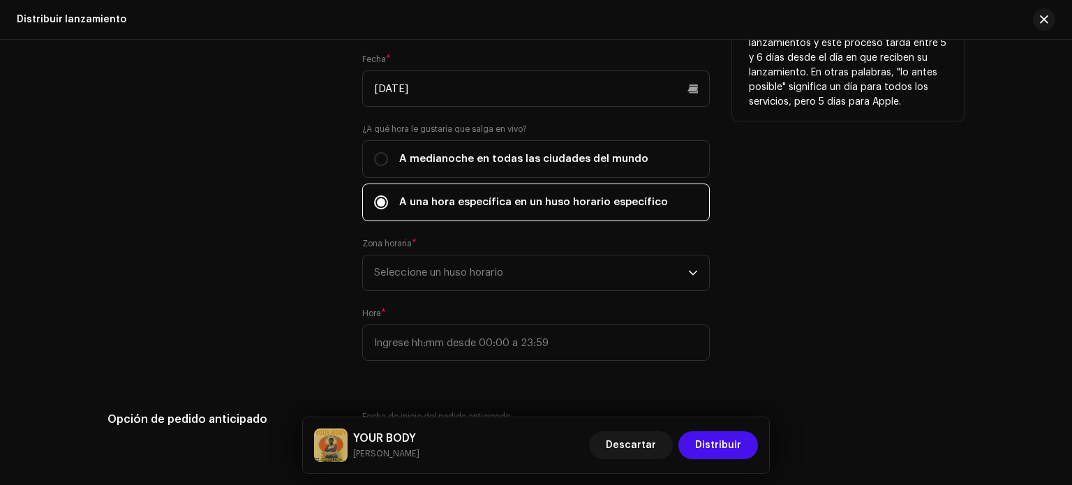
scroll to position [2423, 0]
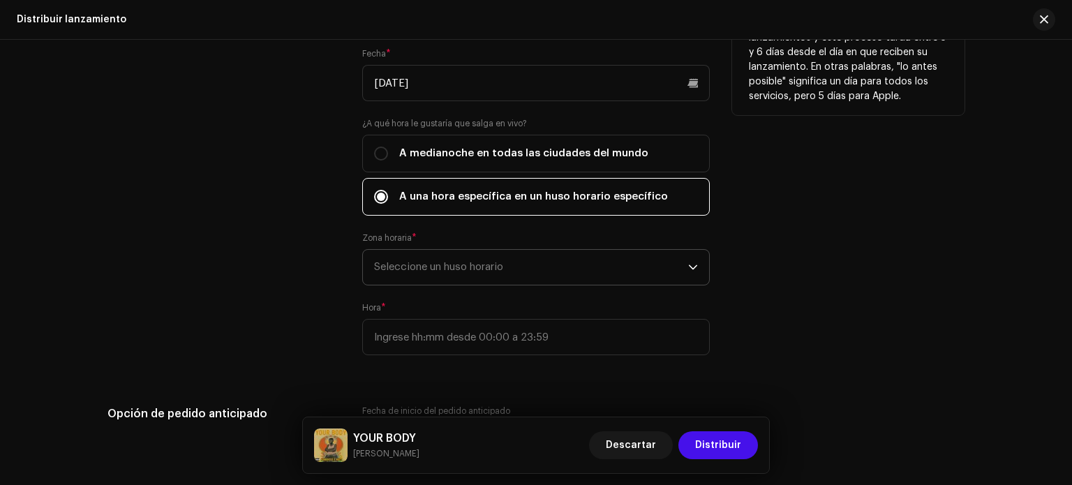
click at [439, 258] on span "Seleccione un huso horario" at bounding box center [531, 267] width 314 height 35
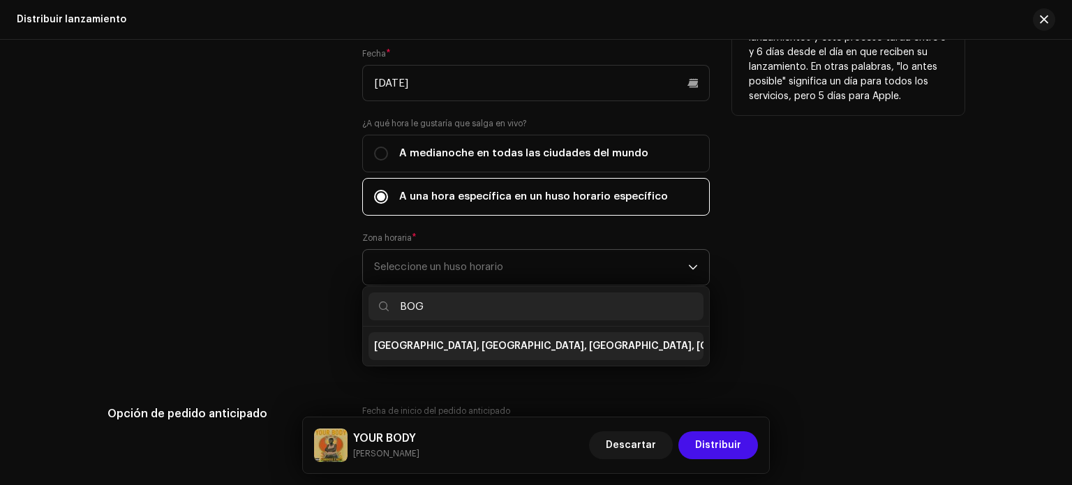
type input "BOG"
click at [473, 341] on span "[GEOGRAPHIC_DATA], [GEOGRAPHIC_DATA], [GEOGRAPHIC_DATA], [GEOGRAPHIC_DATA][PERS…" at bounding box center [626, 346] width 504 height 14
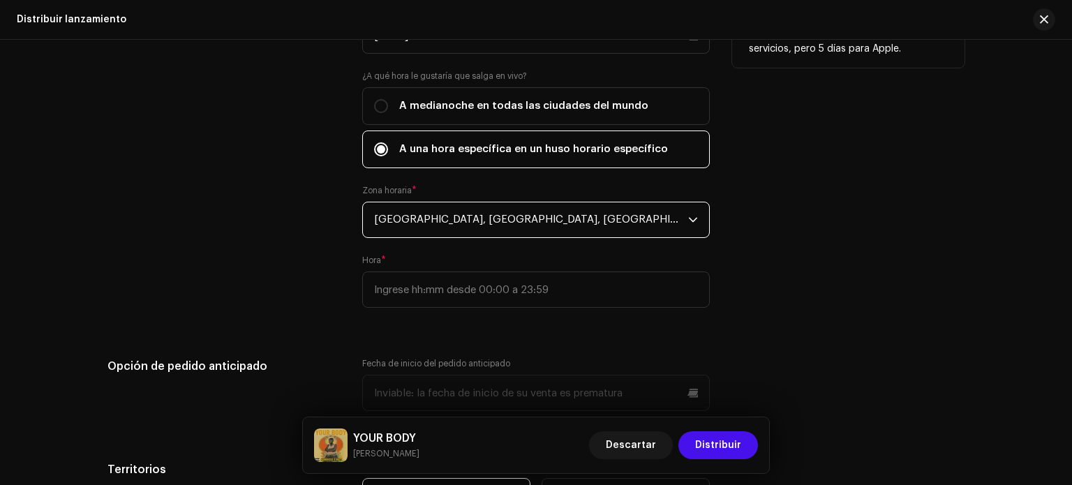
scroll to position [2474, 0]
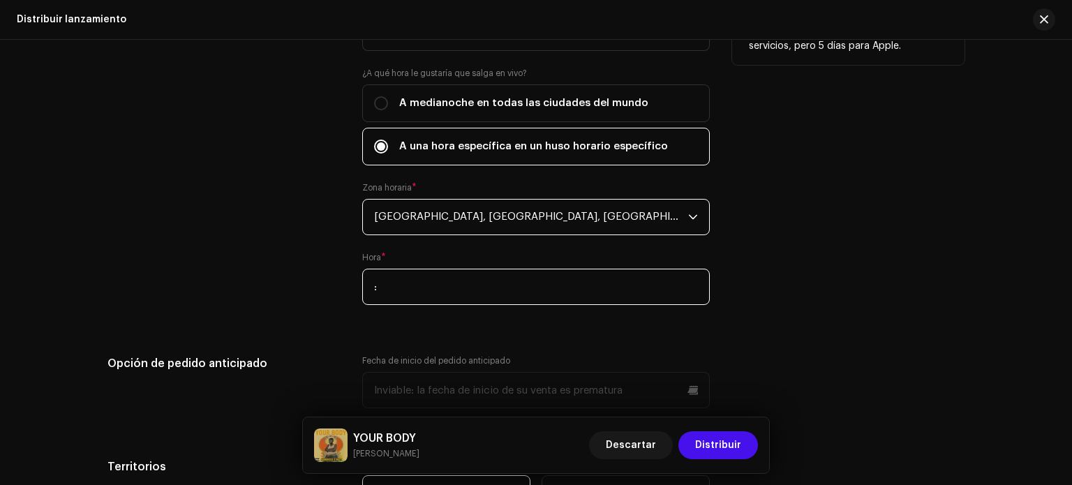
click at [423, 281] on input ":" at bounding box center [536, 287] width 348 height 36
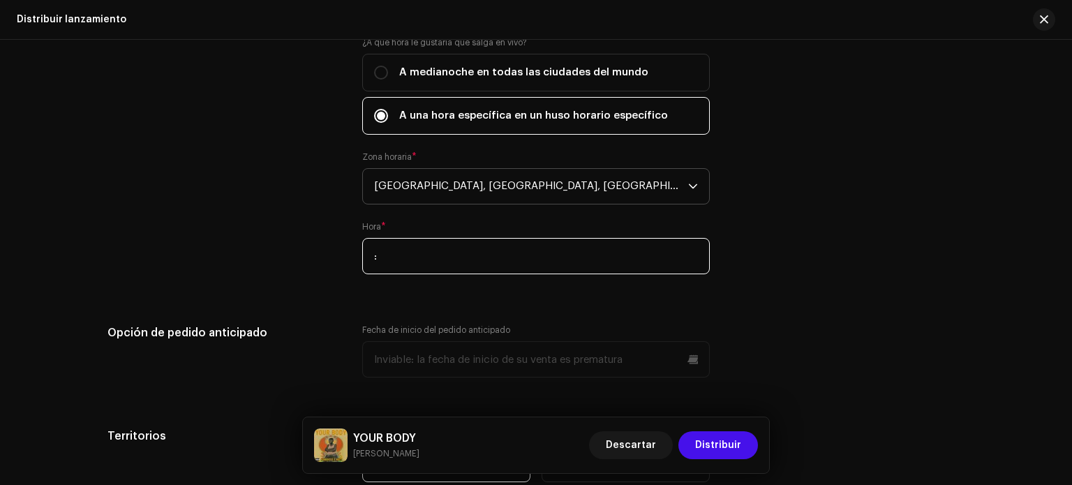
scroll to position [2504, 0]
type input "17:00"
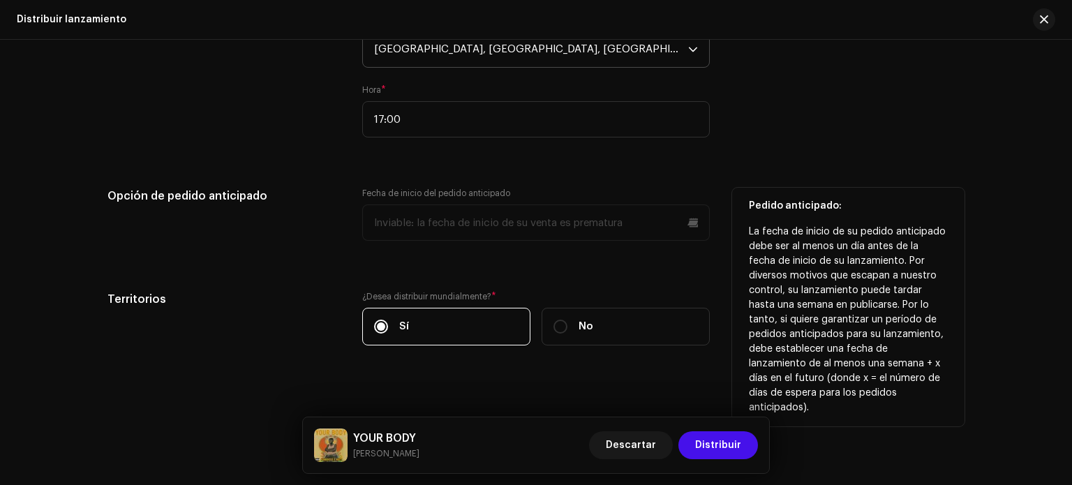
click at [276, 245] on div "Opción de pedido anticipado" at bounding box center [223, 223] width 232 height 70
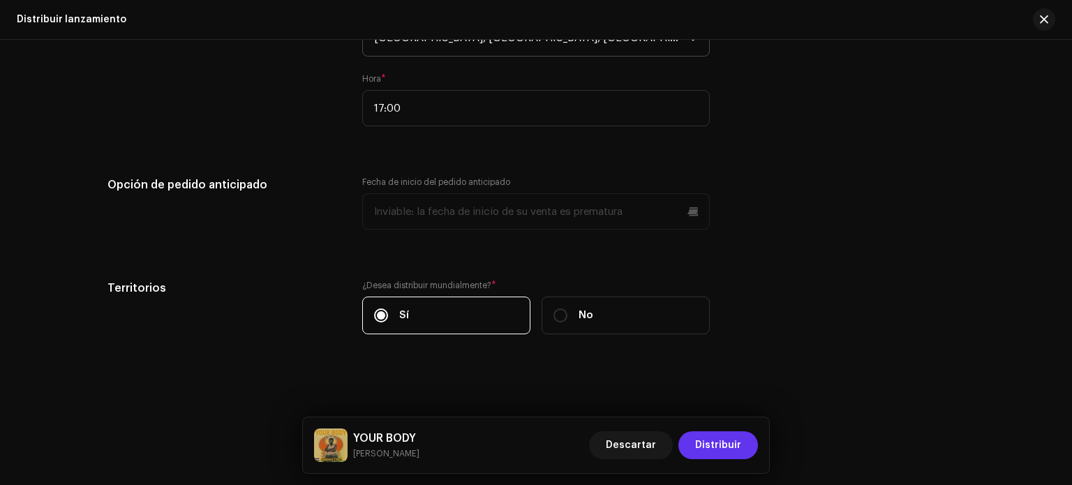
click at [707, 440] on span "Distribuir" at bounding box center [718, 445] width 46 height 28
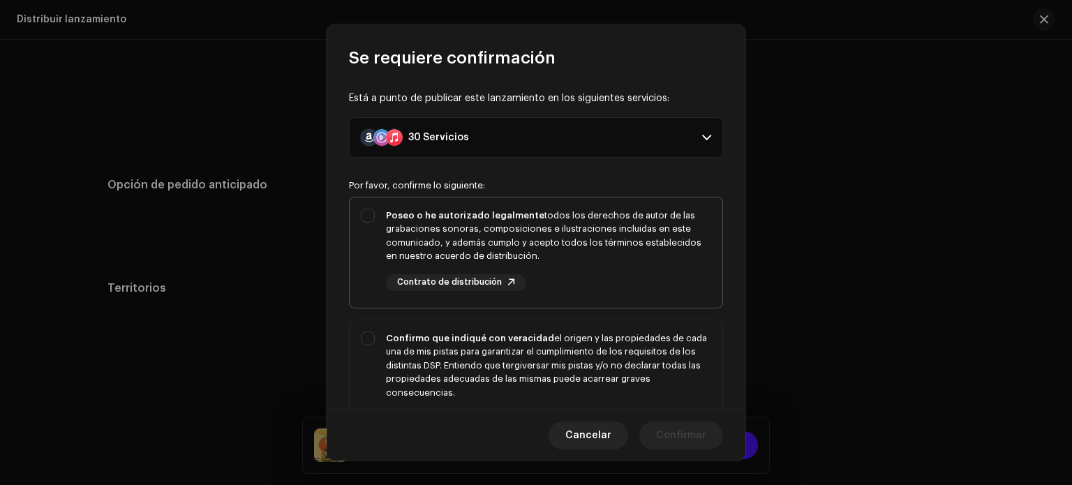
click at [358, 218] on div "Poseo o he autorizado legalmente todos los derechos de autor de las grabaciones…" at bounding box center [536, 250] width 373 height 105
checkbox input "true"
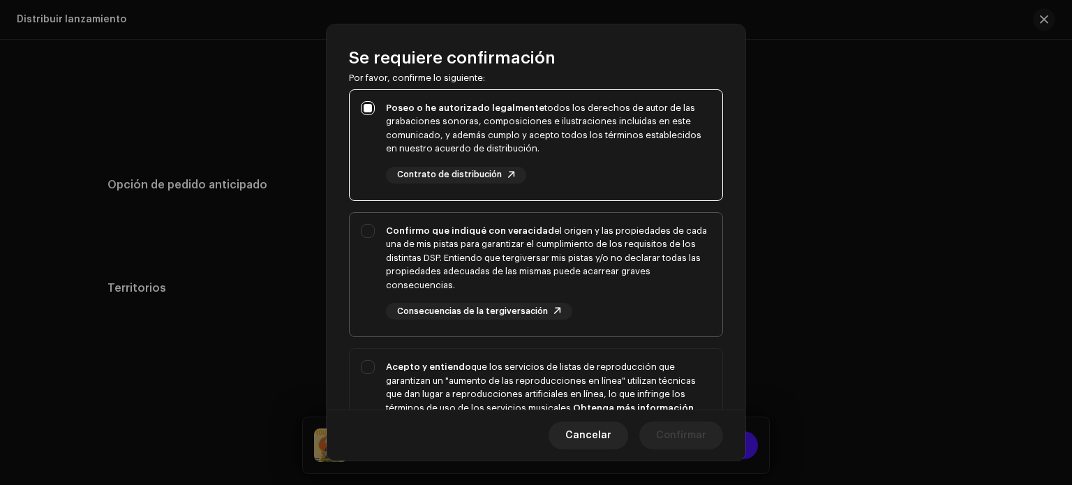
click at [366, 225] on div "Confirmo que indiqué con veracidad el origen y las propiedades de cada una de m…" at bounding box center [536, 272] width 373 height 119
checkbox input "true"
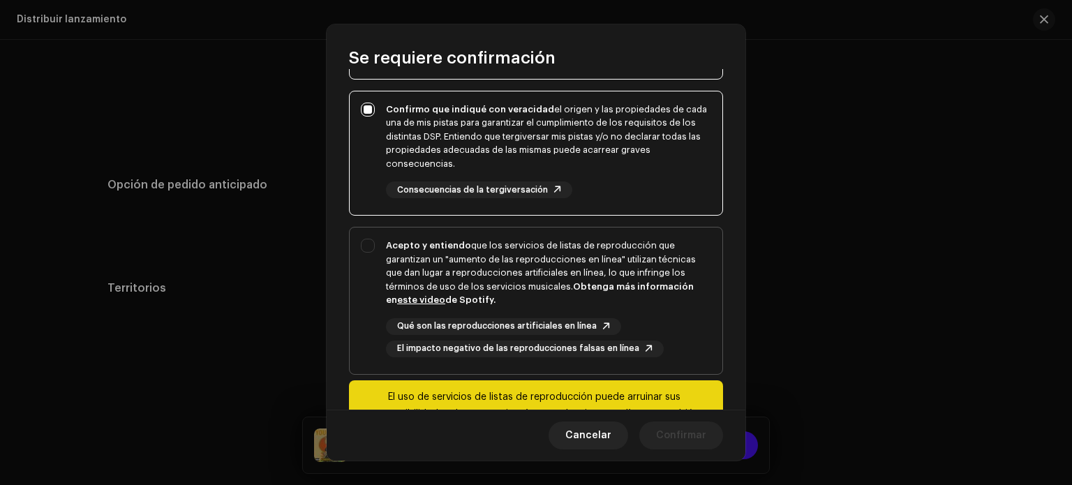
click at [368, 239] on div "Acepto y entiendo que los servicios de listas de reproducción que garantizan un…" at bounding box center [536, 298] width 373 height 141
checkbox input "true"
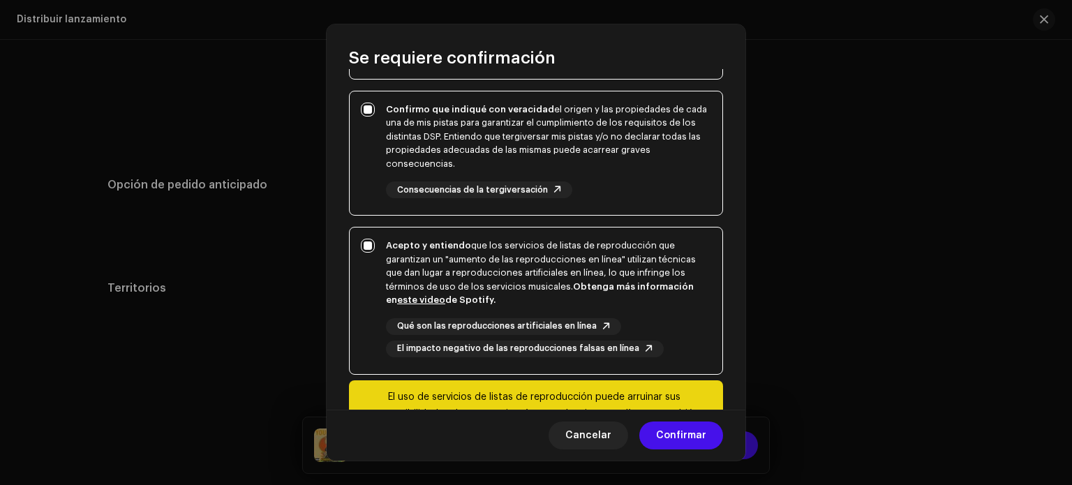
scroll to position [304, 0]
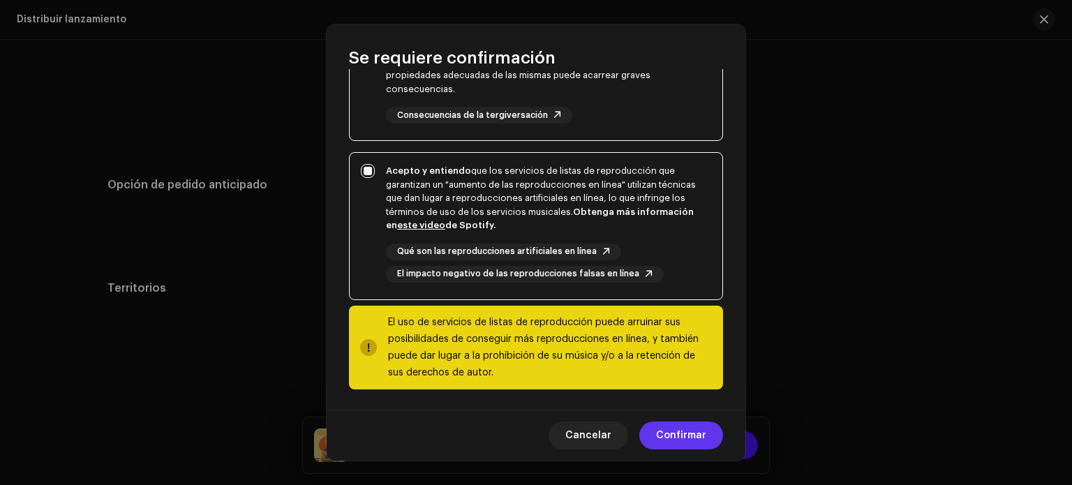
click at [683, 445] on span "Confirmar" at bounding box center [681, 436] width 50 height 28
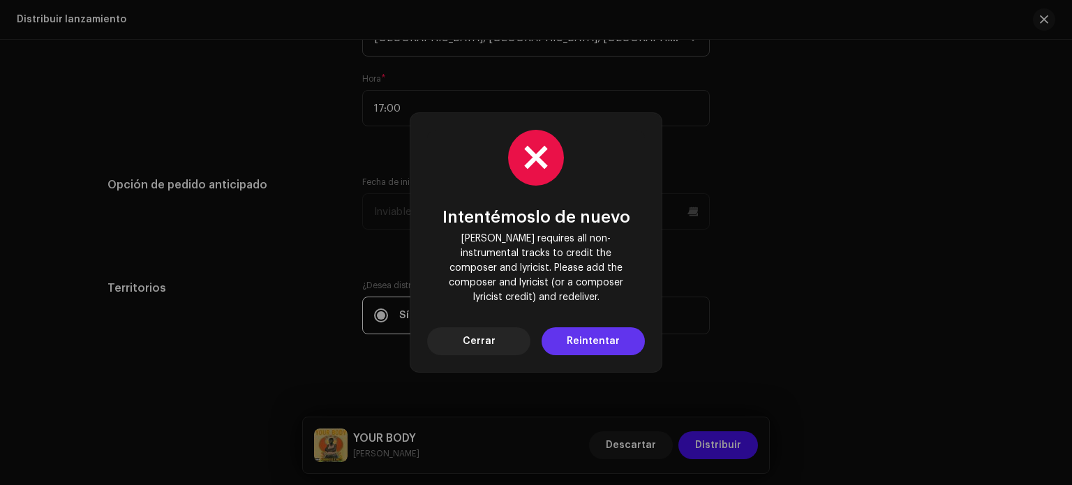
click at [574, 328] on span "Reintentar" at bounding box center [593, 341] width 53 height 28
click at [458, 244] on span "[PERSON_NAME] requires all non-instrumental tracks to credit the composer and l…" at bounding box center [535, 268] width 195 height 73
click at [484, 337] on span "Cerrar" at bounding box center [479, 341] width 33 height 28
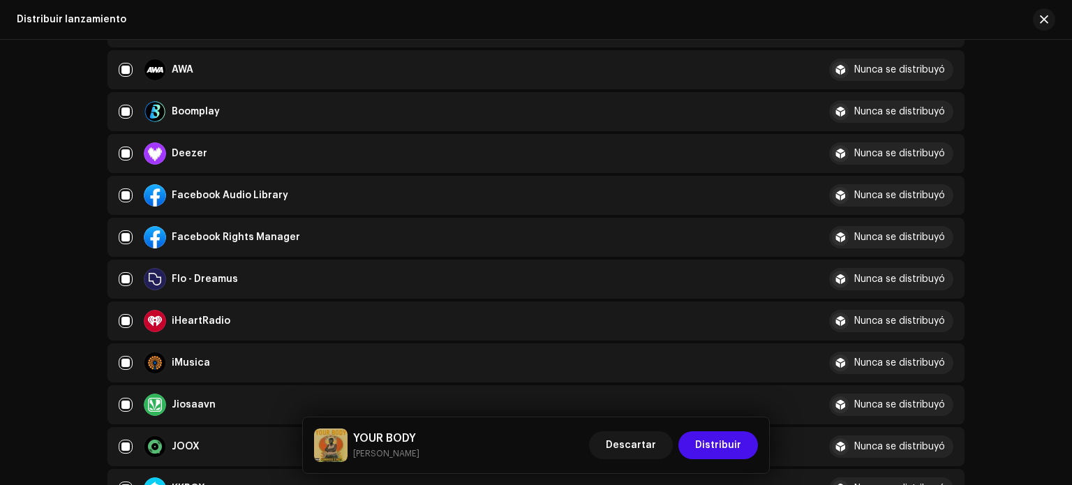
scroll to position [360, 0]
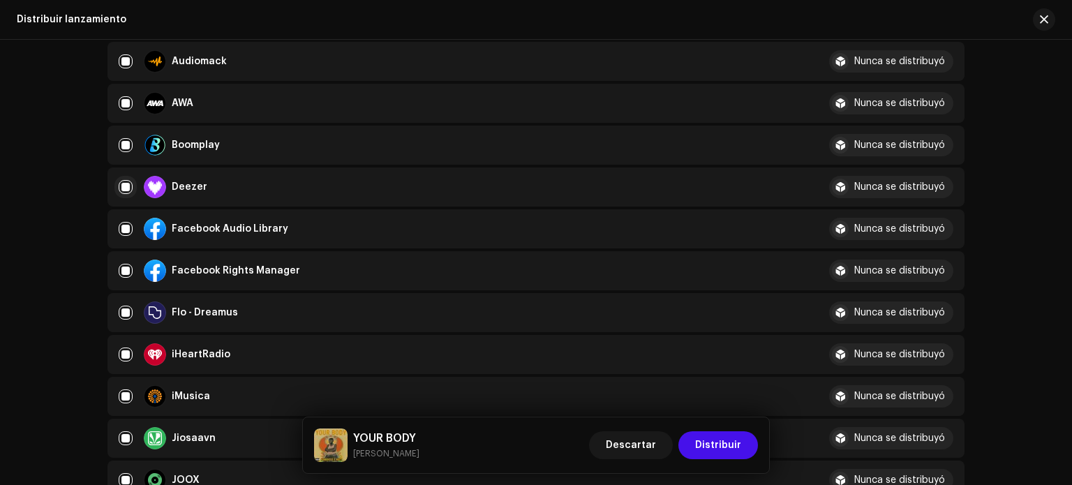
click at [127, 191] on input "checkbox" at bounding box center [126, 187] width 14 height 14
checkbox input "false"
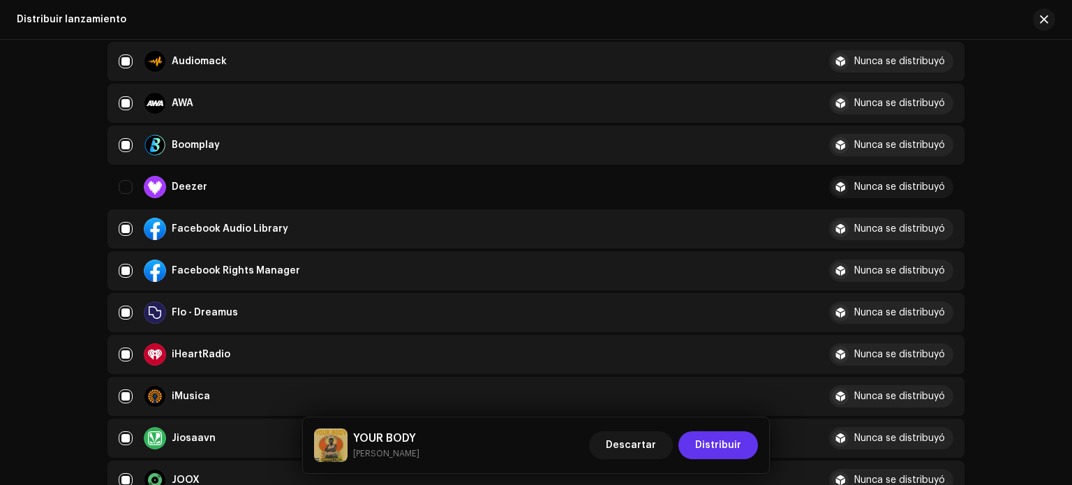
click at [743, 447] on button "Distribuir" at bounding box center [718, 445] width 80 height 28
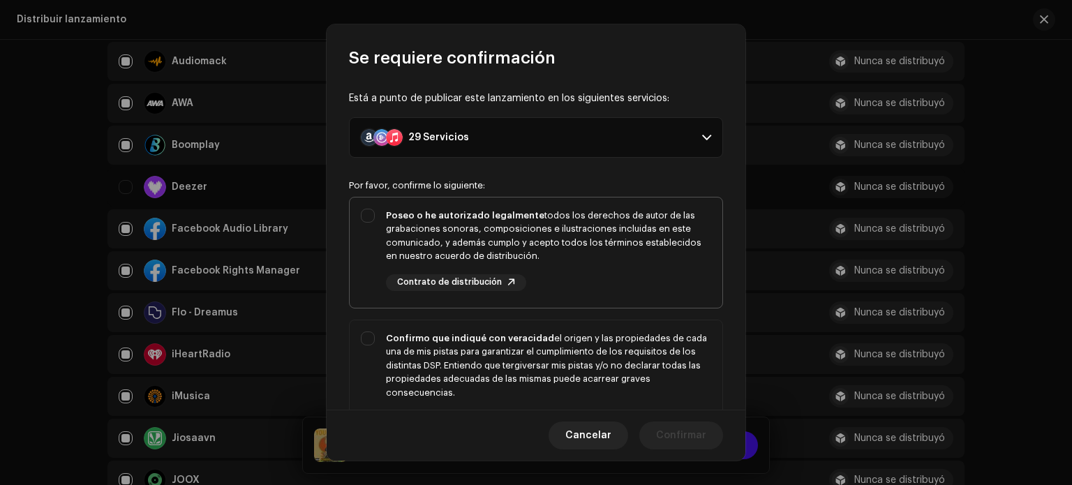
click at [447, 209] on div "Poseo o he autorizado legalmente todos los derechos de autor de las grabaciones…" at bounding box center [548, 236] width 325 height 54
checkbox input "true"
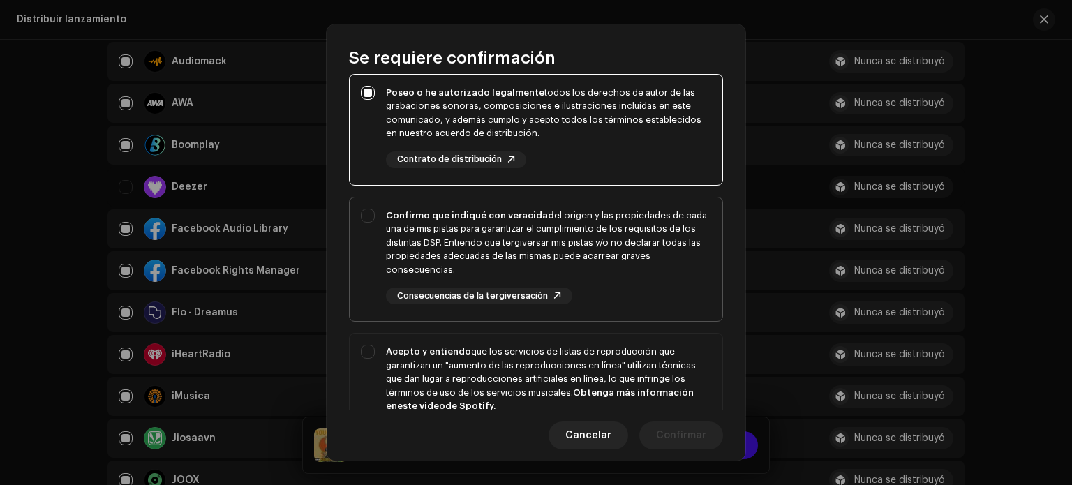
click at [426, 222] on div "Confirmo que indiqué con veracidad el origen y las propiedades de cada una de m…" at bounding box center [548, 243] width 325 height 68
checkbox input "true"
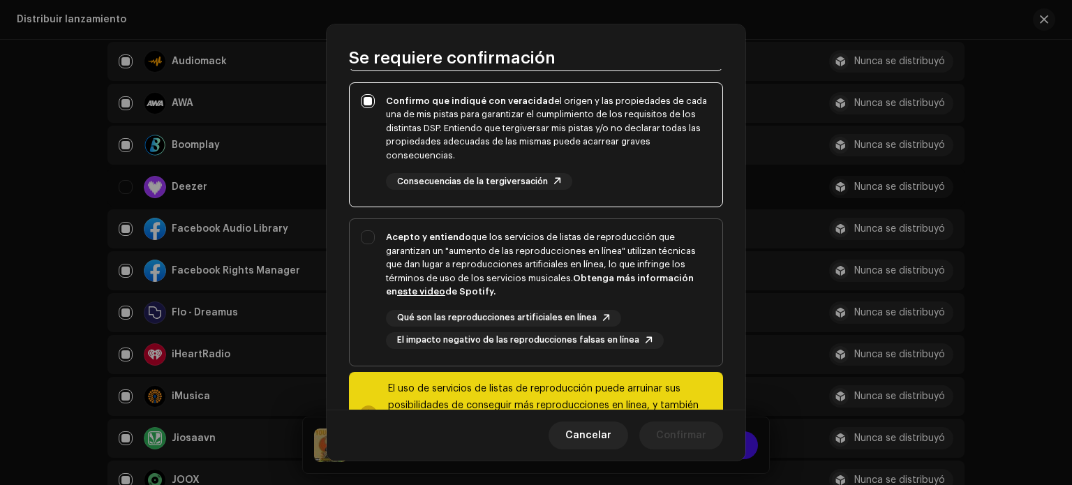
click at [438, 285] on strong "Obtenga más información en este video de Spotify." at bounding box center [540, 285] width 308 height 23
checkbox input "true"
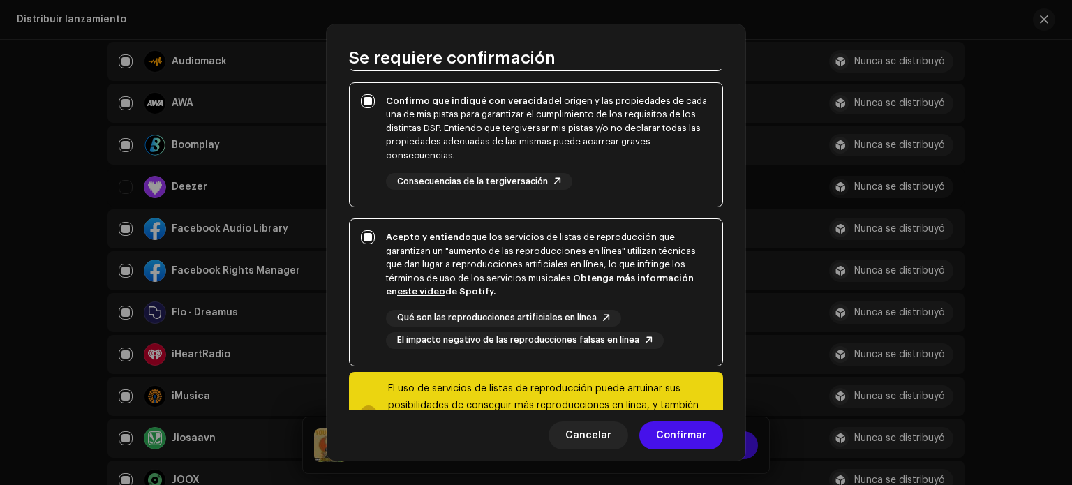
scroll to position [304, 0]
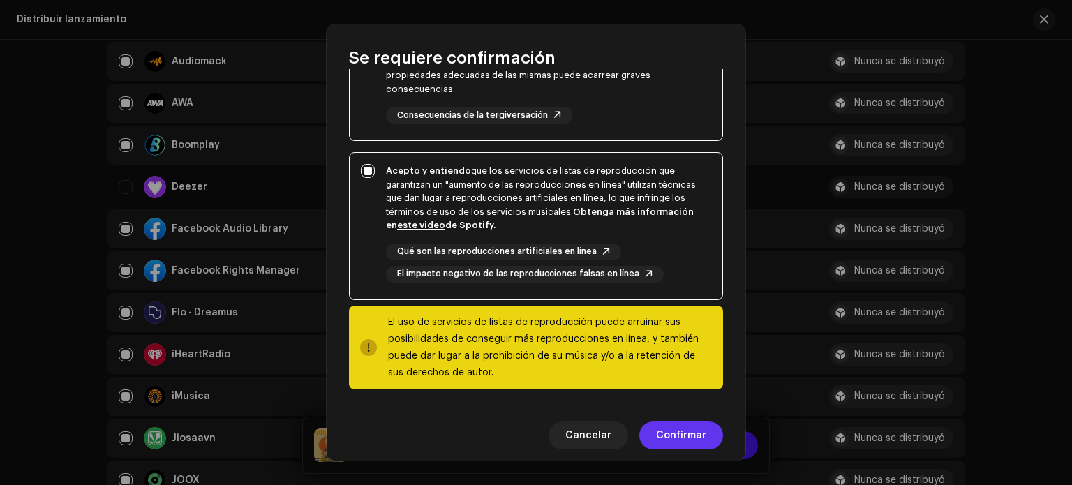
click at [672, 435] on span "Confirmar" at bounding box center [681, 436] width 50 height 28
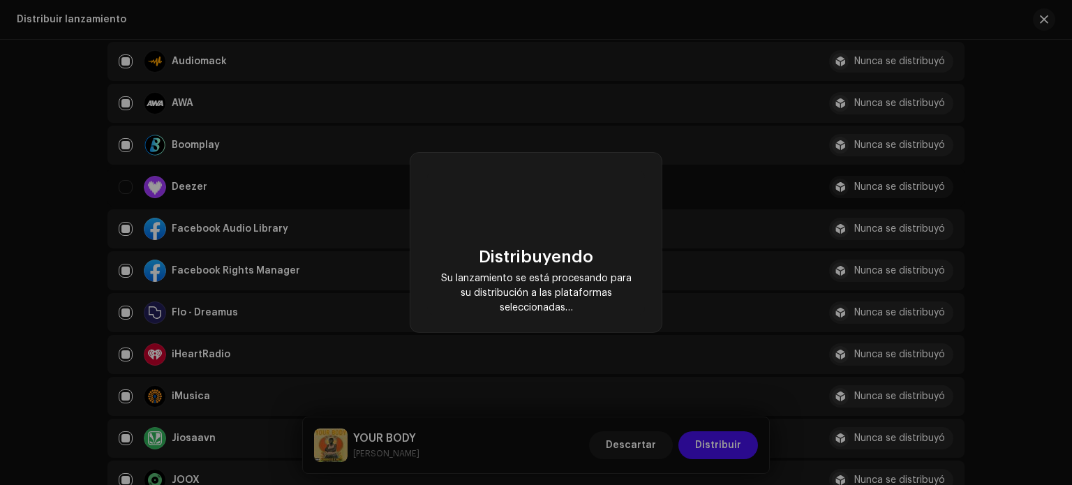
checkbox input "false"
